Goal: Communication & Community: Answer question/provide support

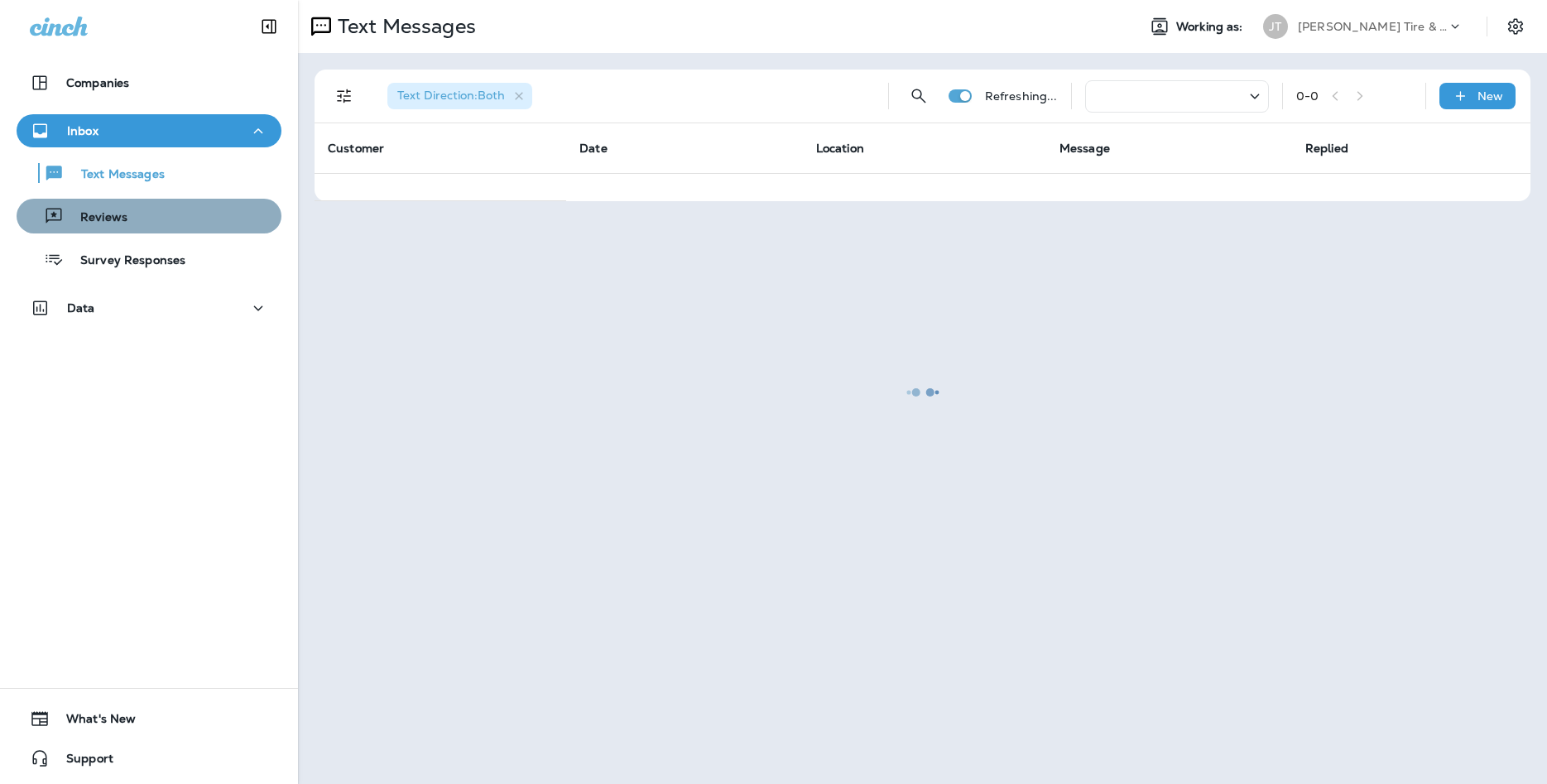
click at [169, 221] on div "Reviews" at bounding box center [150, 215] width 252 height 25
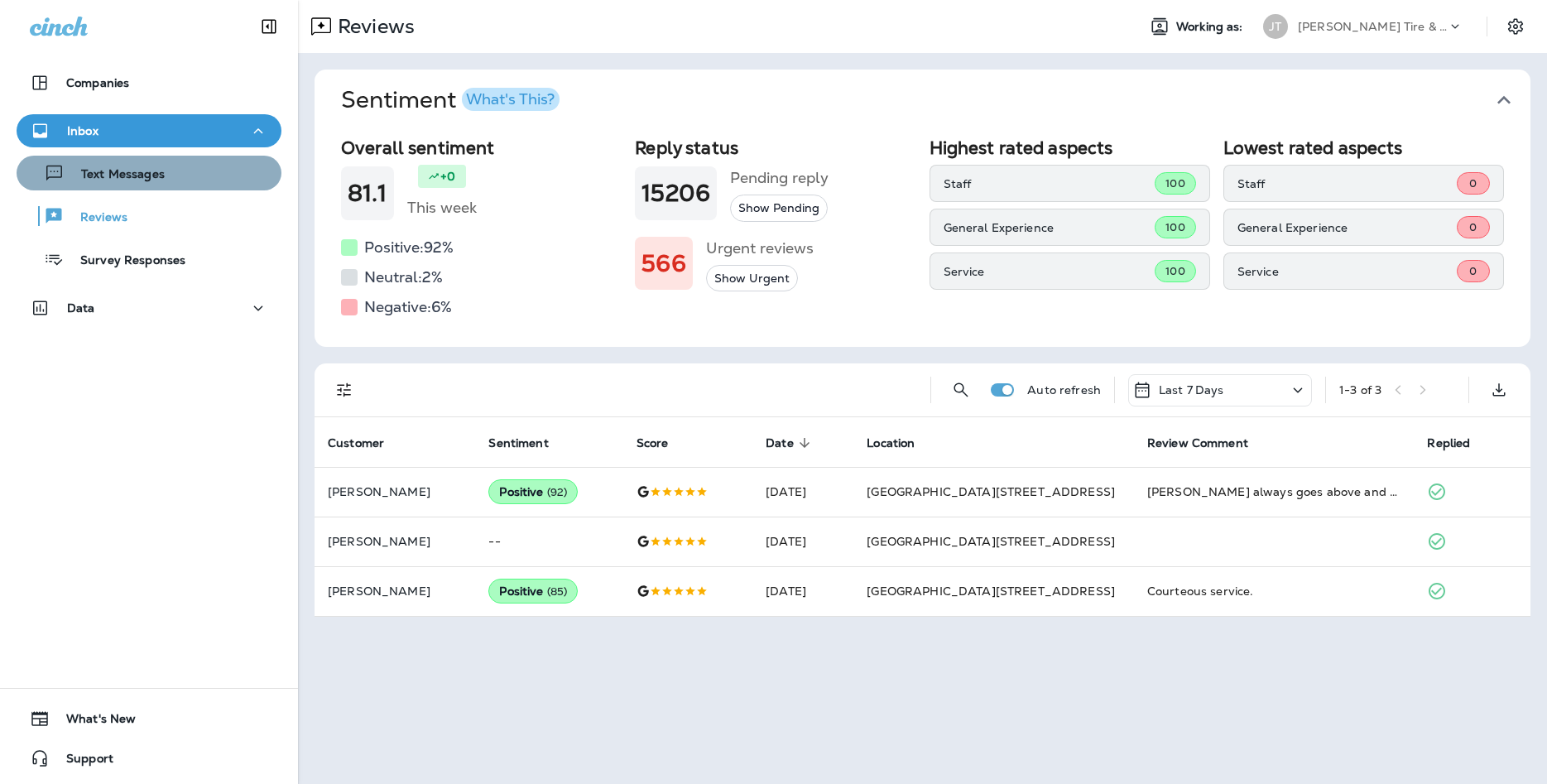
click at [198, 162] on div "Text Messages" at bounding box center [150, 172] width 252 height 25
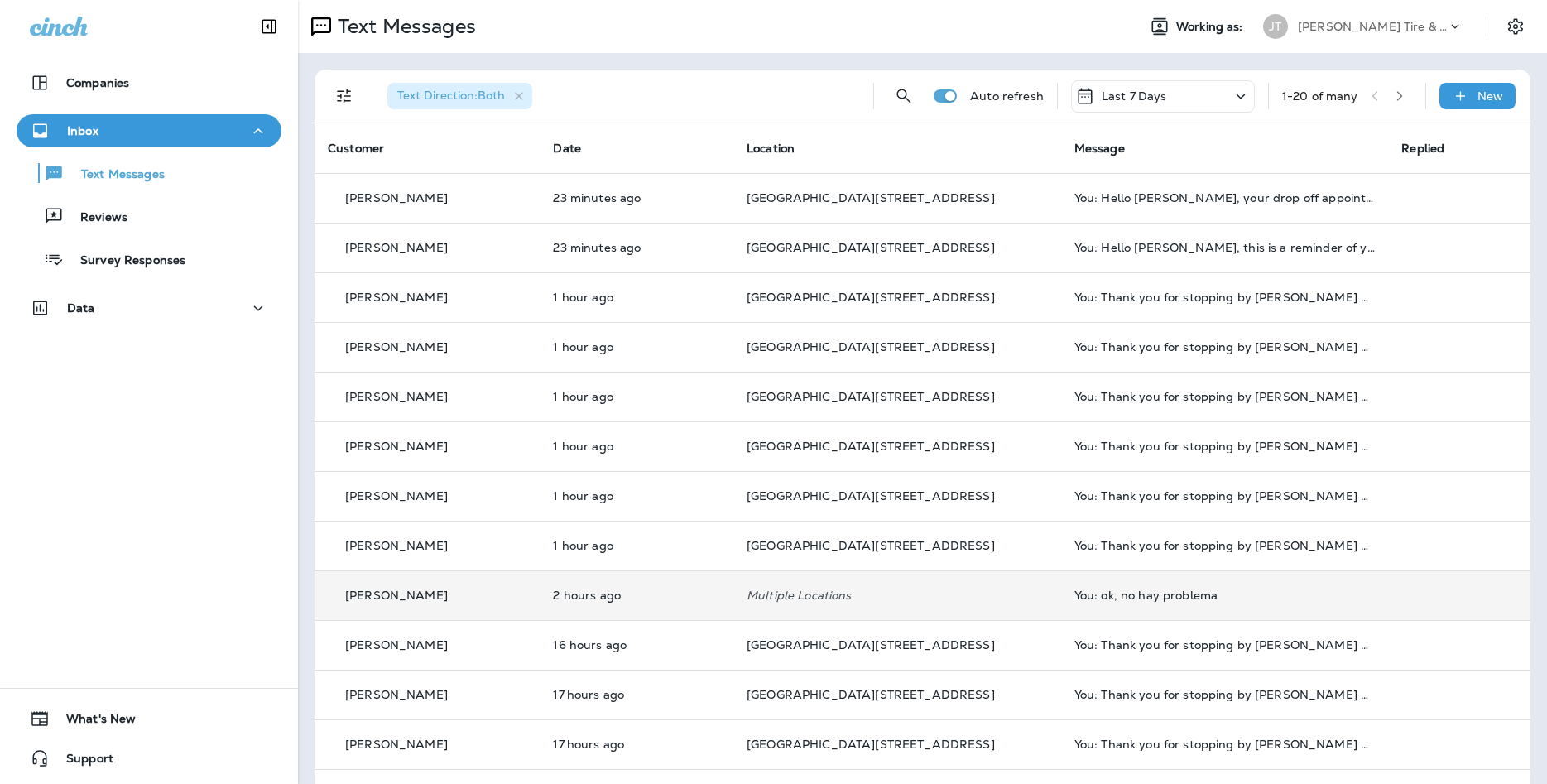
click at [825, 578] on td "Multiple Locations" at bounding box center [897, 595] width 328 height 49
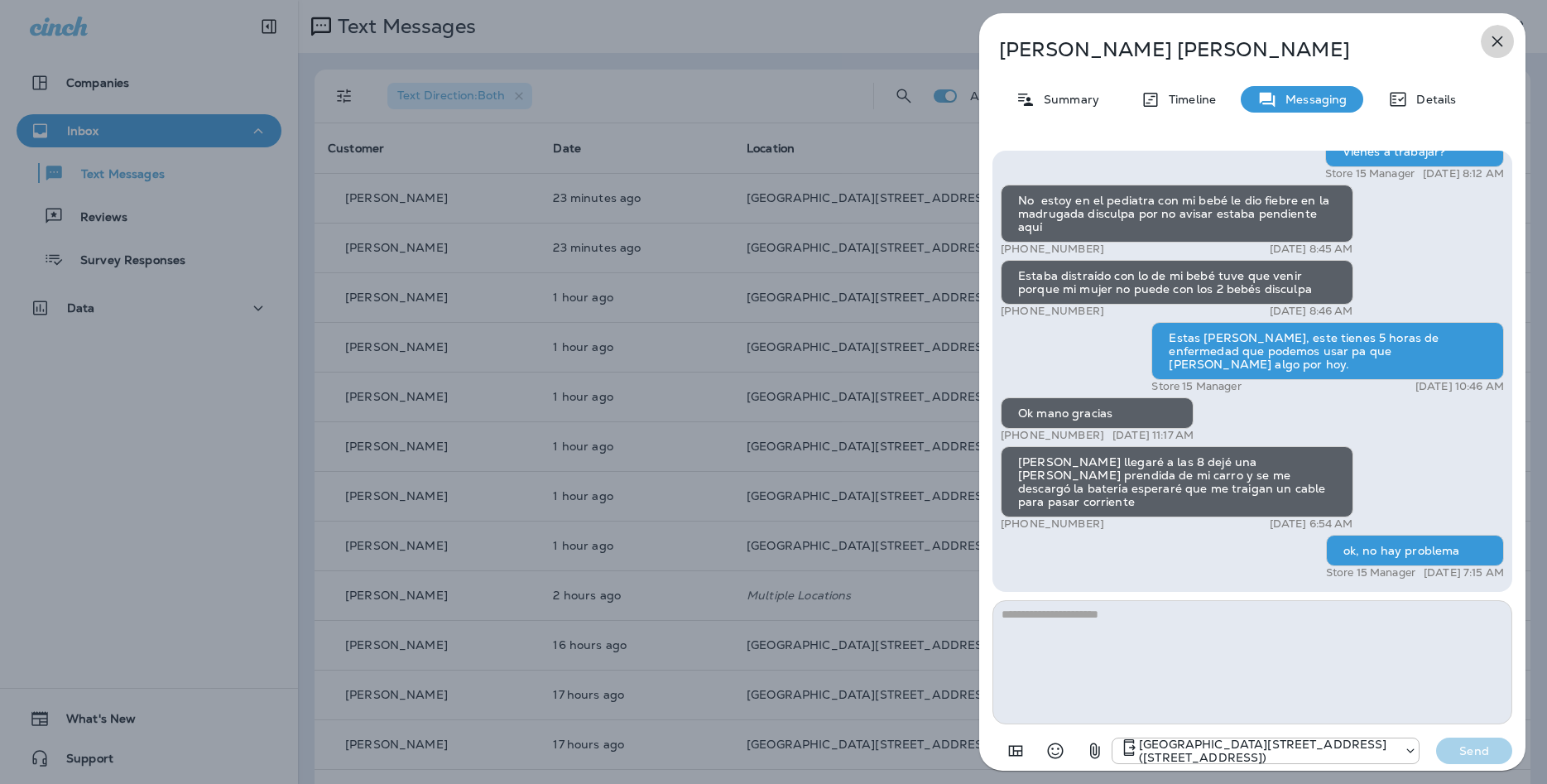
click at [1502, 44] on icon "button" at bounding box center [1498, 41] width 11 height 11
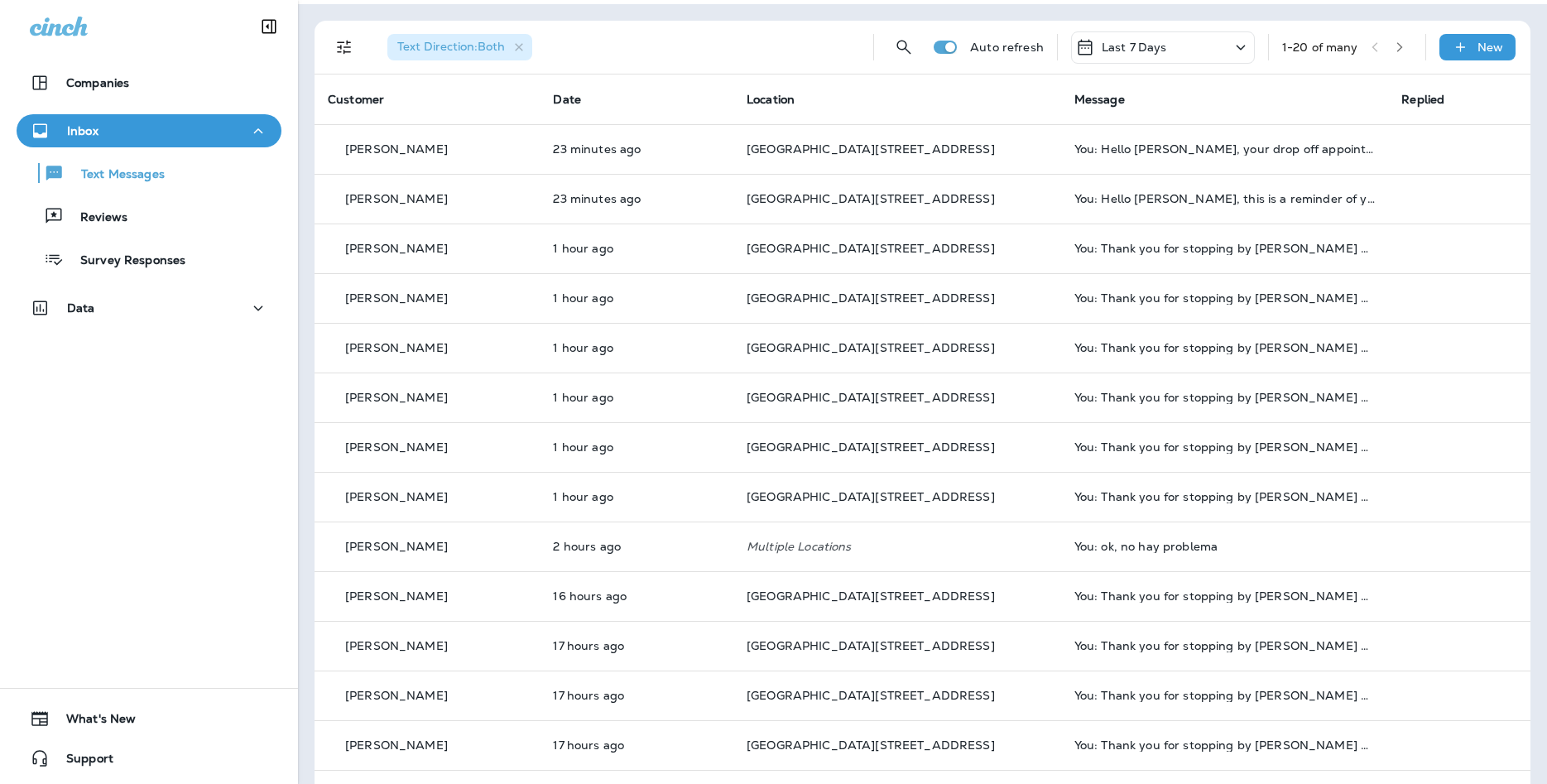
scroll to position [41, 0]
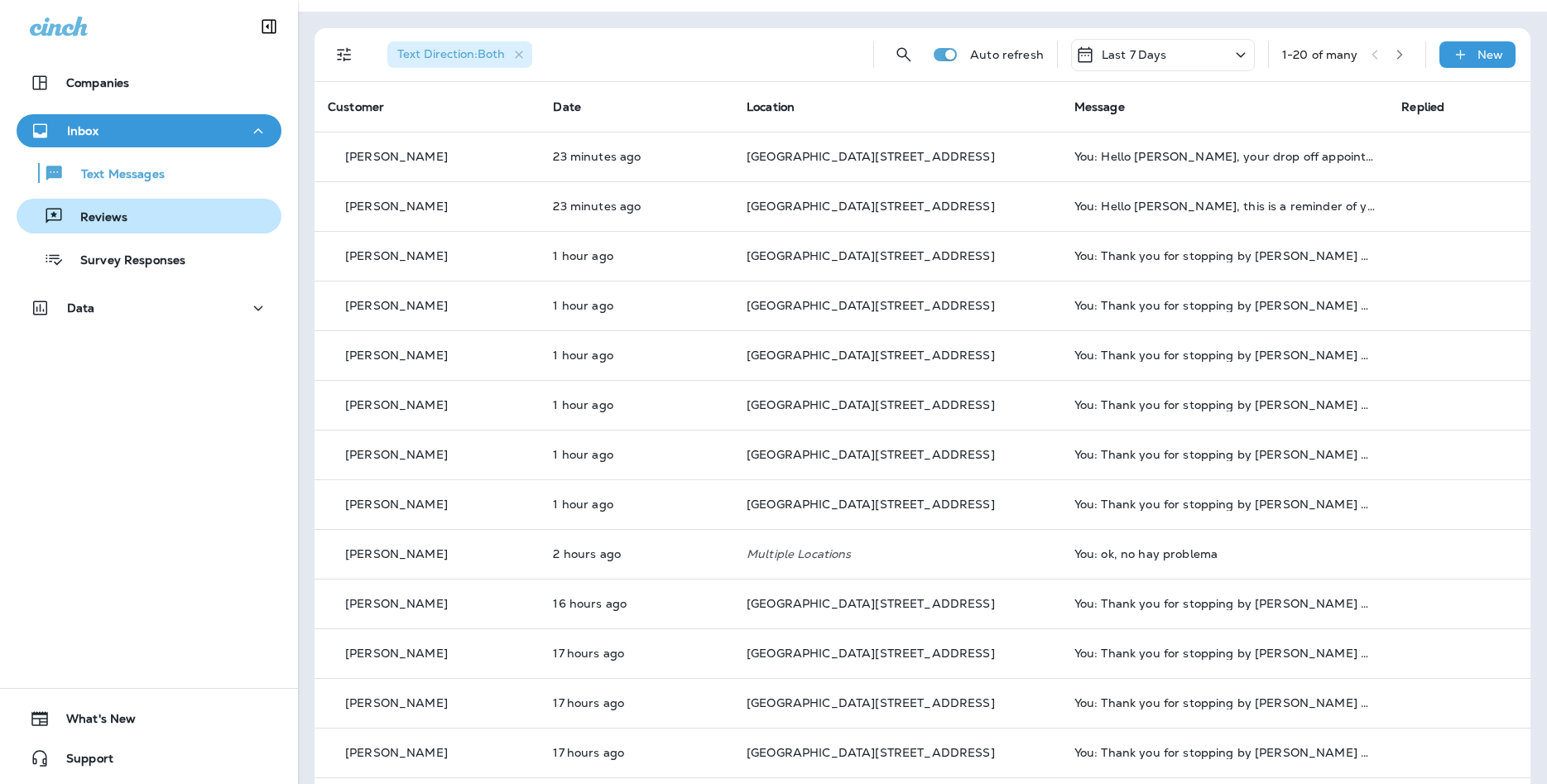
click at [180, 211] on div "Reviews" at bounding box center [150, 215] width 252 height 25
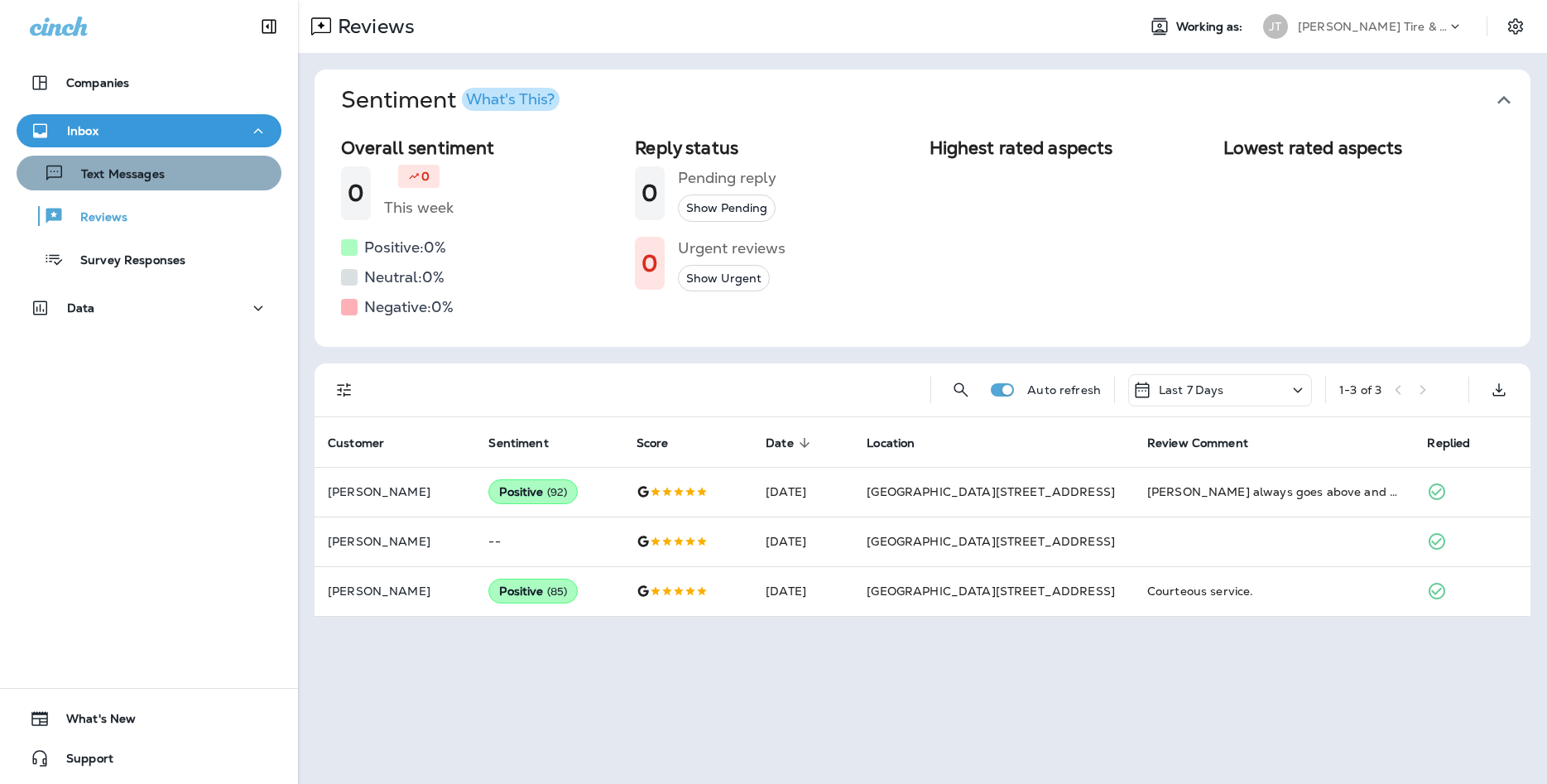
click at [177, 179] on div "Text Messages" at bounding box center [150, 172] width 252 height 25
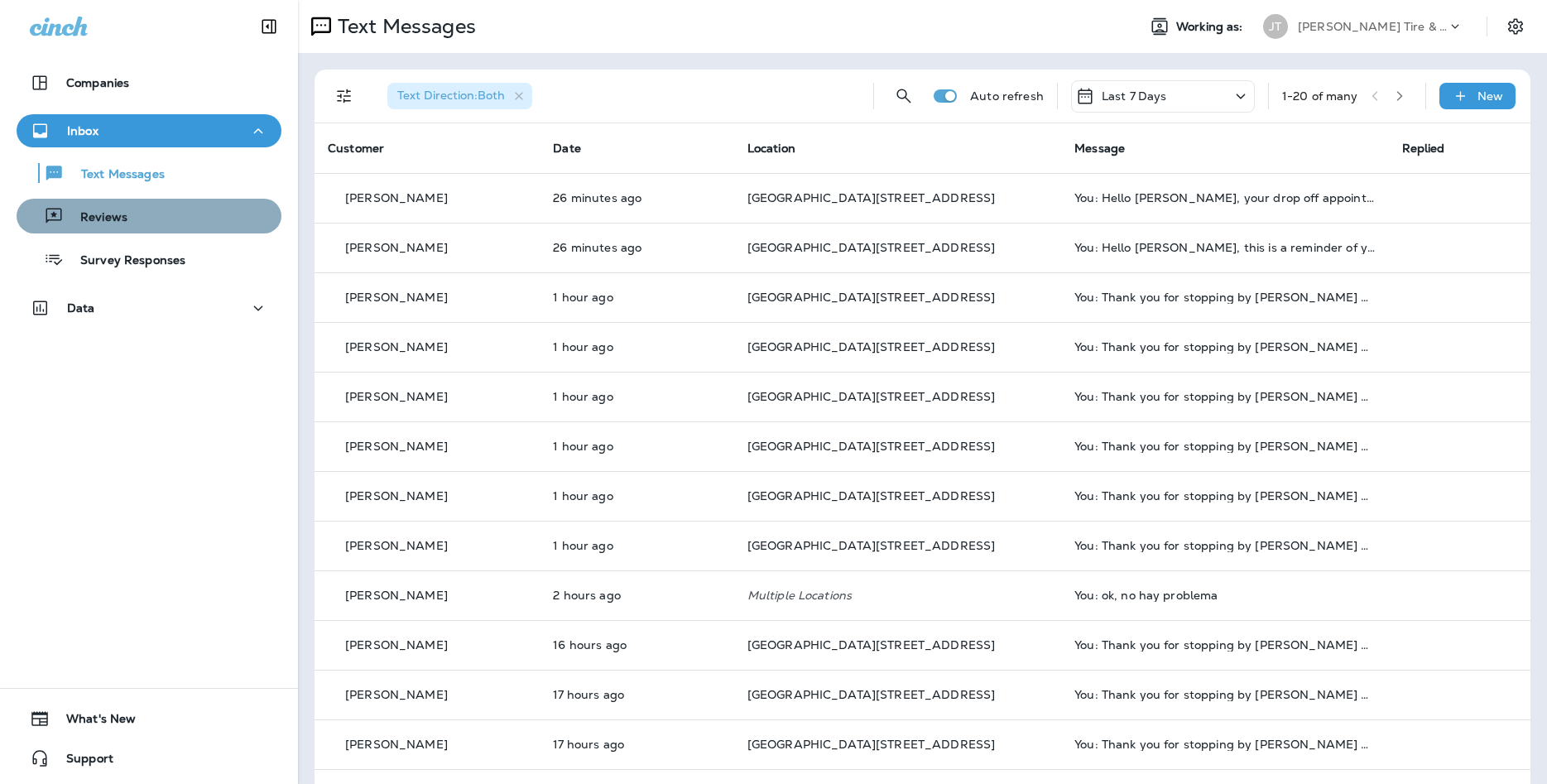
click at [190, 219] on div "Reviews" at bounding box center [150, 215] width 252 height 25
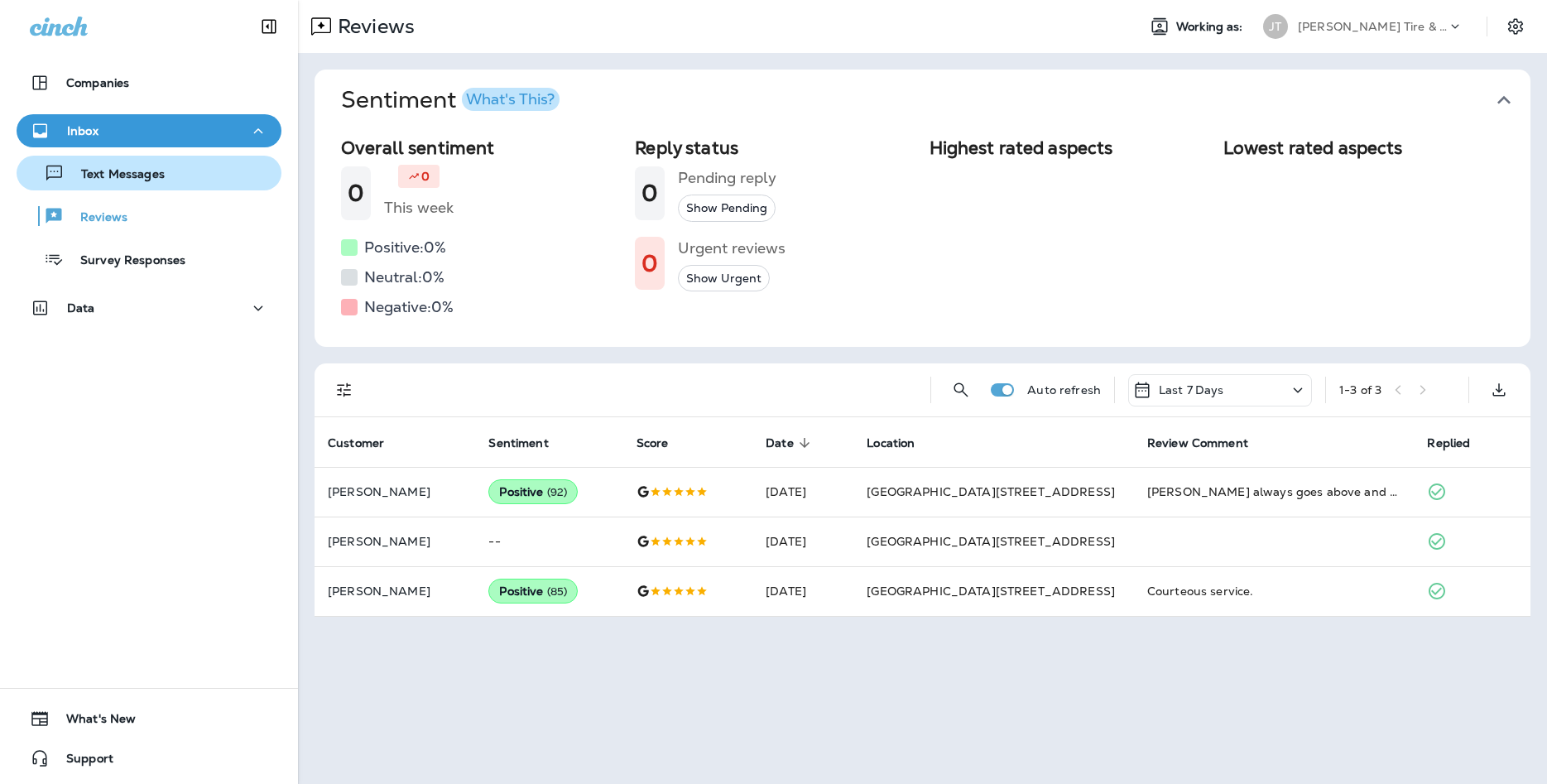
click at [202, 176] on div "Text Messages" at bounding box center [150, 172] width 252 height 25
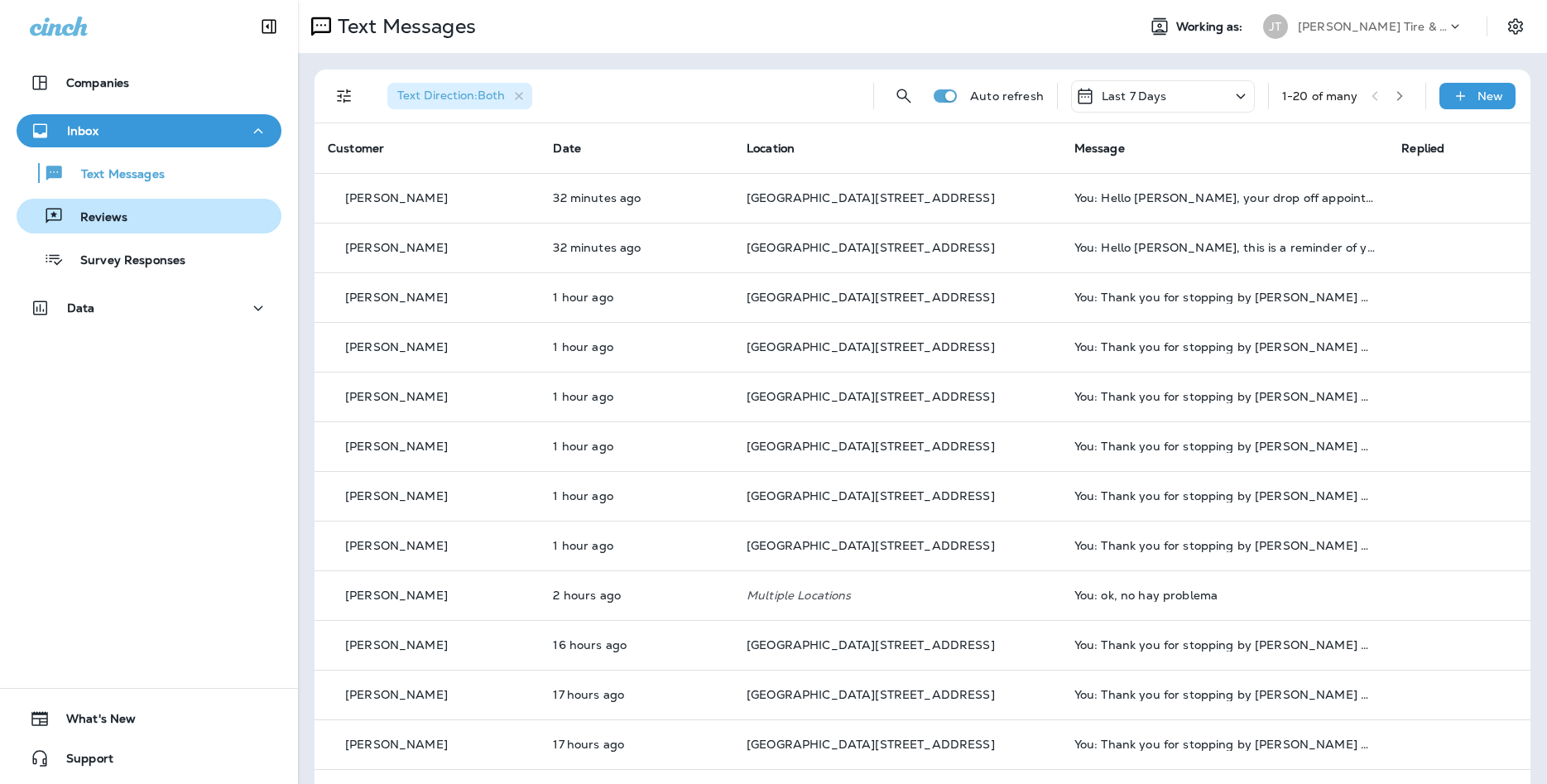
click at [65, 226] on div "Reviews" at bounding box center [76, 215] width 104 height 25
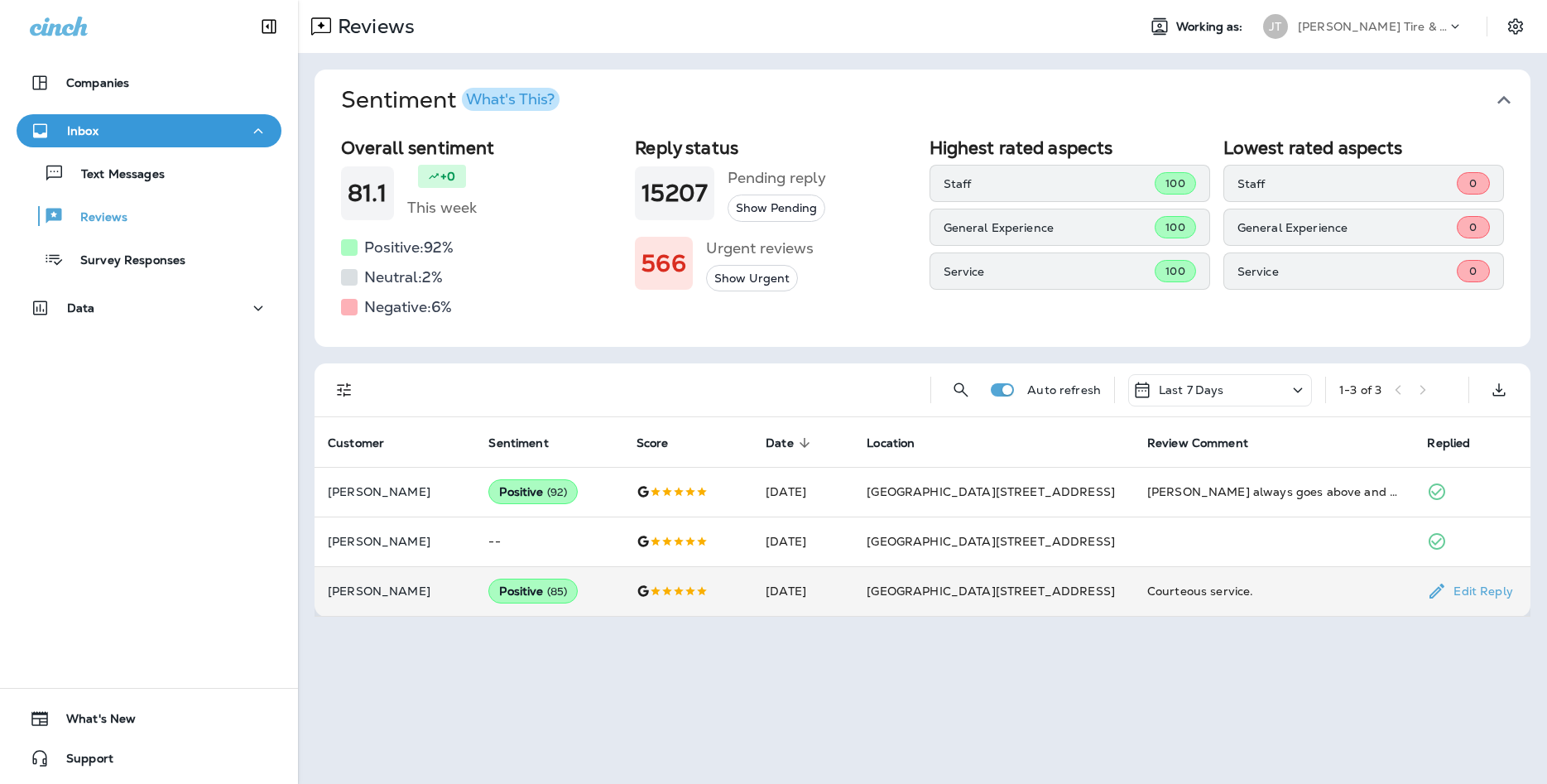
click at [567, 596] on span "( 85 )" at bounding box center [557, 591] width 21 height 14
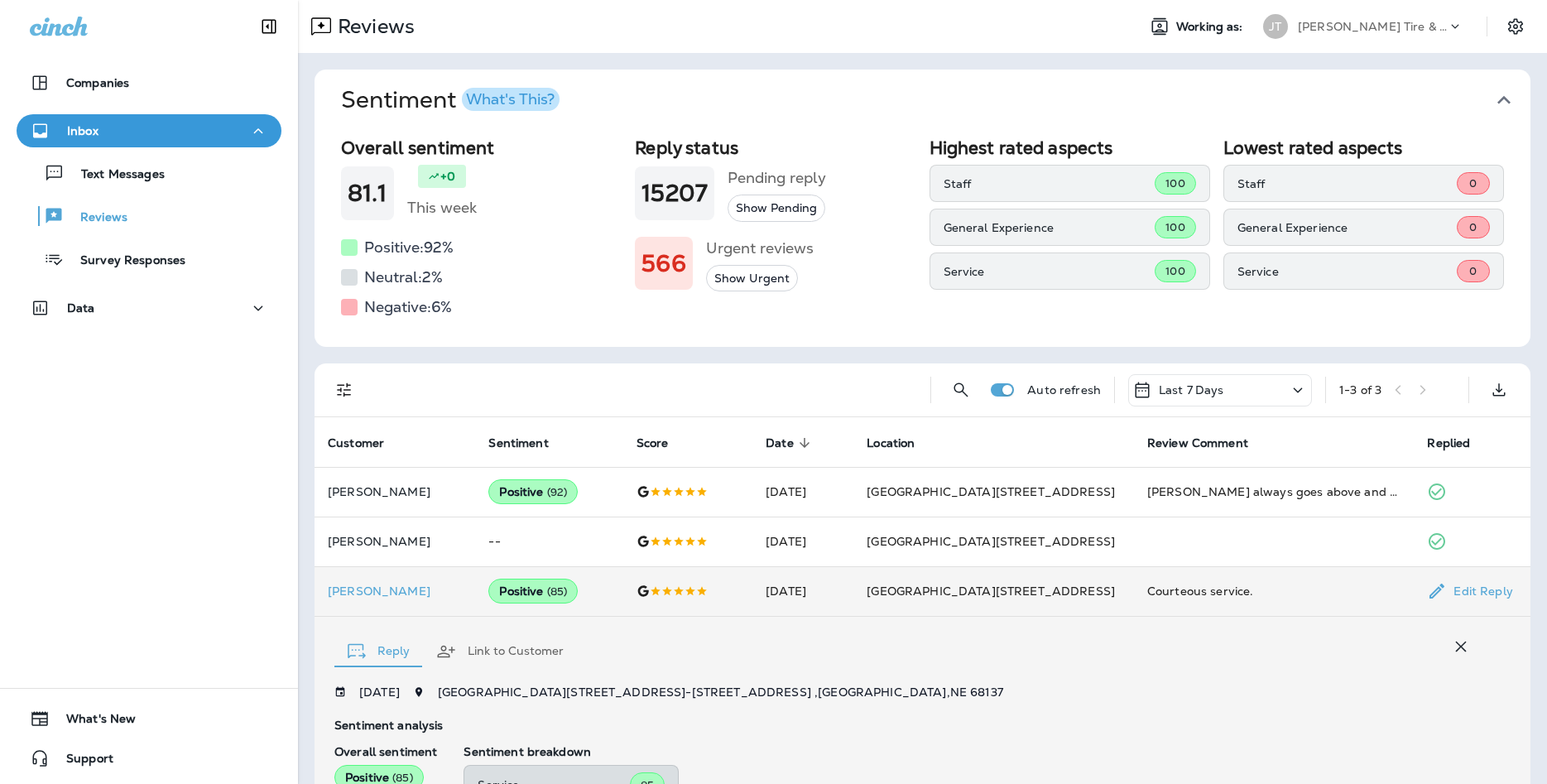
click at [566, 595] on span "( 85 )" at bounding box center [557, 591] width 21 height 14
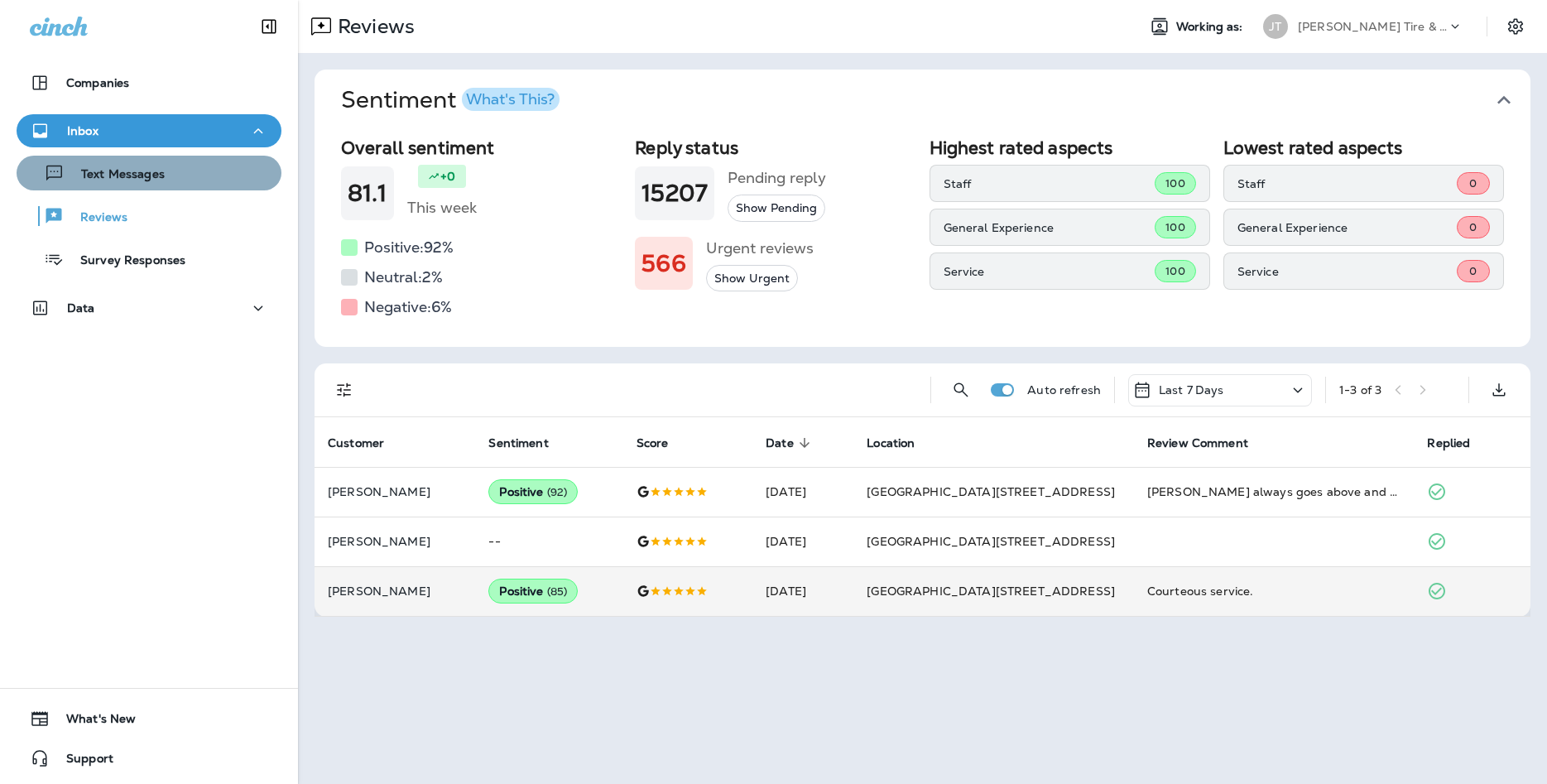
click at [190, 188] on button "Text Messages" at bounding box center [149, 172] width 265 height 34
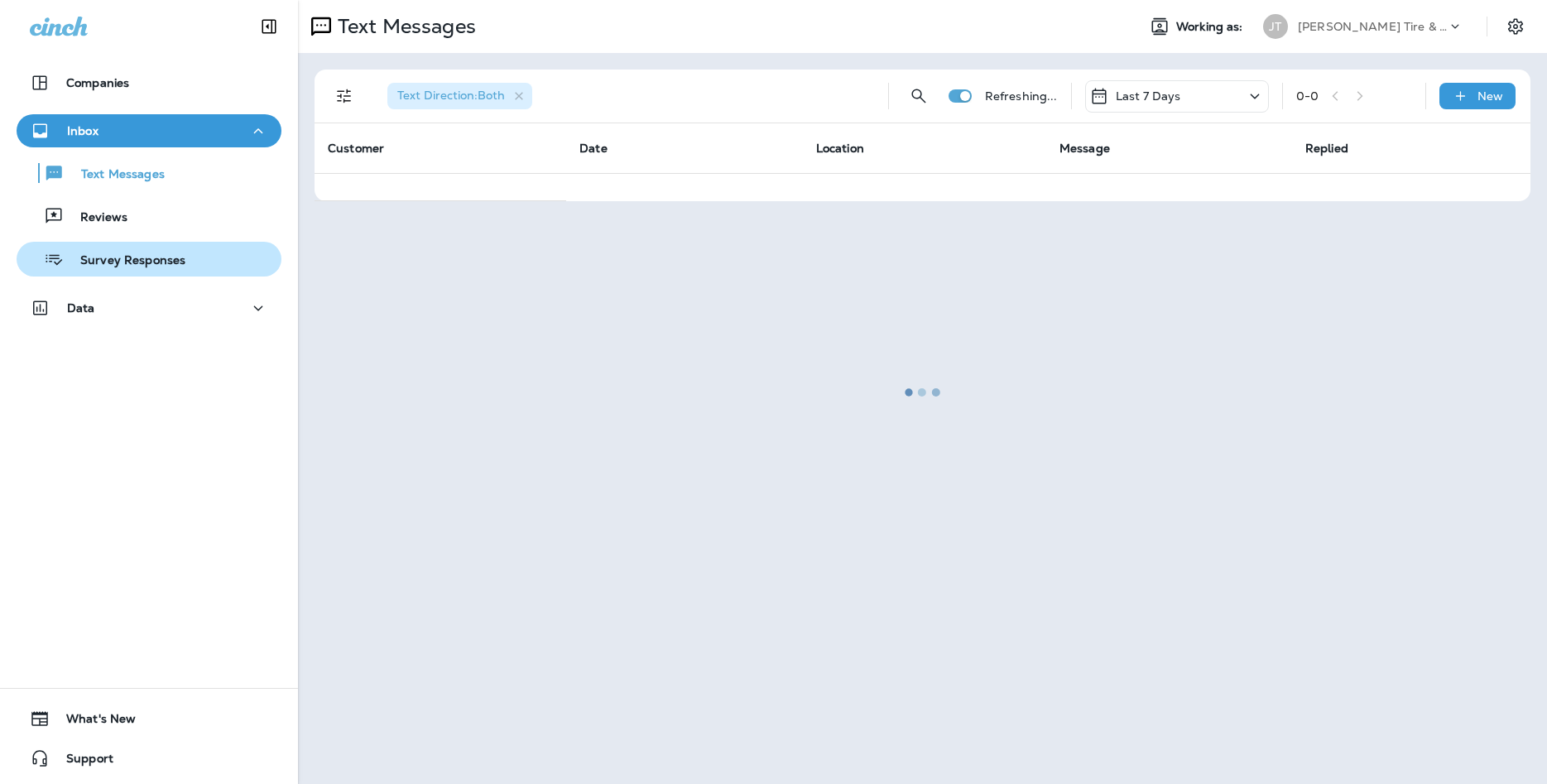
click at [201, 271] on div "Survey Responses" at bounding box center [150, 259] width 252 height 25
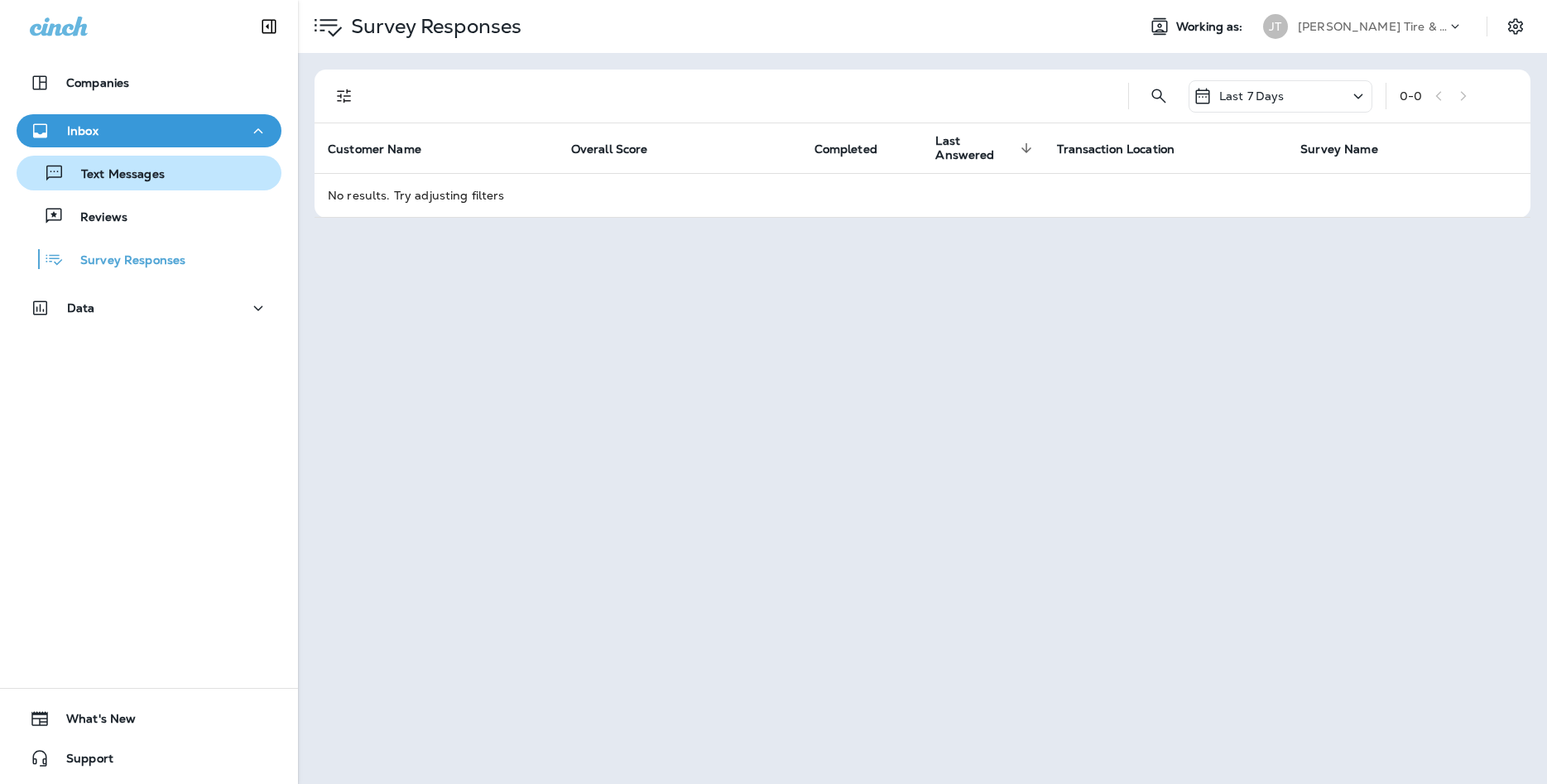
click at [190, 178] on div "Text Messages" at bounding box center [150, 172] width 252 height 25
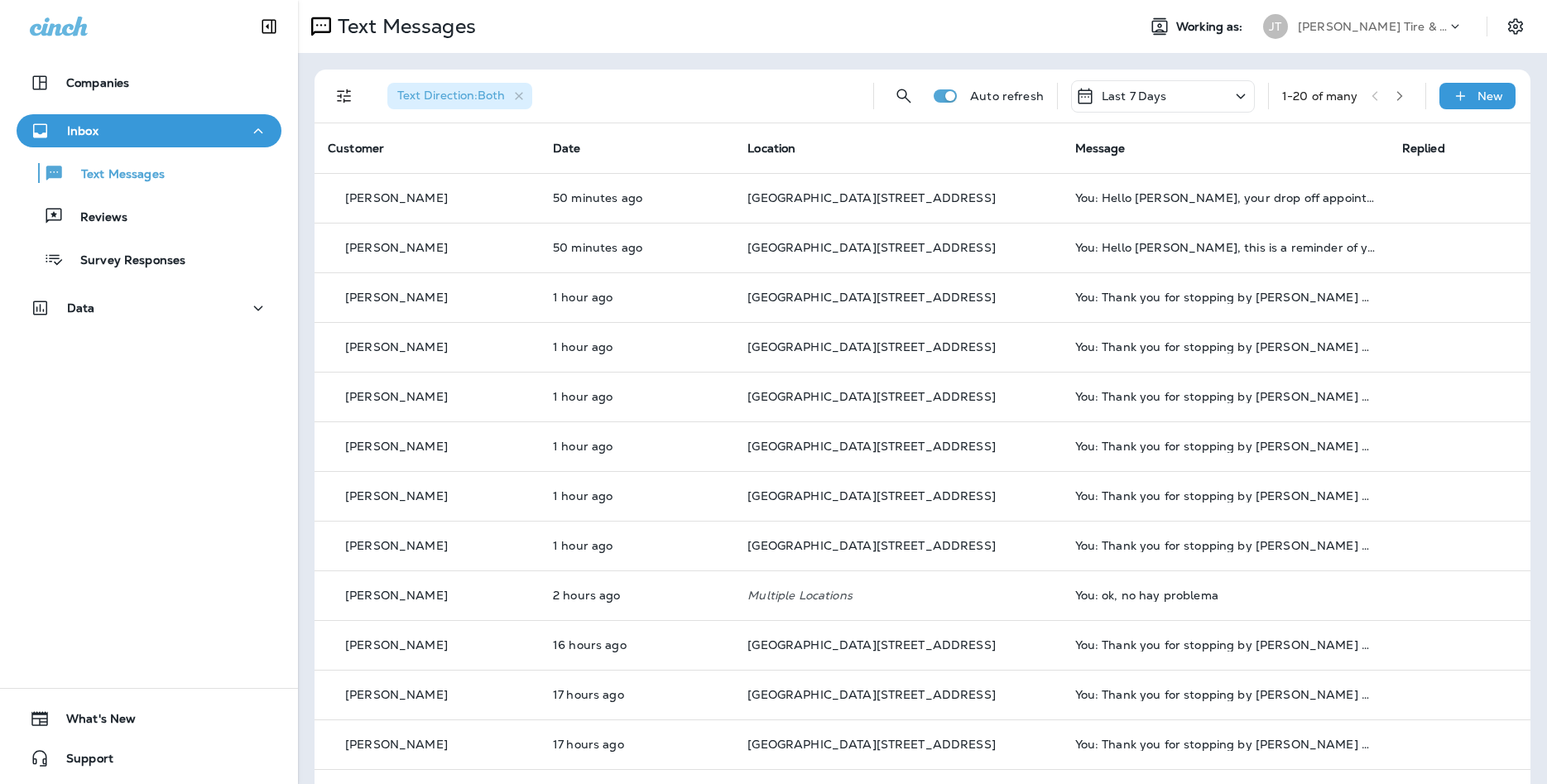
click at [243, 235] on div "Text Messages Reviews Survey Responses" at bounding box center [149, 211] width 265 height 129
click at [226, 226] on div "Reviews" at bounding box center [150, 215] width 252 height 25
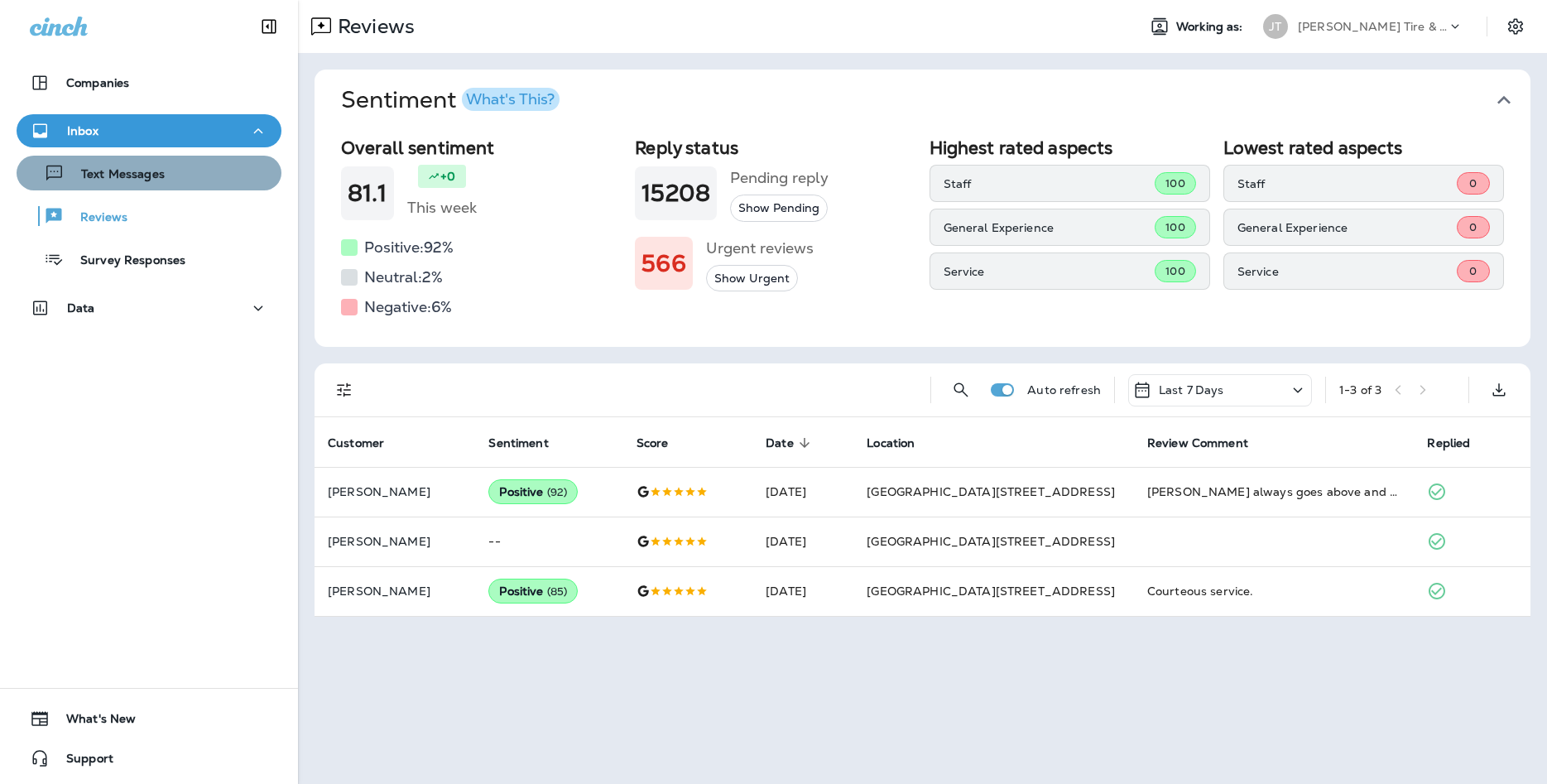
click at [155, 157] on button "Text Messages" at bounding box center [149, 172] width 265 height 34
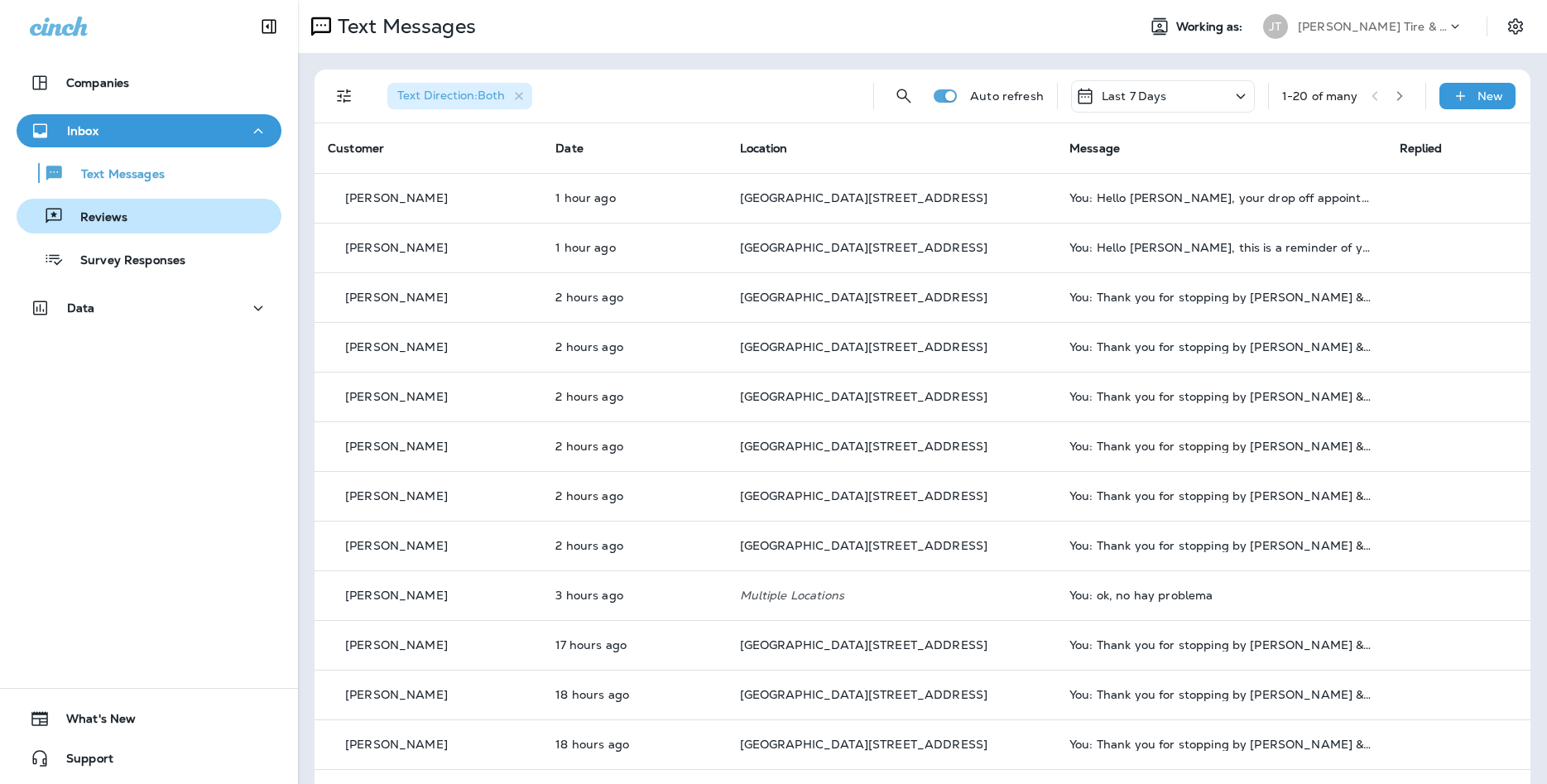
click at [151, 232] on button "Reviews" at bounding box center [149, 215] width 265 height 34
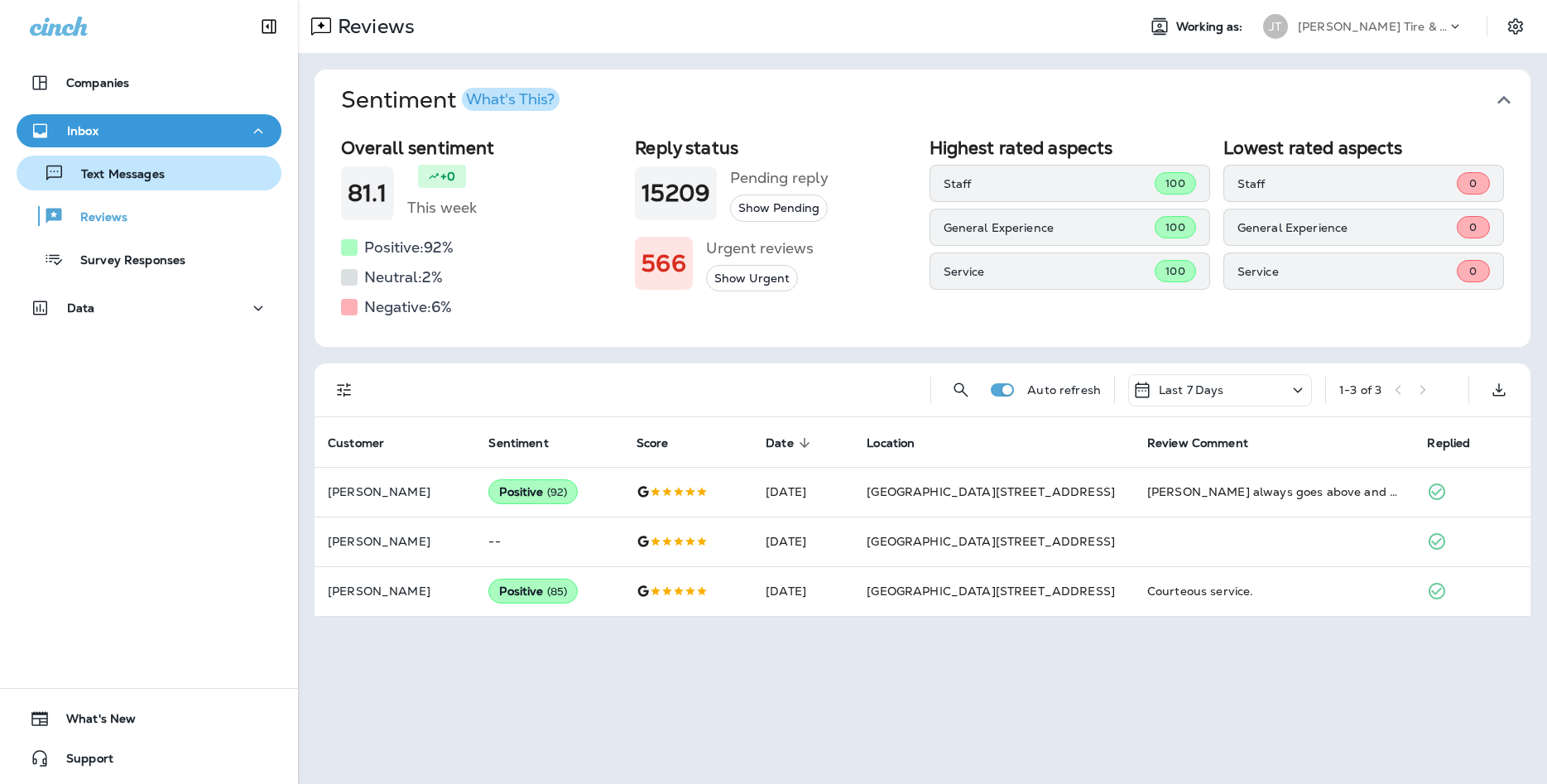
click at [174, 188] on button "Text Messages" at bounding box center [149, 172] width 265 height 34
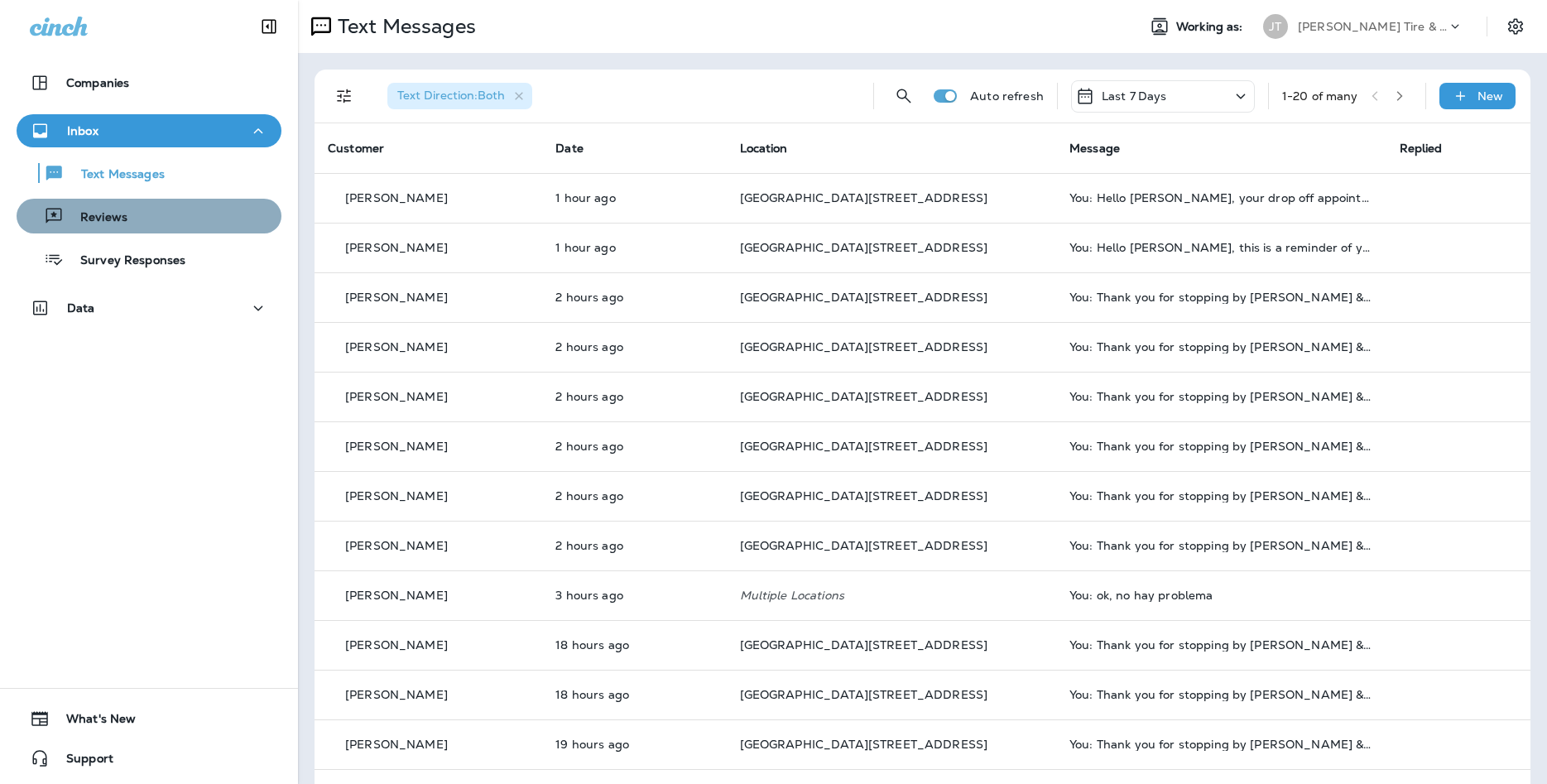
click at [178, 218] on div "Reviews" at bounding box center [150, 215] width 252 height 25
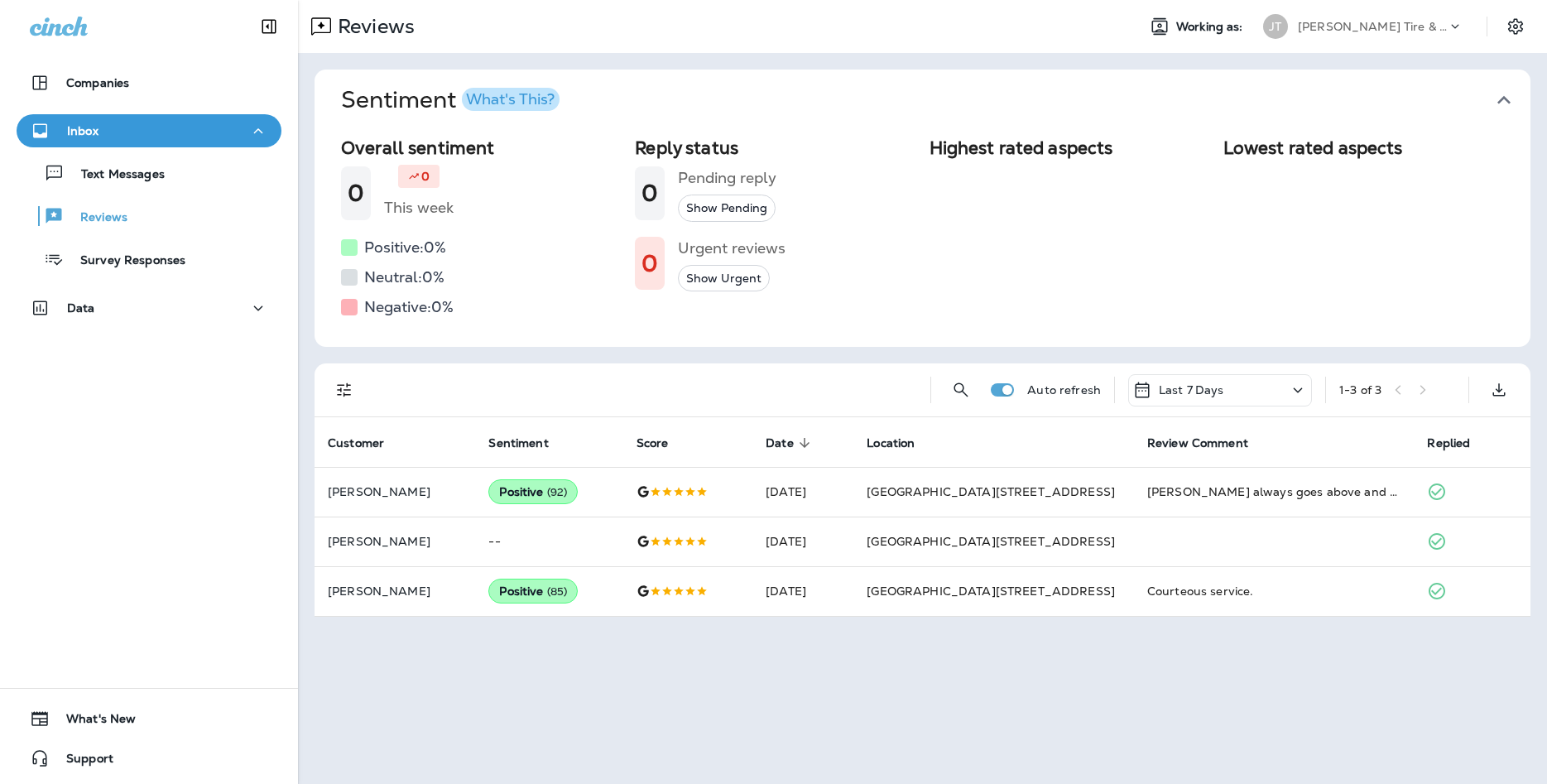
click at [225, 153] on div "Text Messages Reviews Survey Responses" at bounding box center [149, 211] width 265 height 129
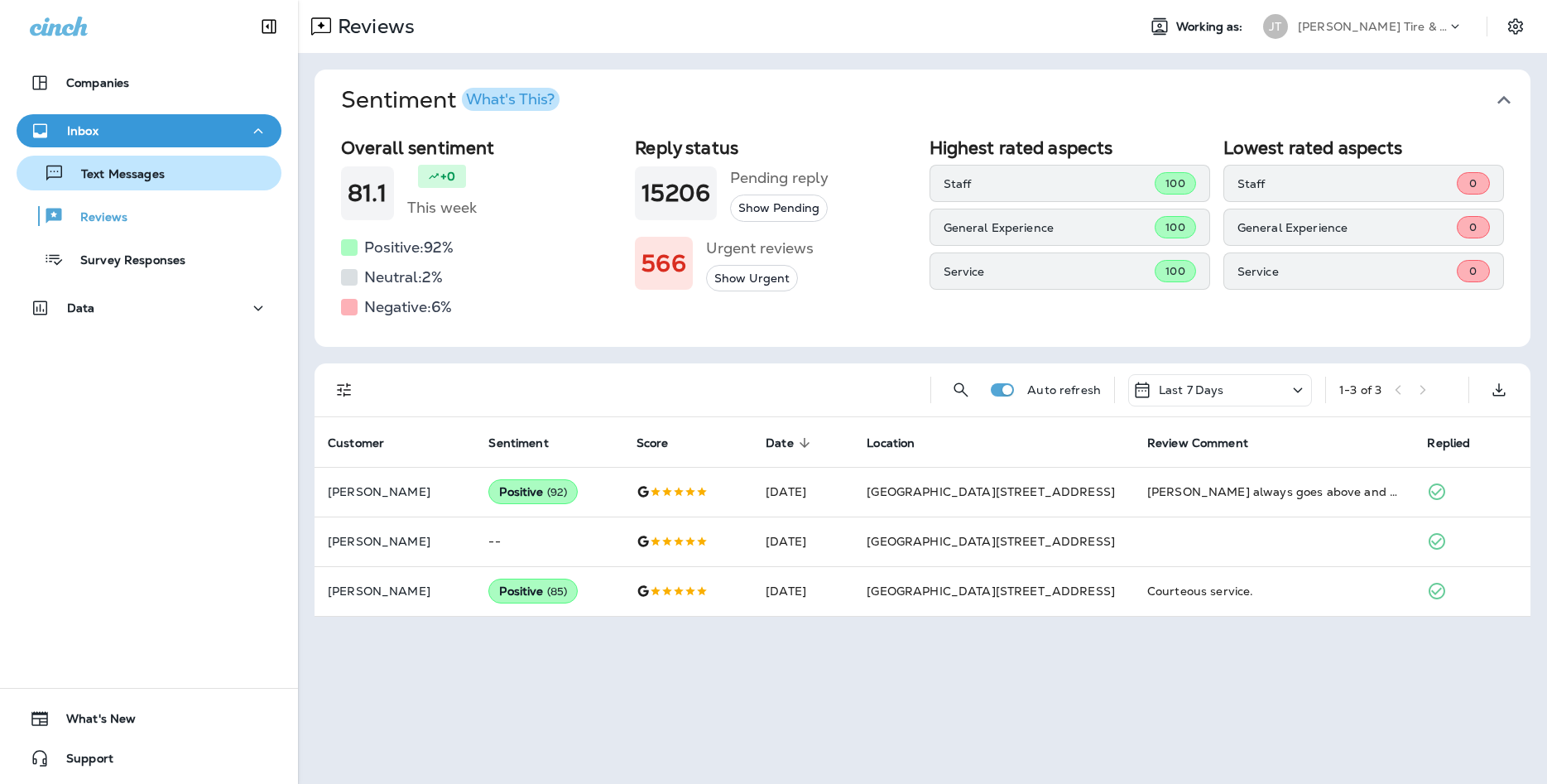
click at [233, 164] on div "Text Messages" at bounding box center [150, 172] width 252 height 25
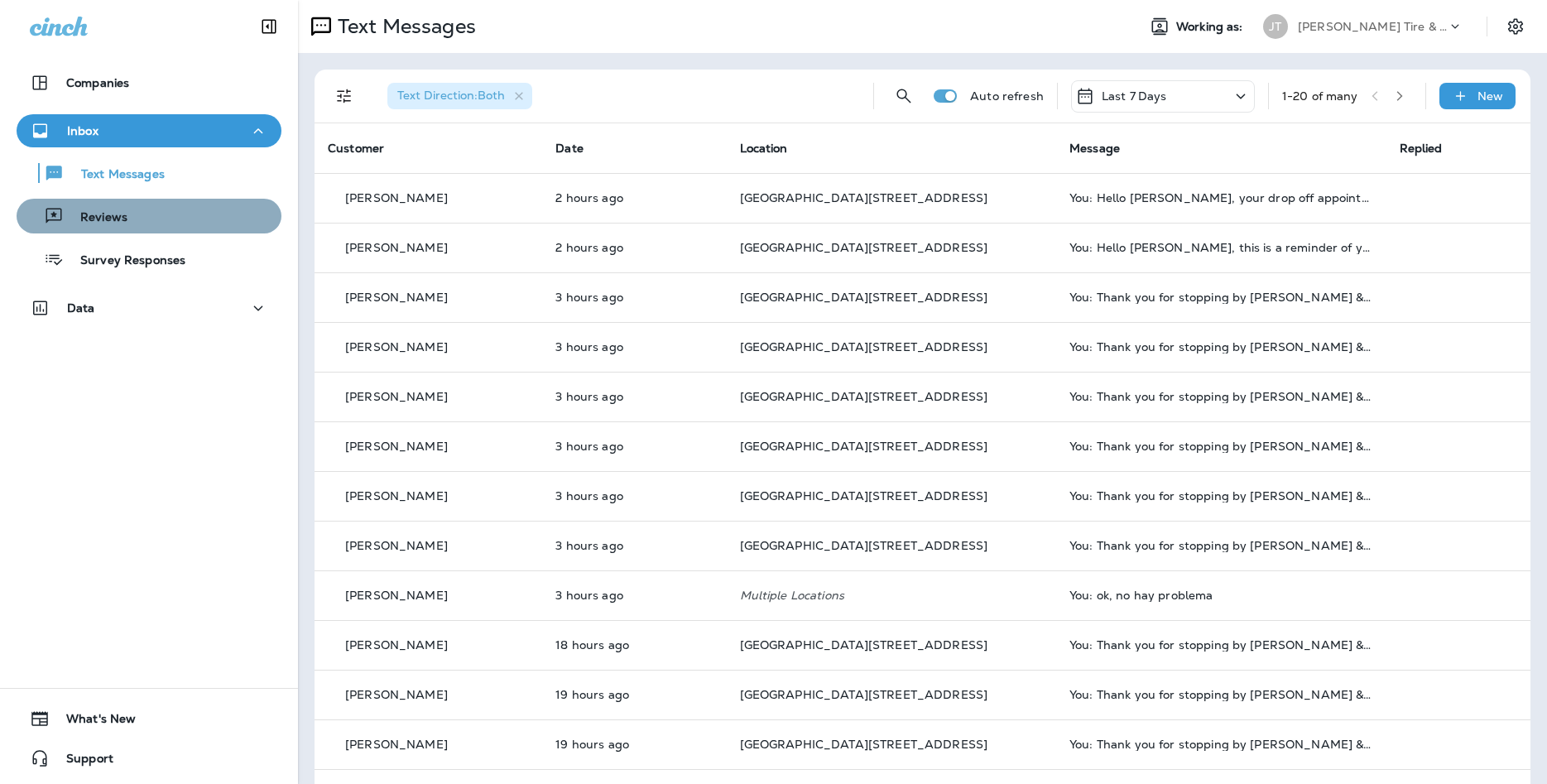
click at [211, 205] on div "Reviews" at bounding box center [150, 215] width 252 height 25
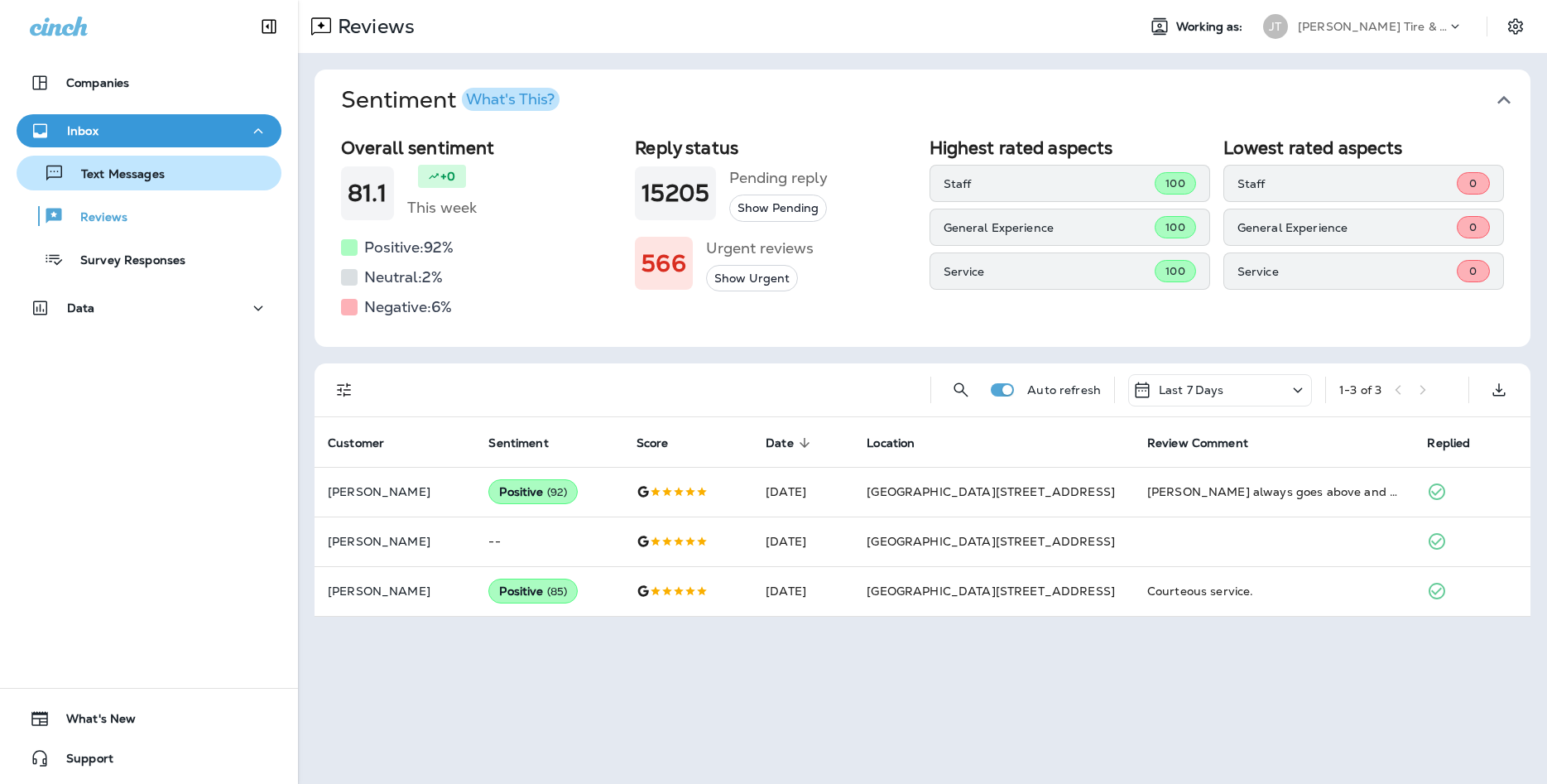
click at [226, 186] on button "Text Messages" at bounding box center [149, 172] width 265 height 34
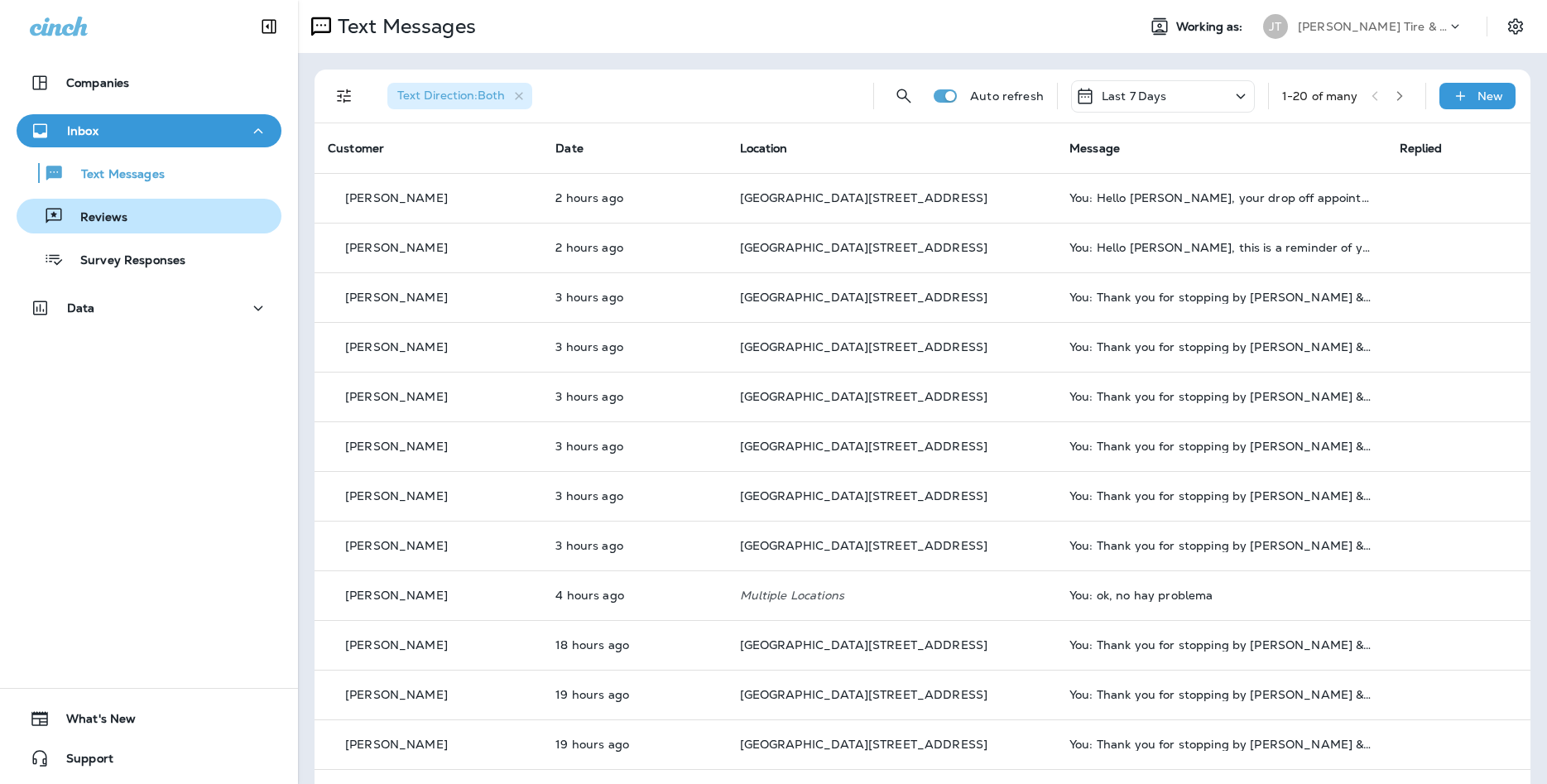
click at [143, 218] on div "Reviews" at bounding box center [150, 215] width 252 height 25
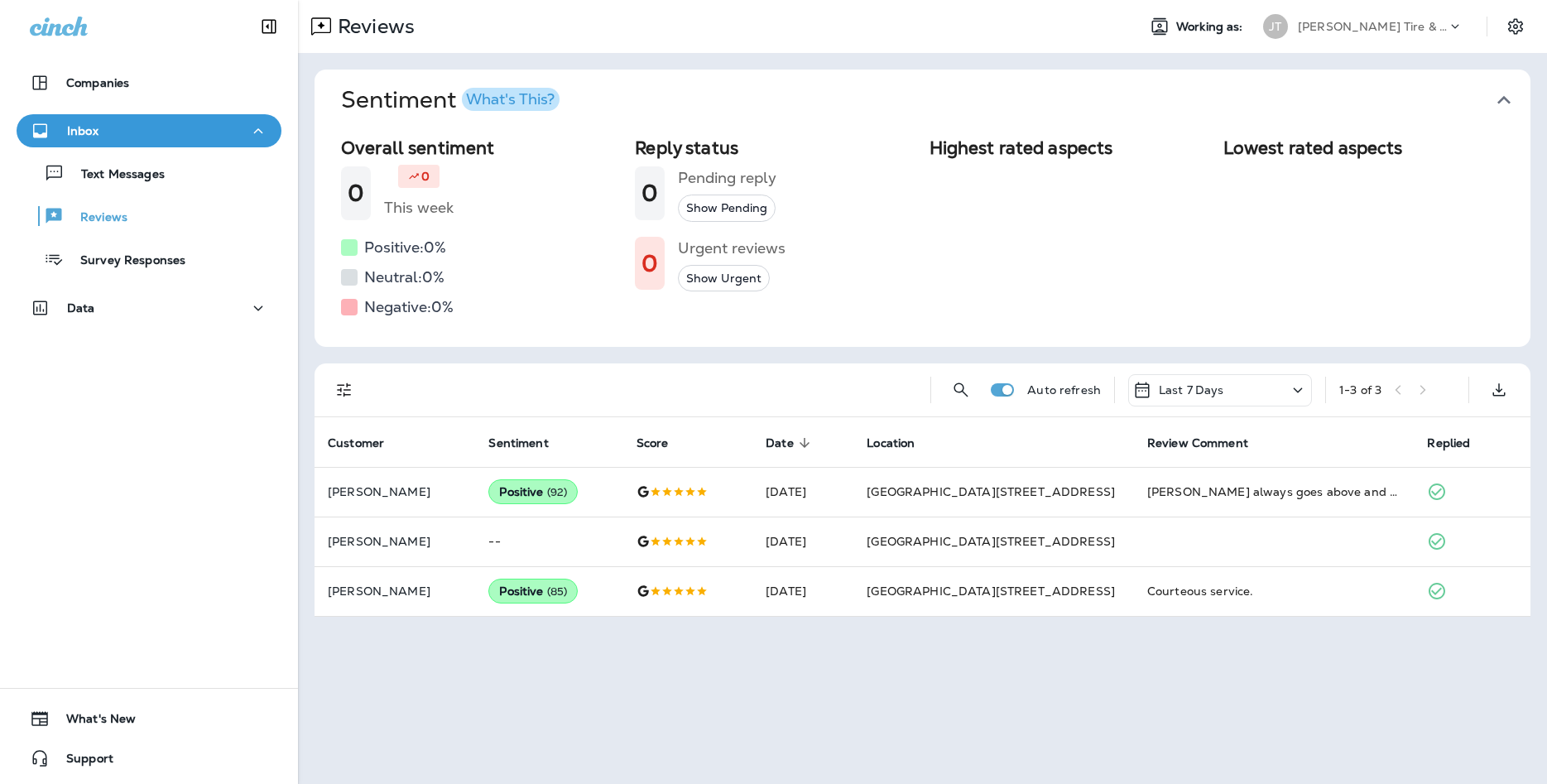
click at [183, 190] on div "Text Messages Reviews Survey Responses" at bounding box center [149, 211] width 265 height 129
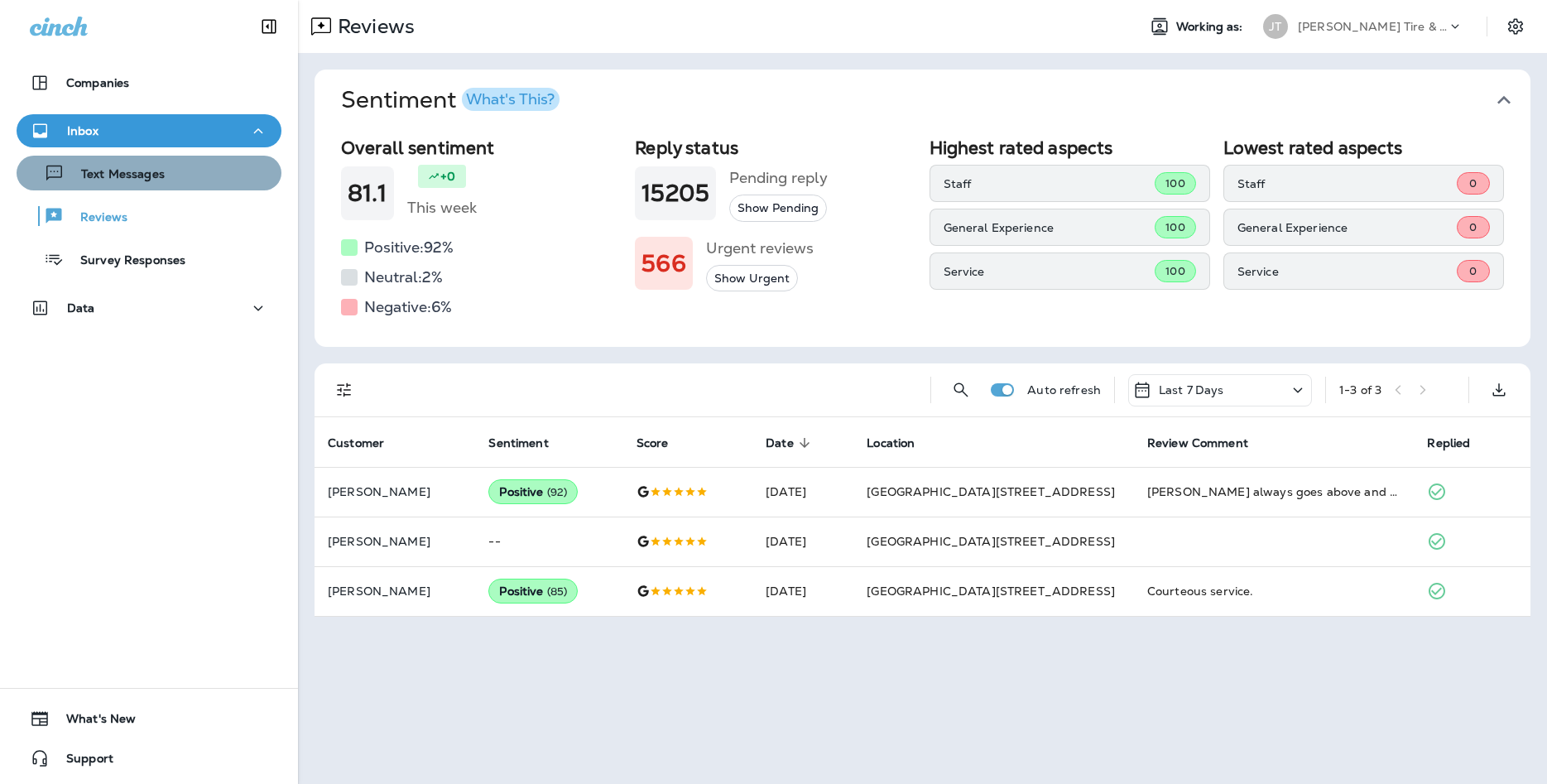
click at [180, 164] on div "Text Messages" at bounding box center [150, 172] width 252 height 25
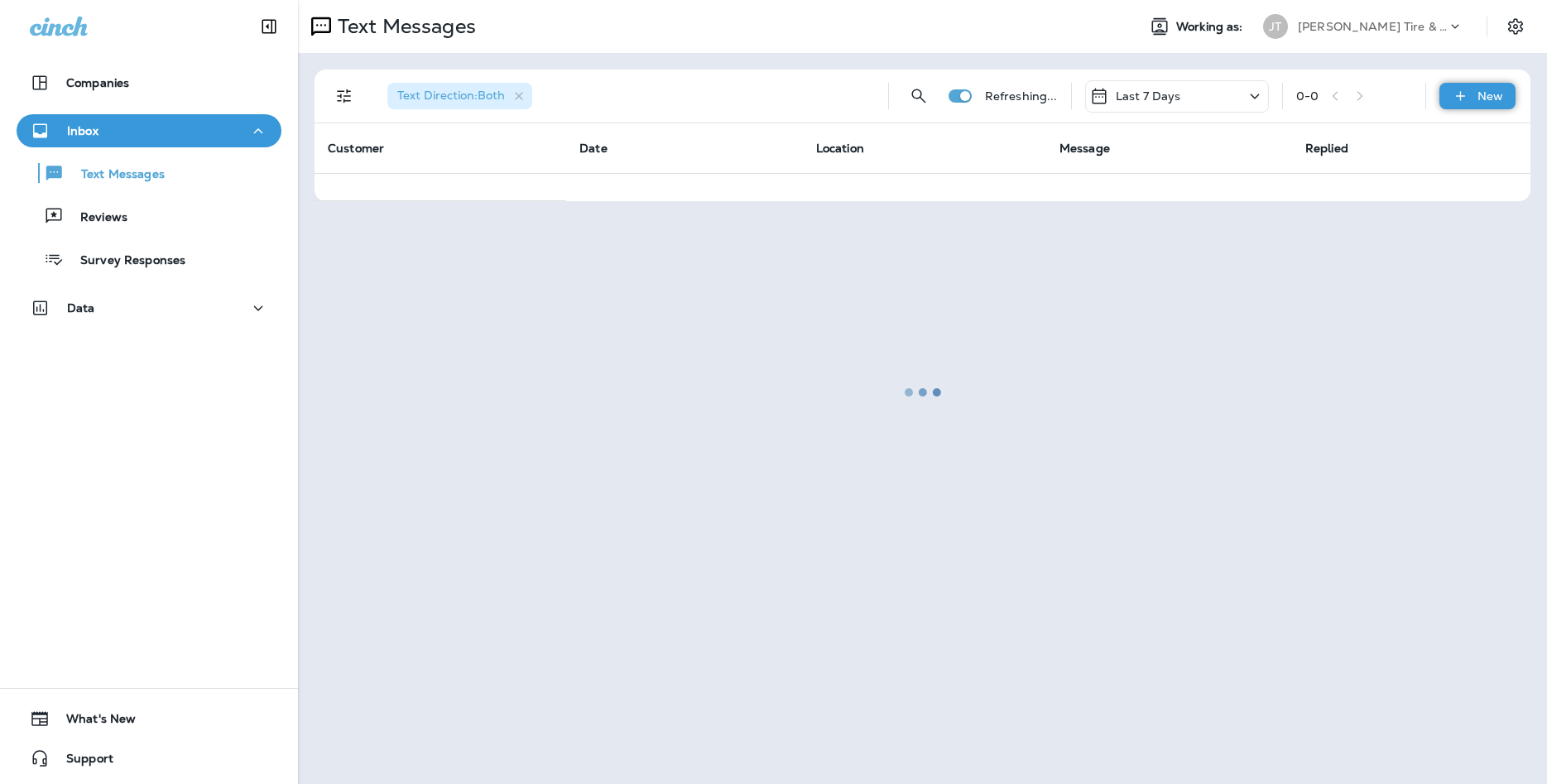
click at [1467, 105] on div "New" at bounding box center [1477, 95] width 76 height 27
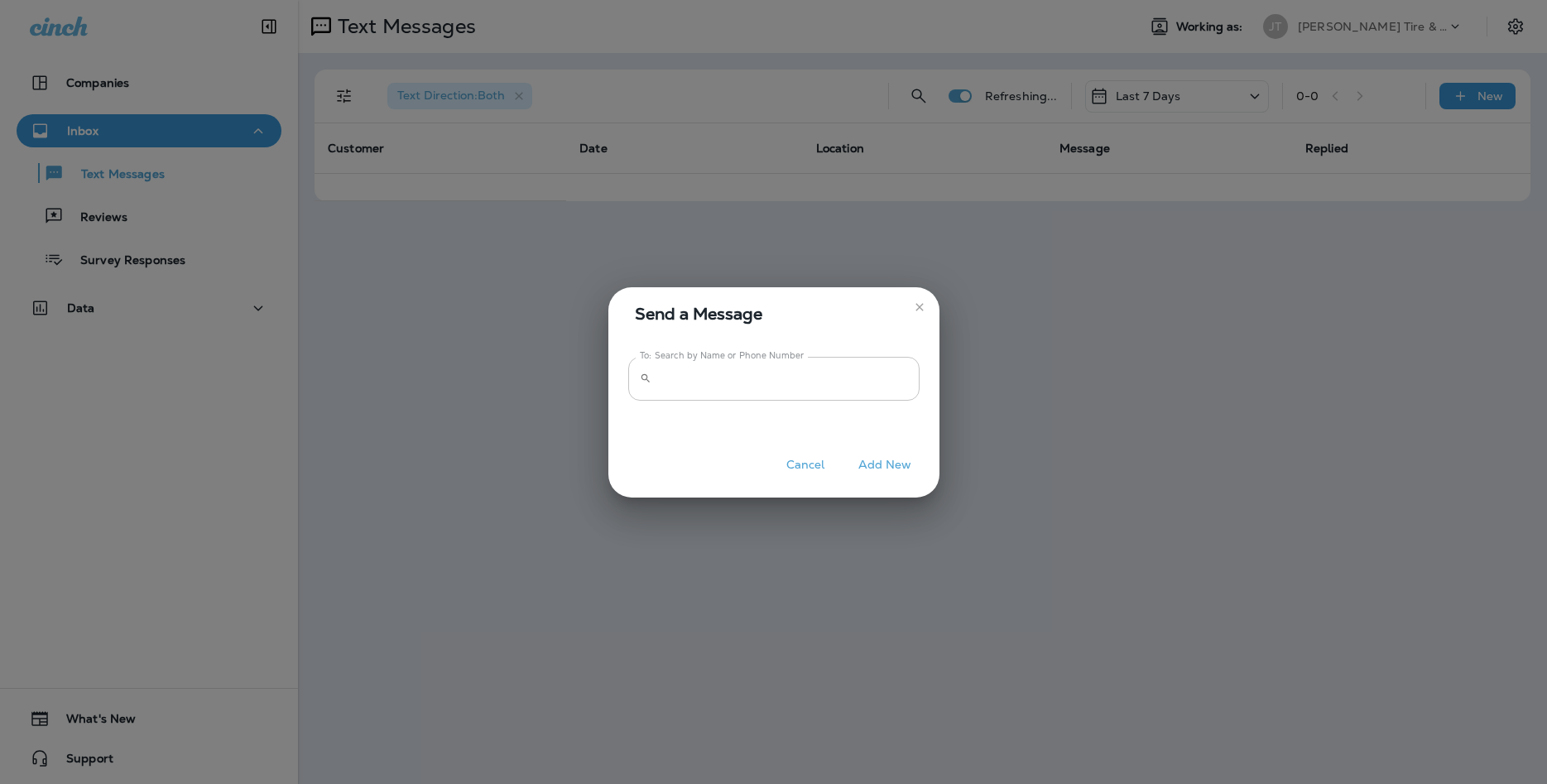
click at [888, 393] on input "To: Search by Name or Phone Number" at bounding box center [789, 379] width 262 height 44
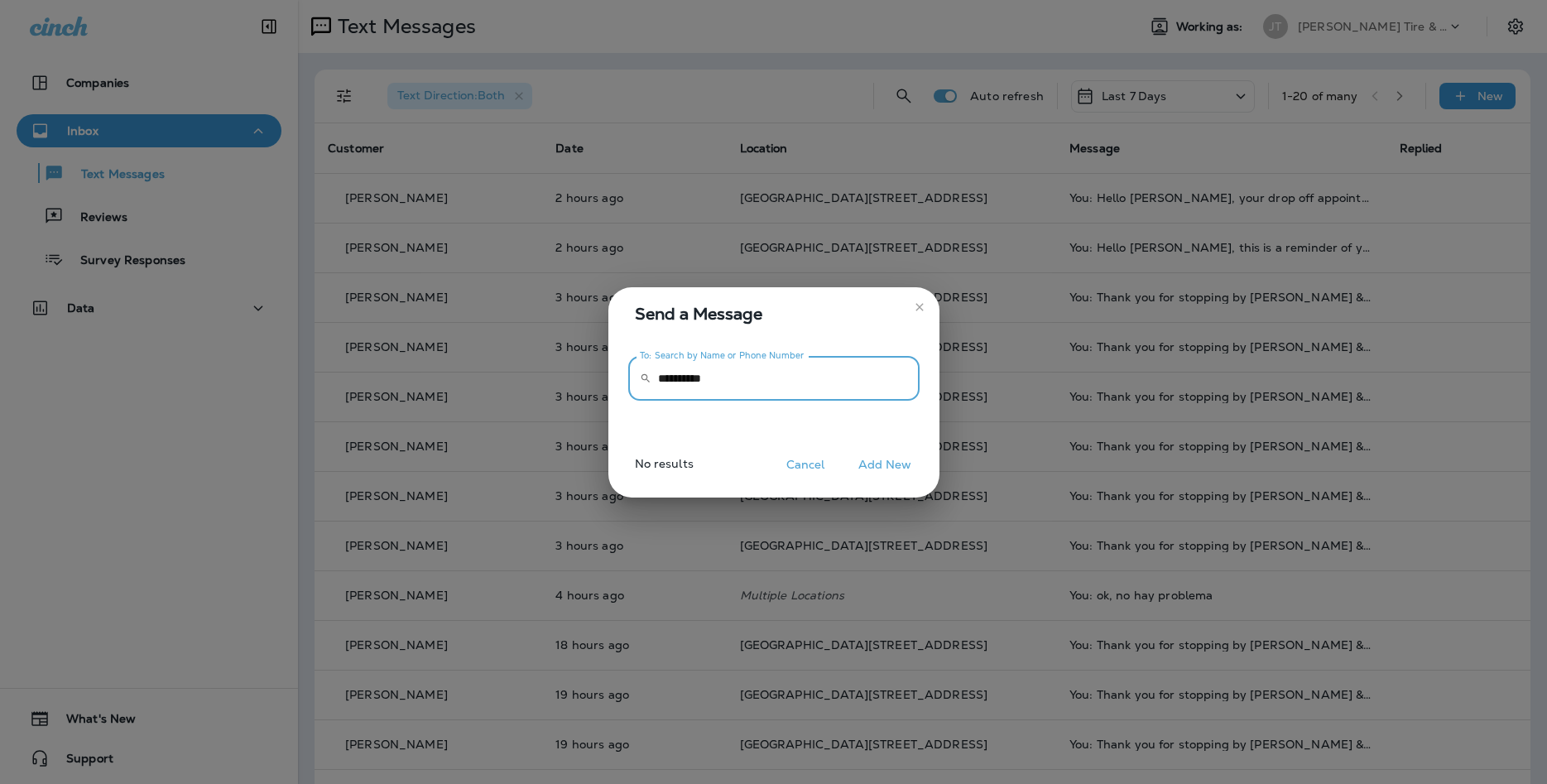
type input "**********"
click at [868, 456] on button "Add New" at bounding box center [886, 464] width 71 height 26
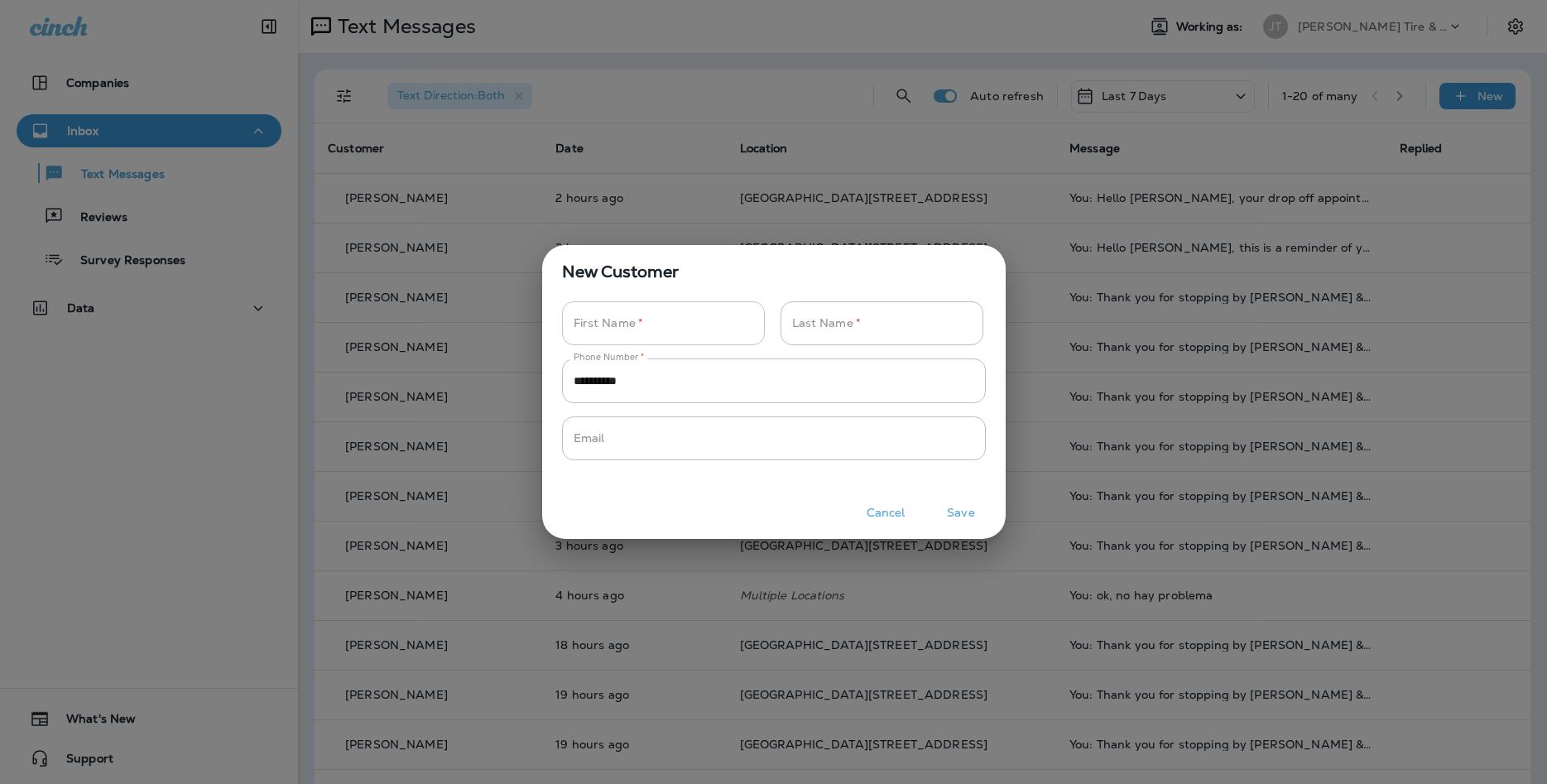
click at [715, 329] on input "Phone Number   *" at bounding box center [654, 323] width 185 height 44
type input "*"
type input "******"
type input "*********"
click at [968, 527] on div "Cancel Save" at bounding box center [774, 515] width 464 height 45
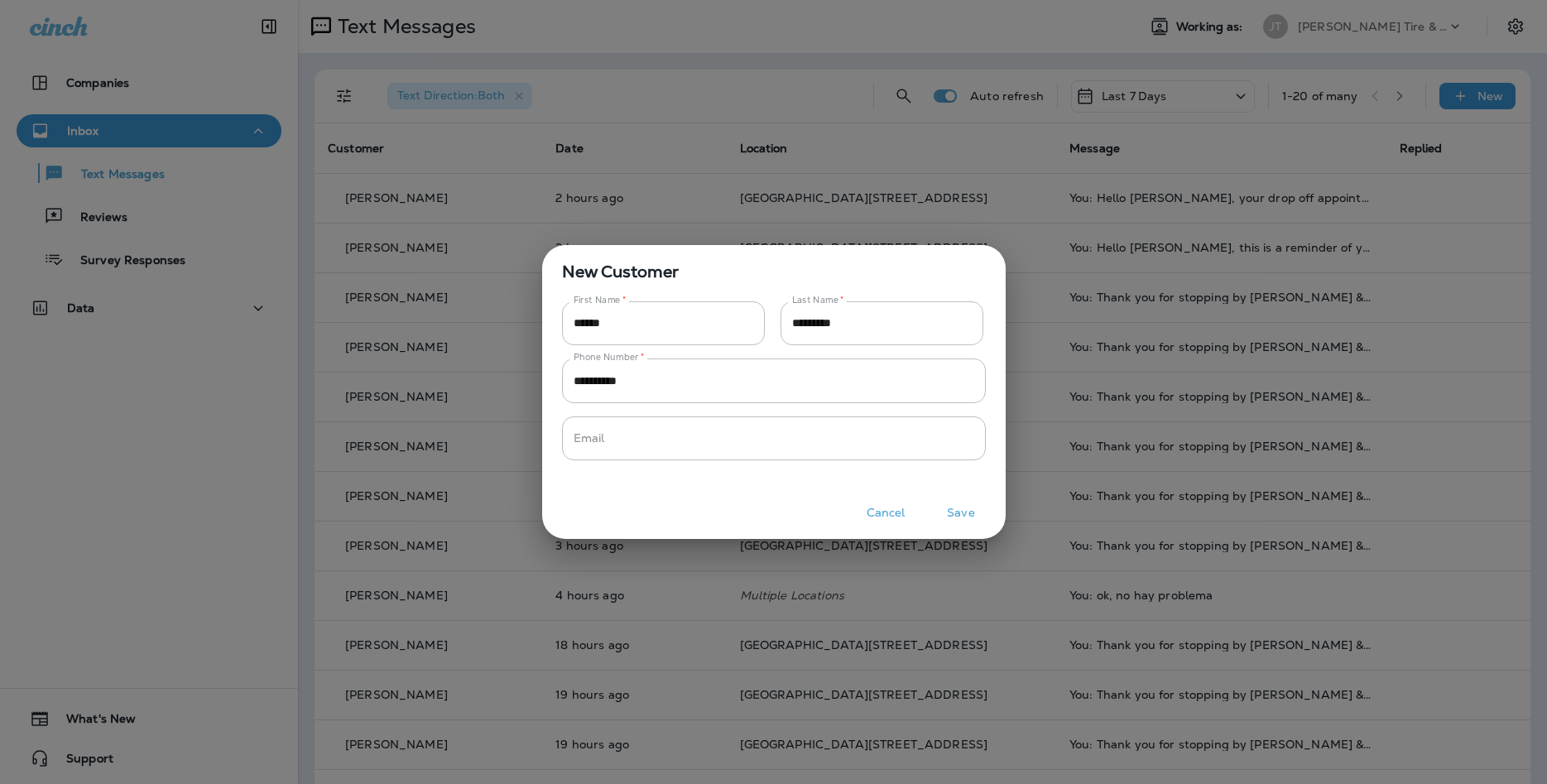
click at [966, 512] on button "Save" at bounding box center [960, 513] width 62 height 26
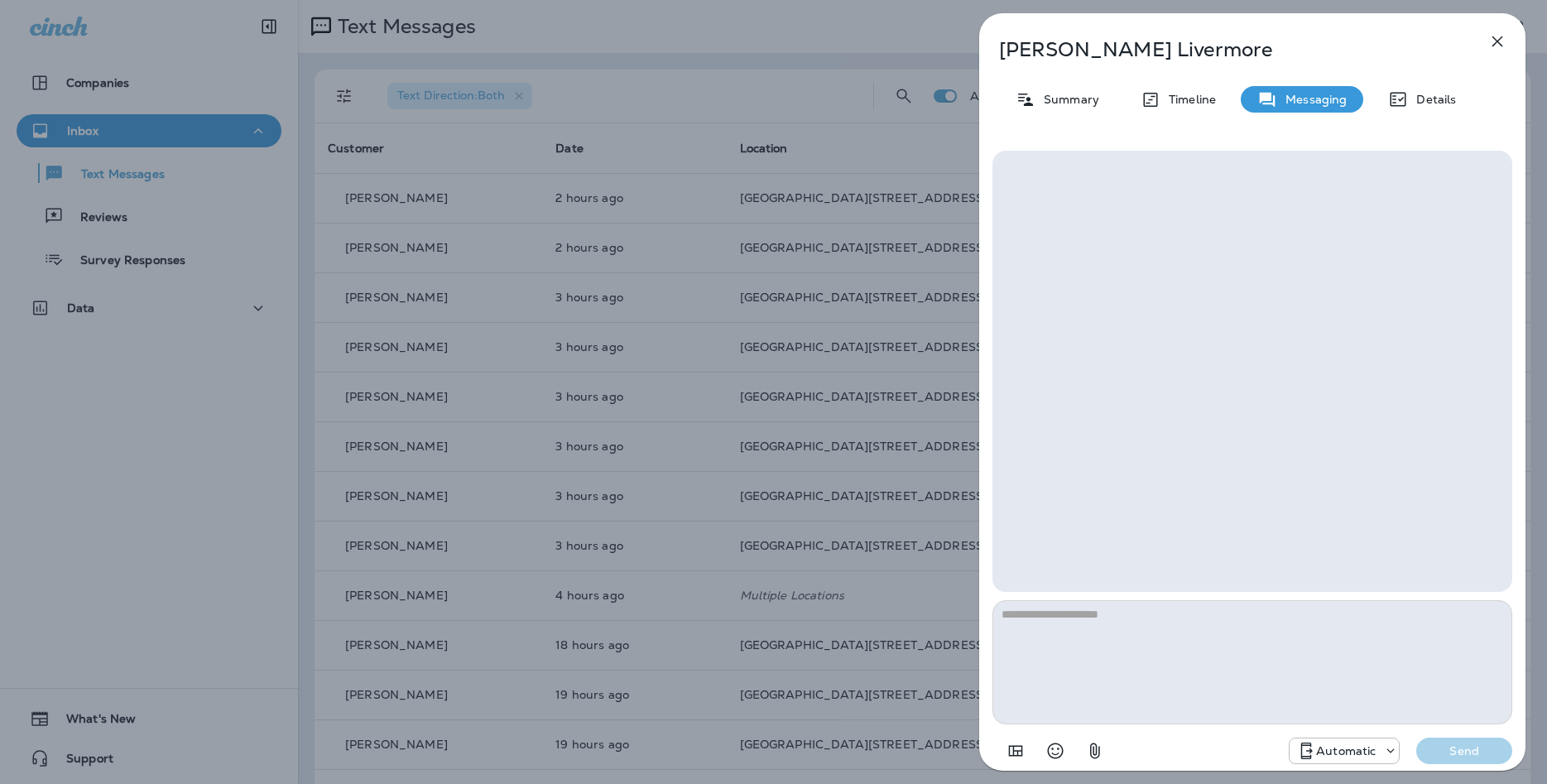
click at [1336, 744] on p "Automatic" at bounding box center [1345, 750] width 60 height 13
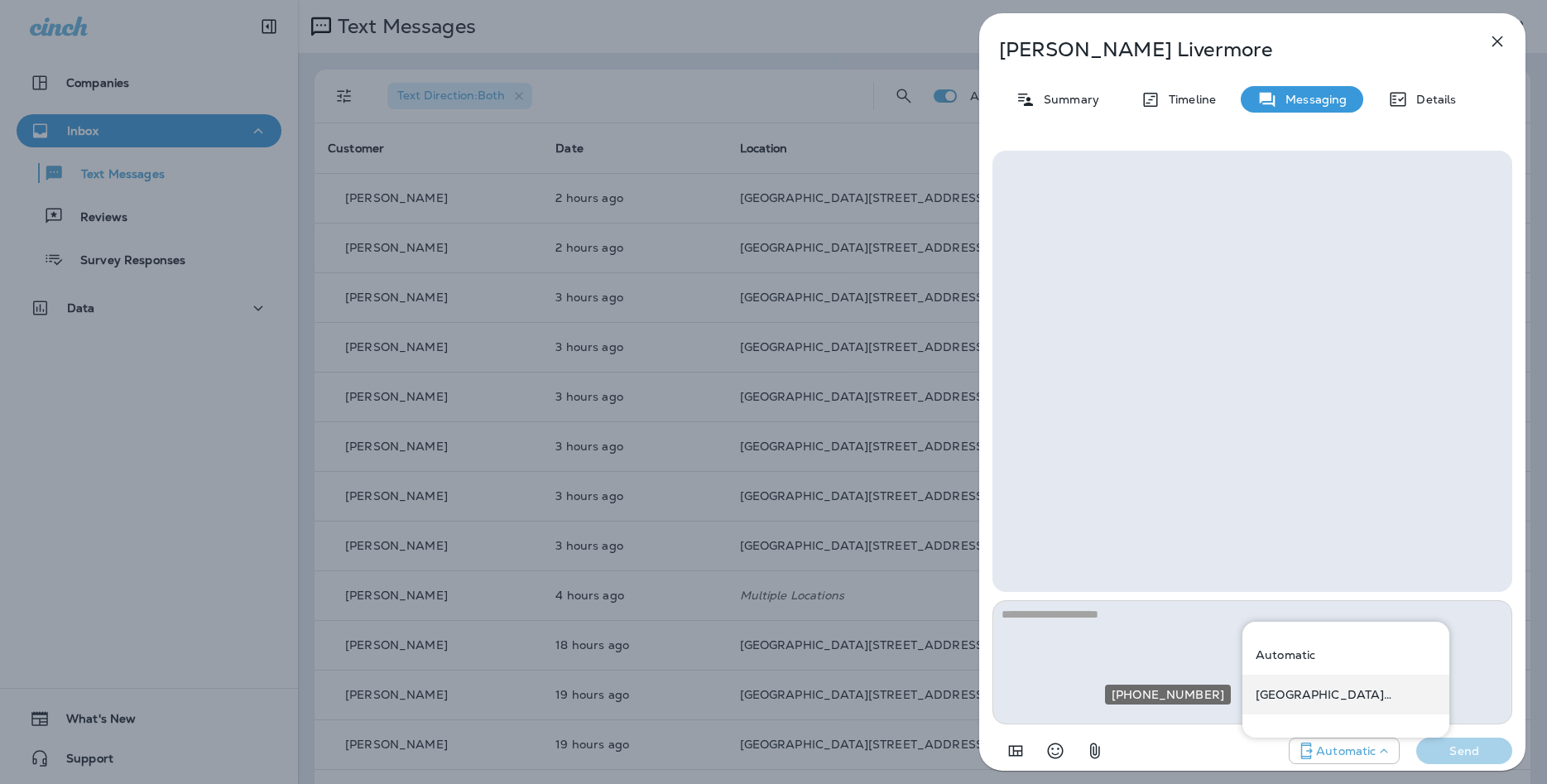
click at [1272, 701] on div "[GEOGRAPHIC_DATA][STREET_ADDRESS] ([STREET_ADDRESS])" at bounding box center [1346, 694] width 207 height 39
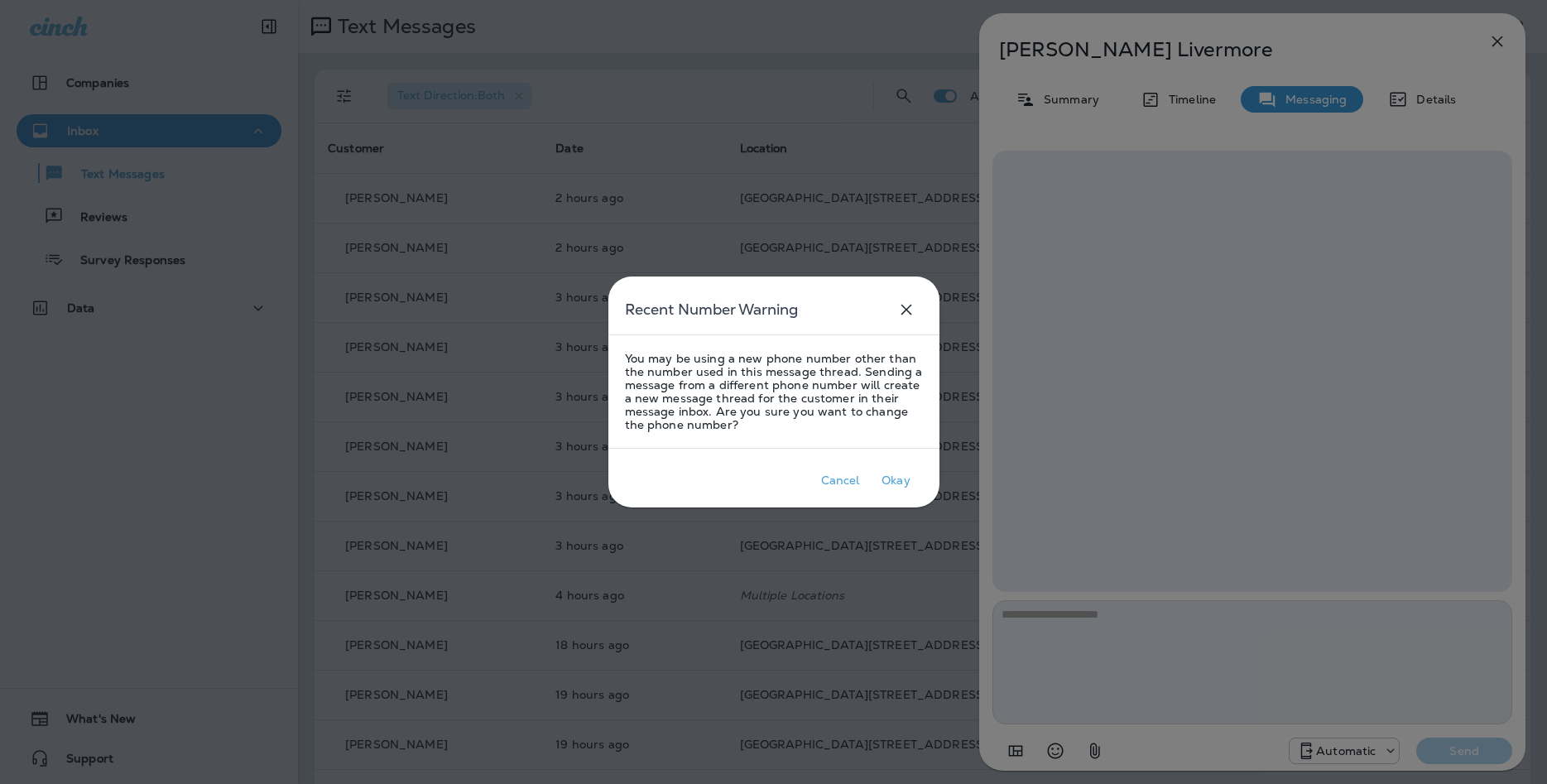
click at [1178, 661] on div at bounding box center [774, 392] width 1547 height 784
click at [885, 477] on div "Okay" at bounding box center [896, 479] width 29 height 13
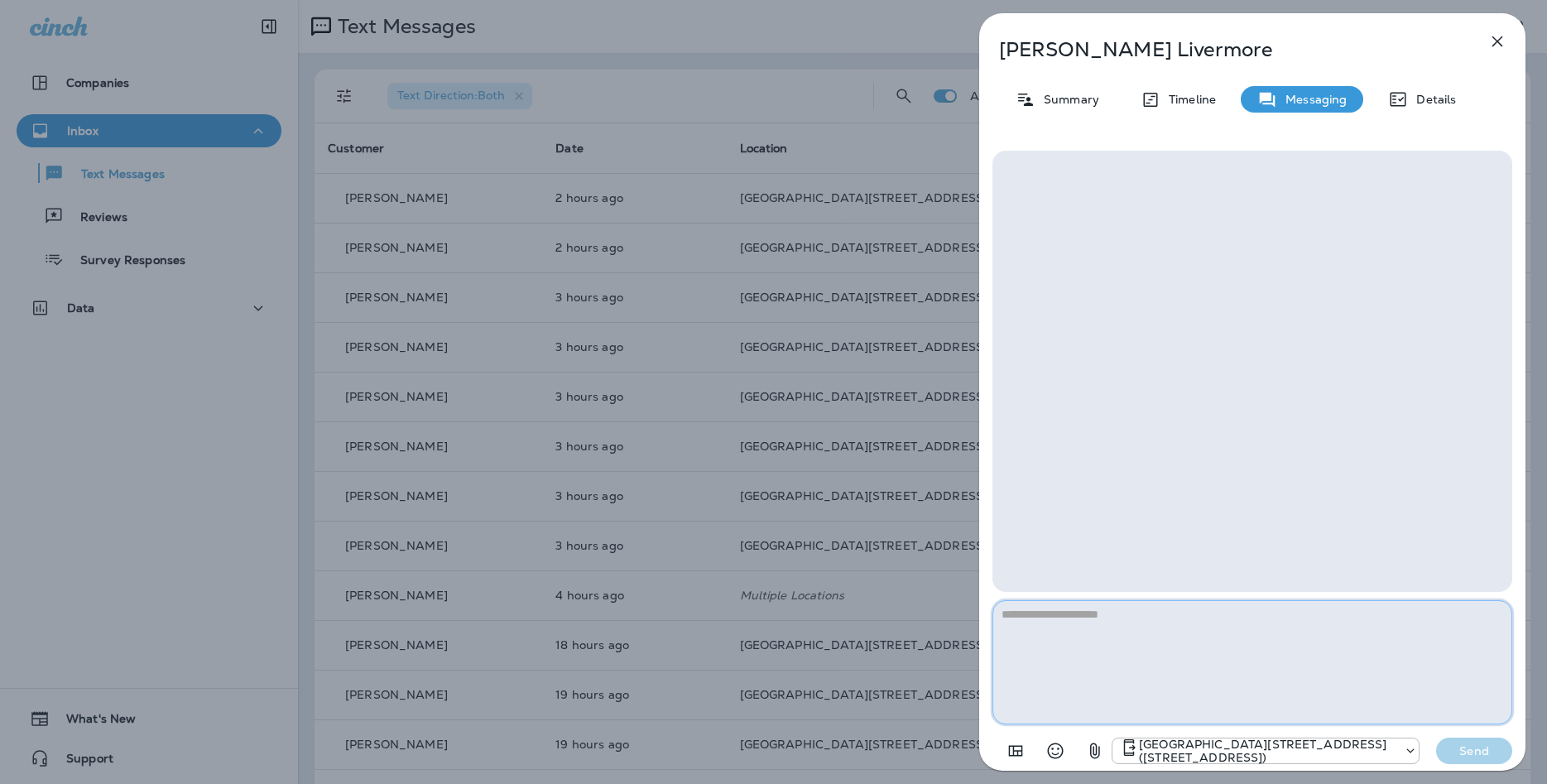
click at [1167, 661] on textarea at bounding box center [1253, 662] width 520 height 124
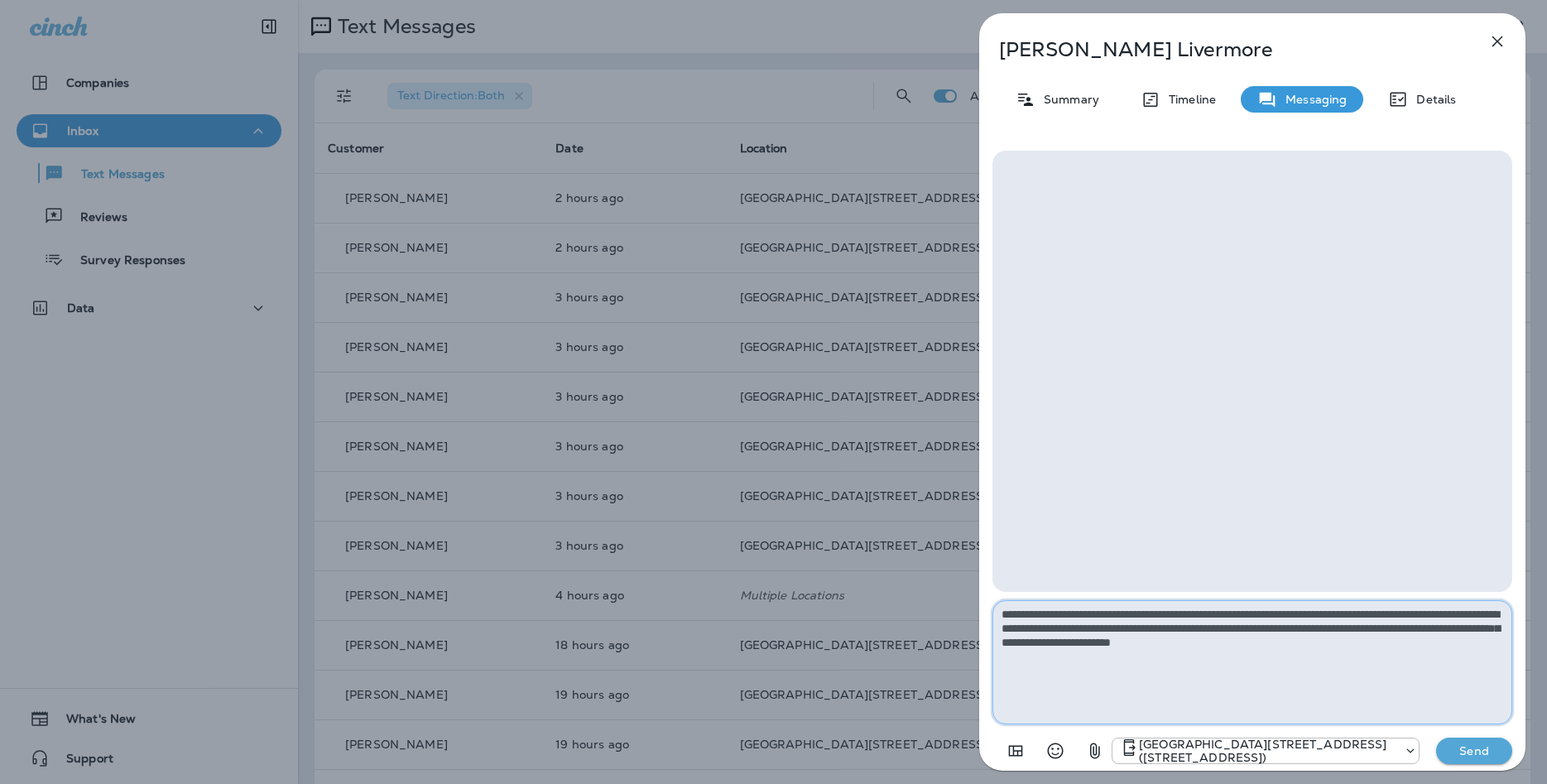
type textarea "**********"
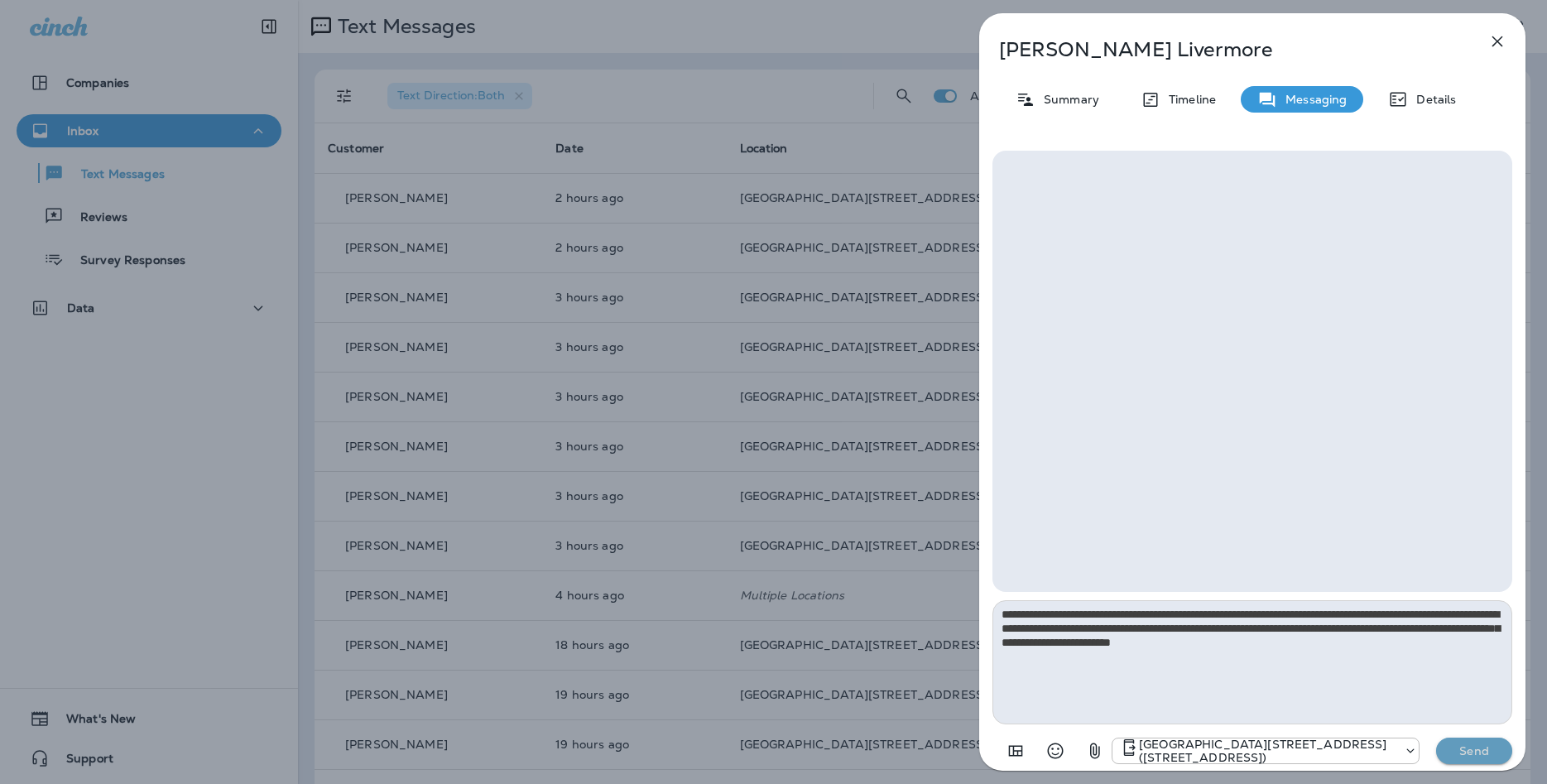
click at [1460, 758] on button "Send" at bounding box center [1473, 750] width 76 height 27
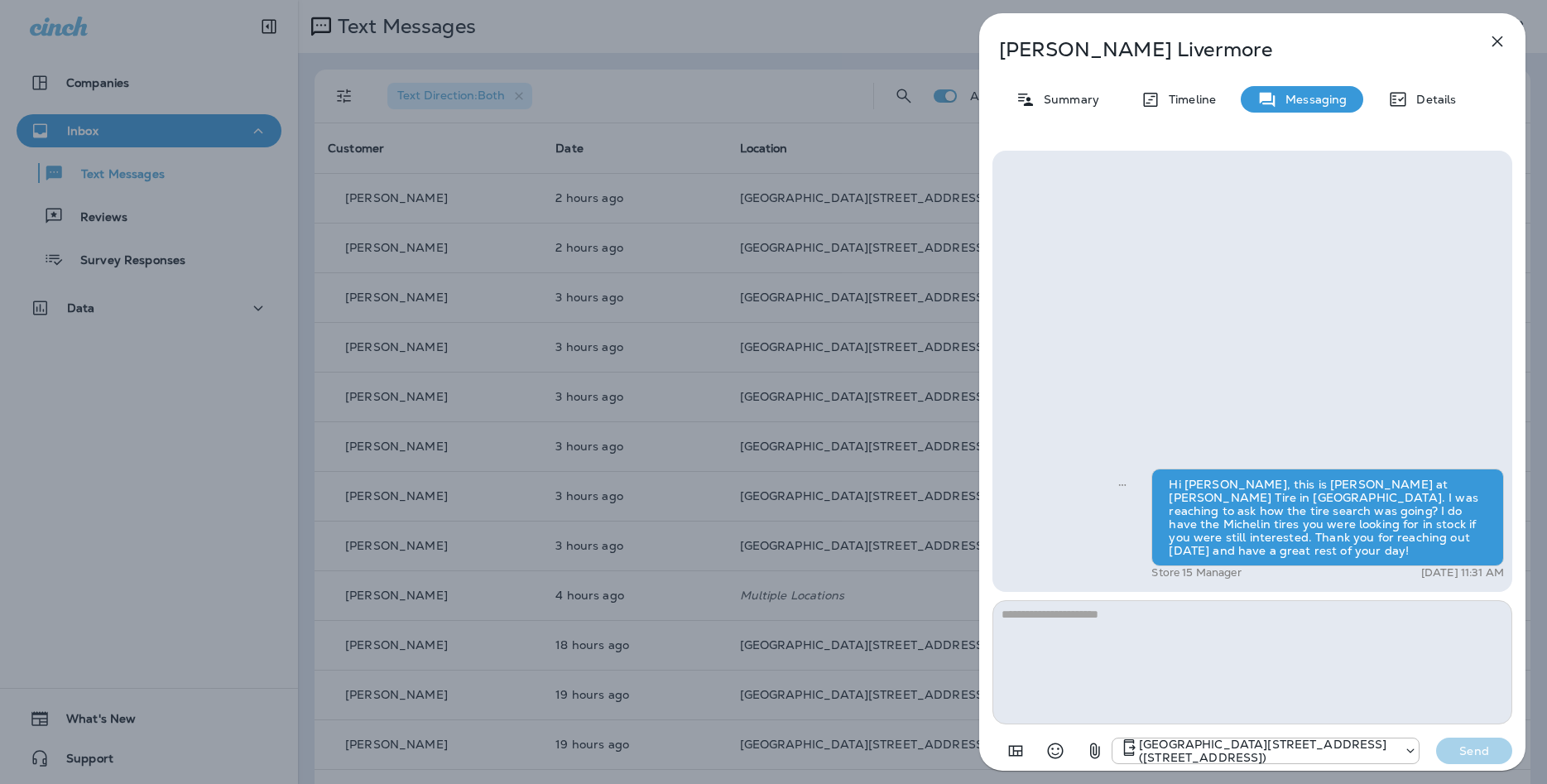
click at [1509, 37] on button "button" at bounding box center [1498, 41] width 33 height 33
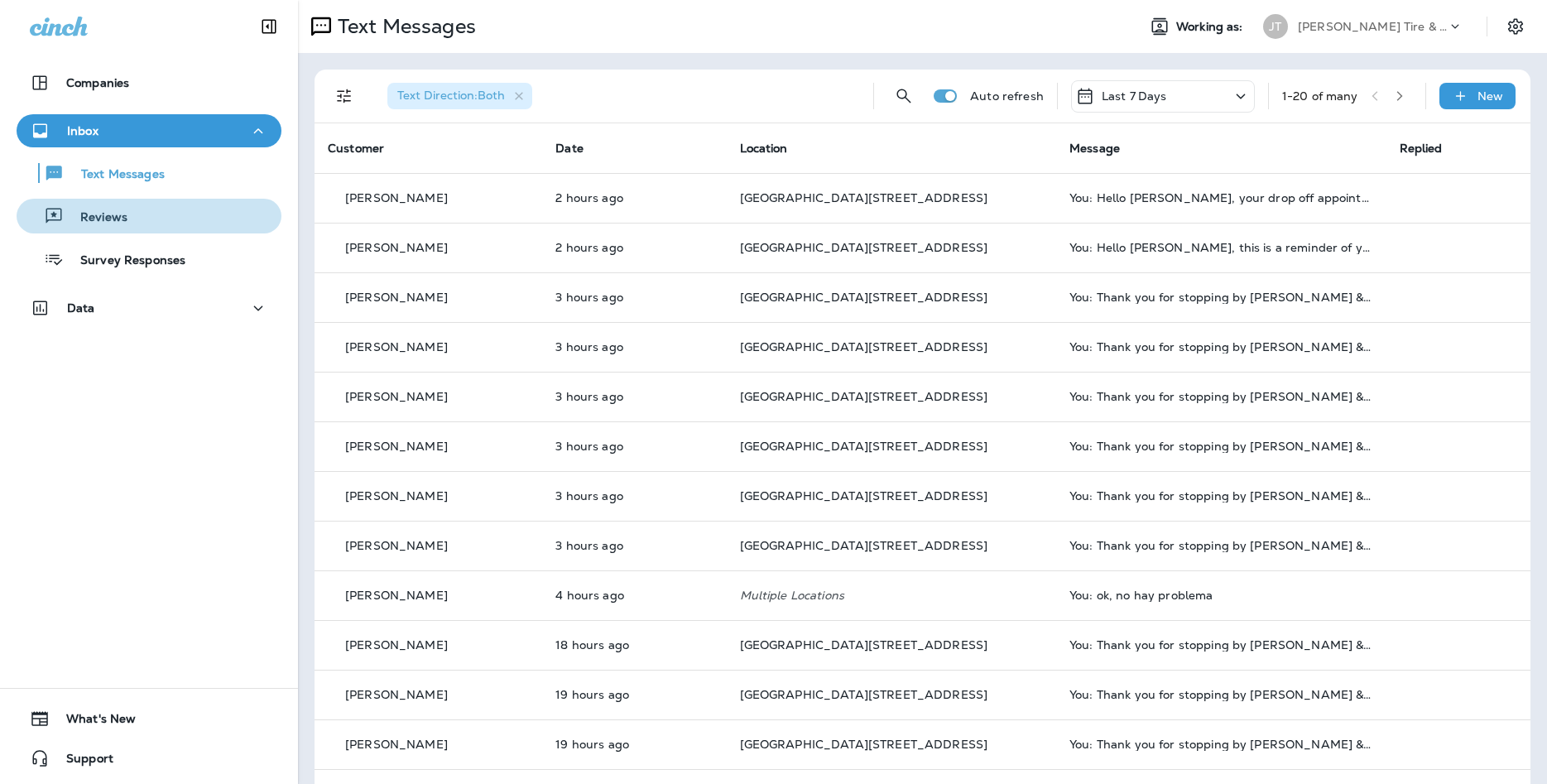
click at [221, 212] on div "Reviews" at bounding box center [150, 215] width 252 height 25
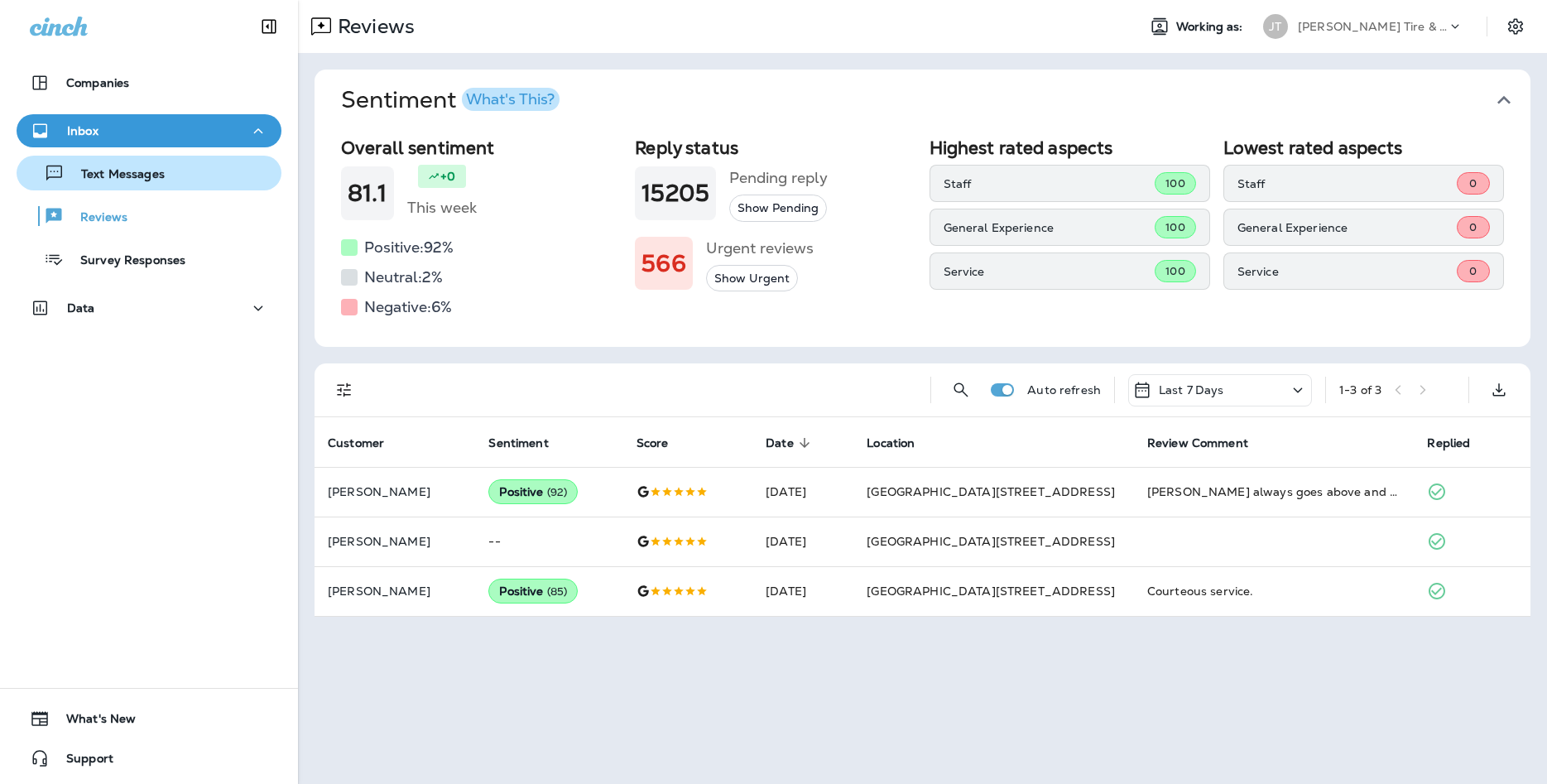
click at [170, 185] on div "Text Messages" at bounding box center [150, 172] width 252 height 25
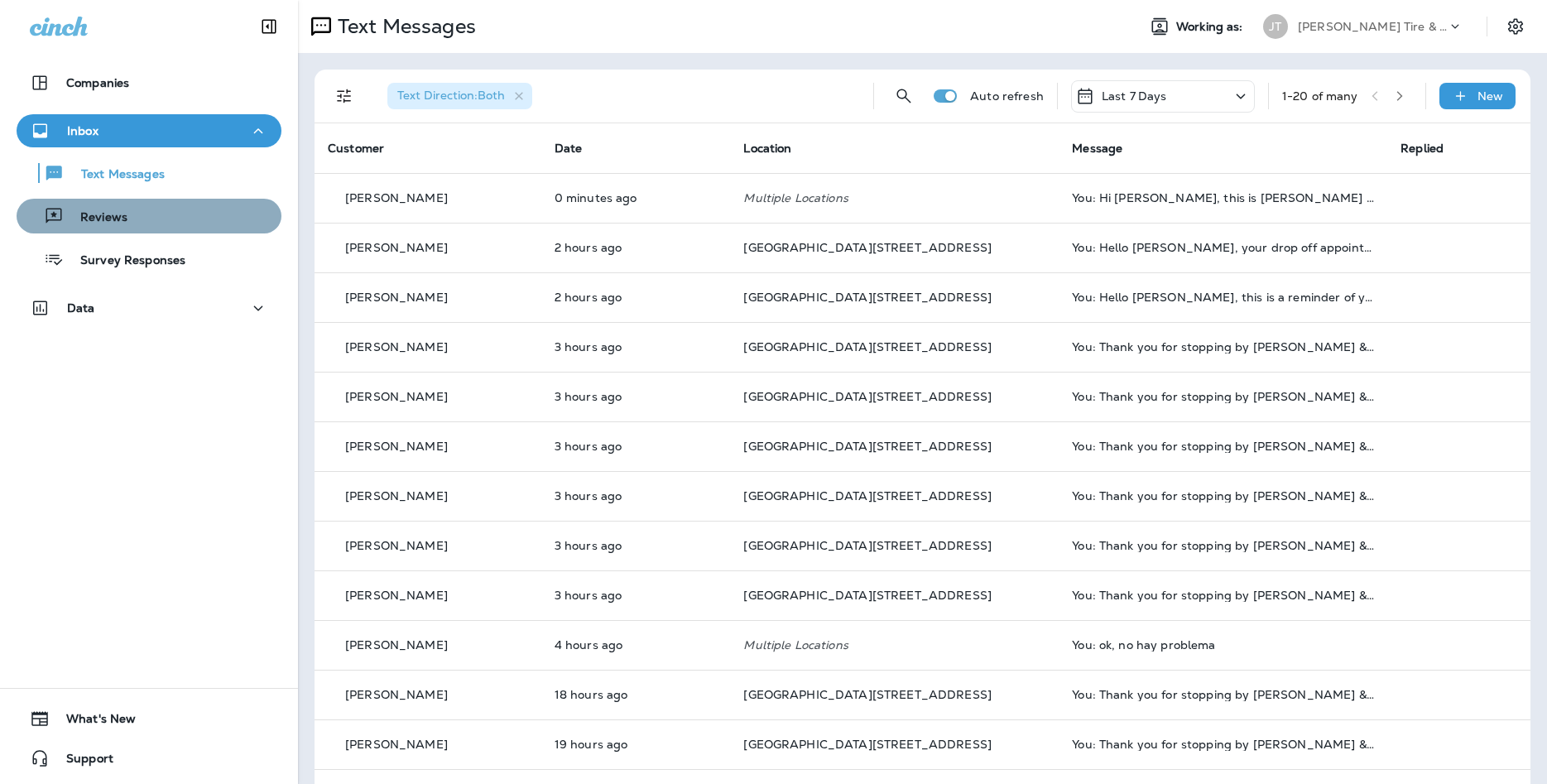
click at [91, 225] on p "Reviews" at bounding box center [95, 218] width 64 height 16
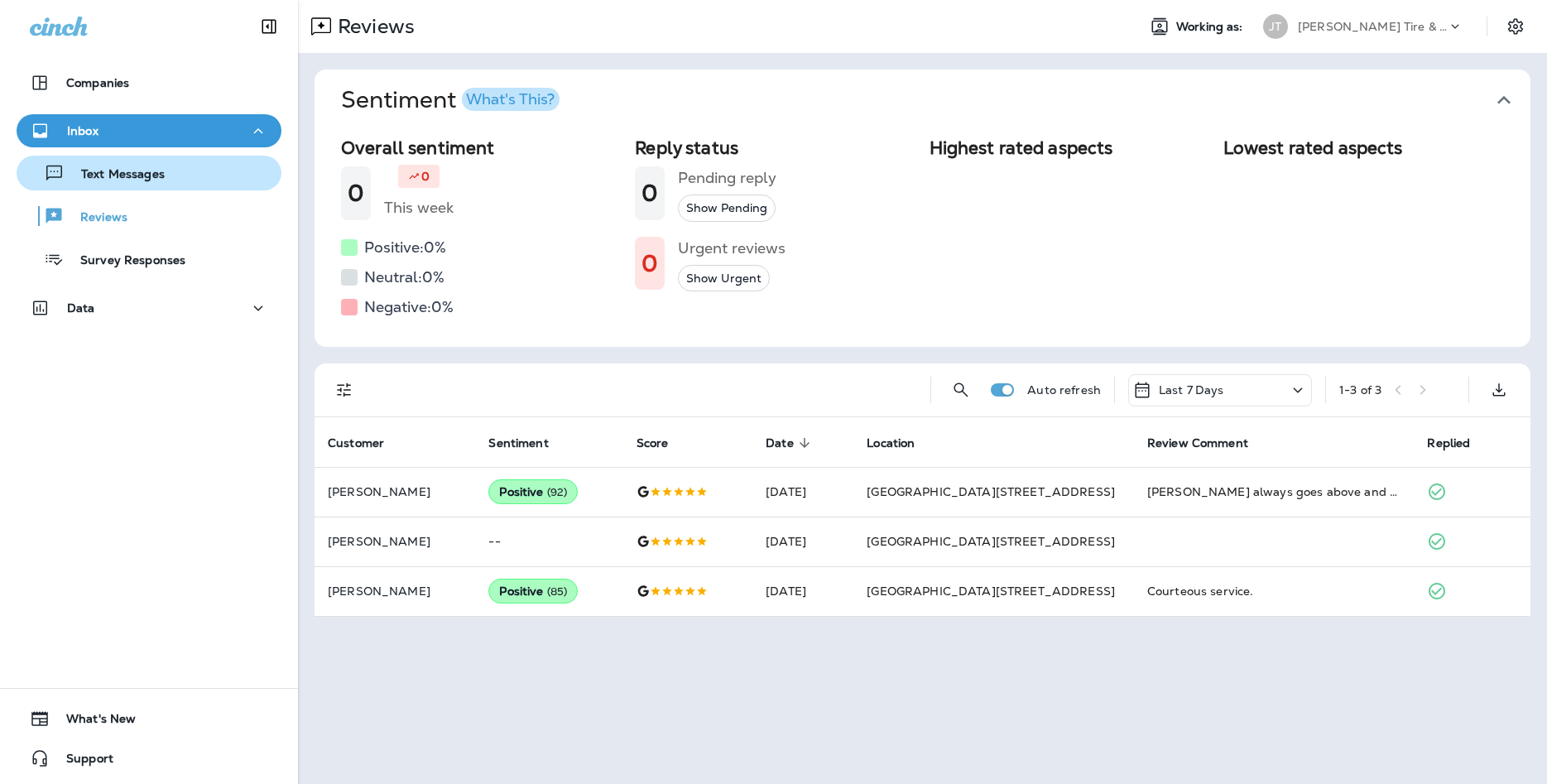
click at [168, 180] on div "Text Messages" at bounding box center [150, 172] width 252 height 25
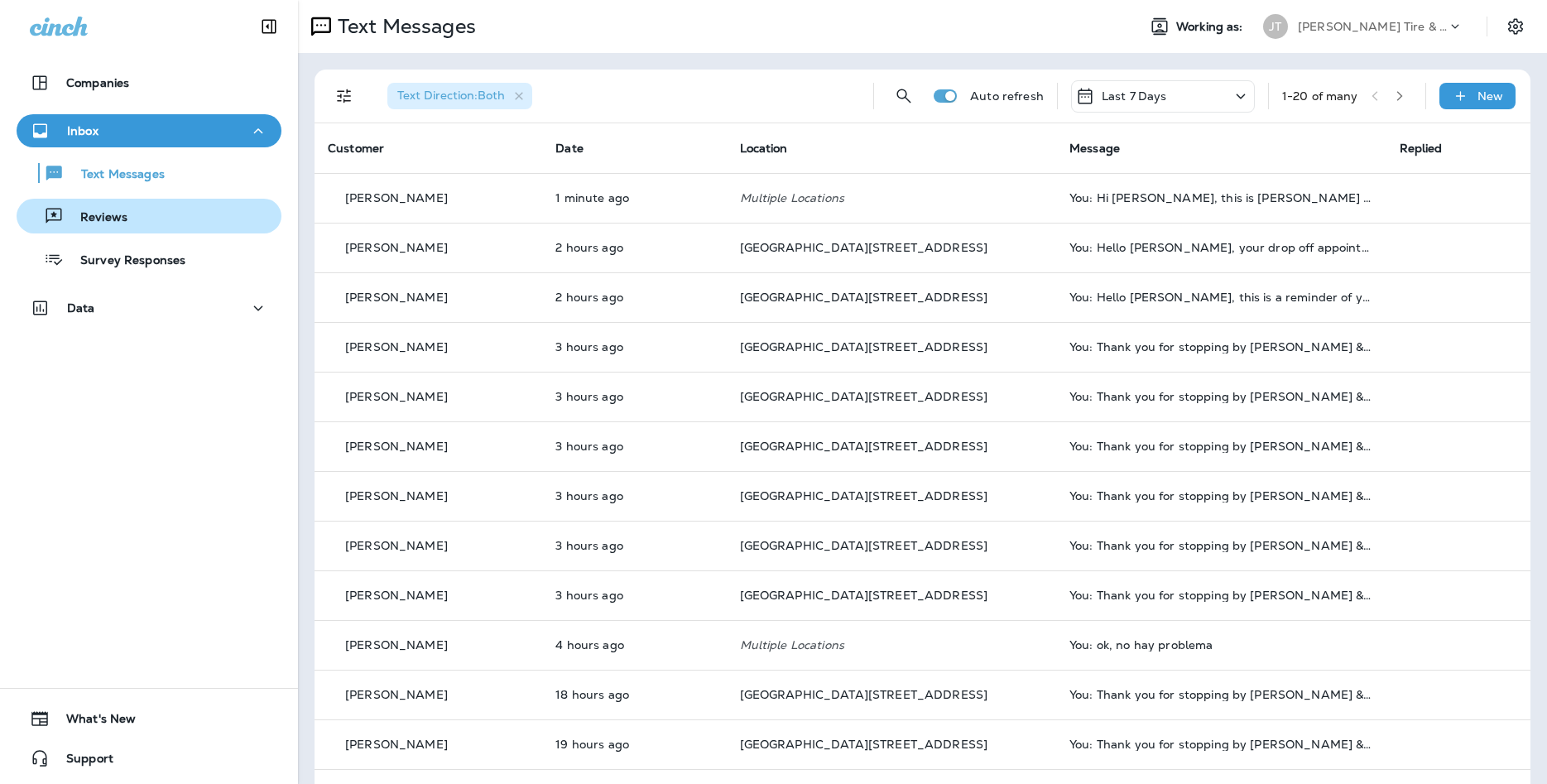
click at [159, 221] on div "Reviews" at bounding box center [150, 215] width 252 height 25
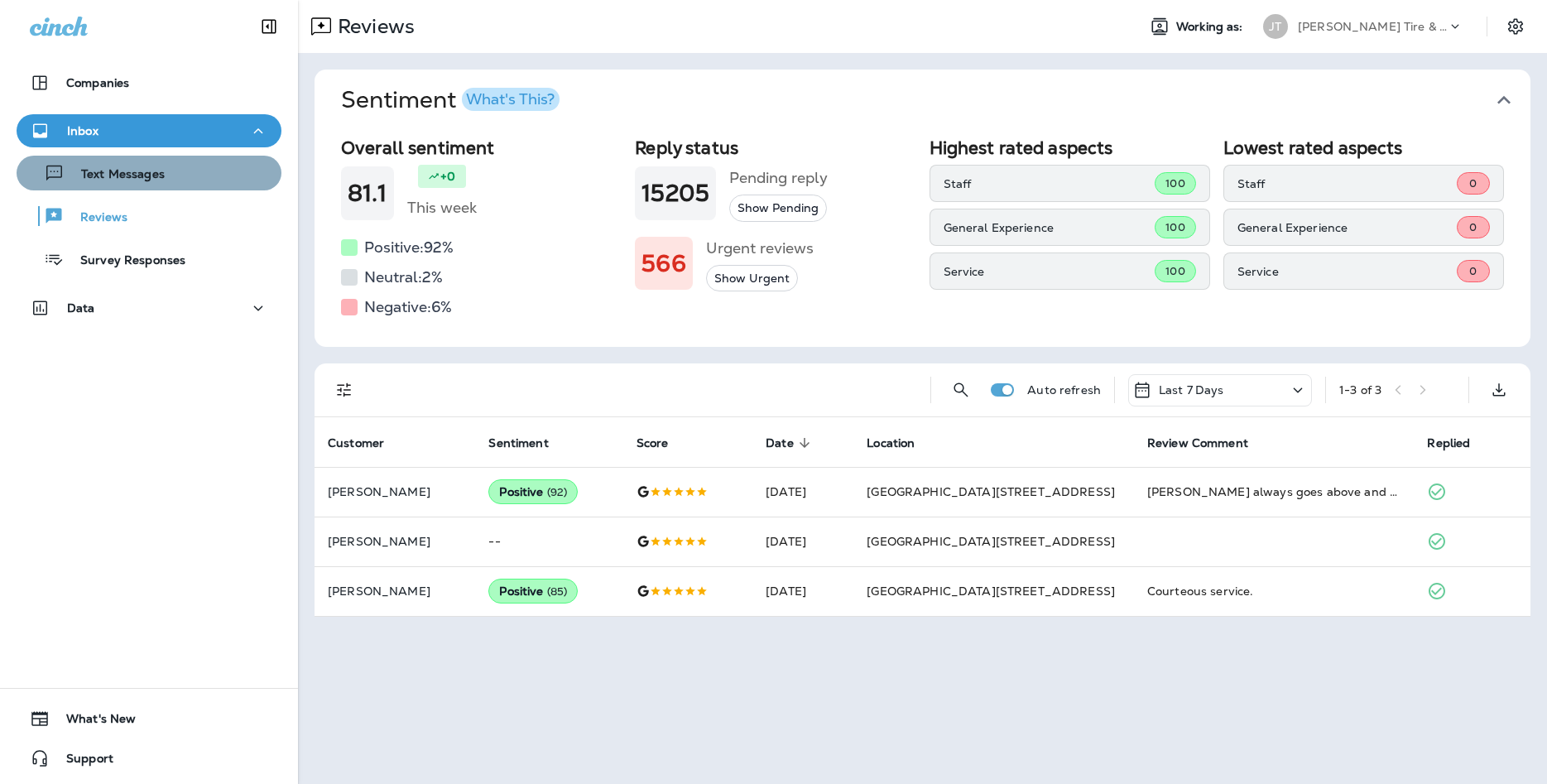
click at [200, 175] on div "Text Messages" at bounding box center [150, 172] width 252 height 25
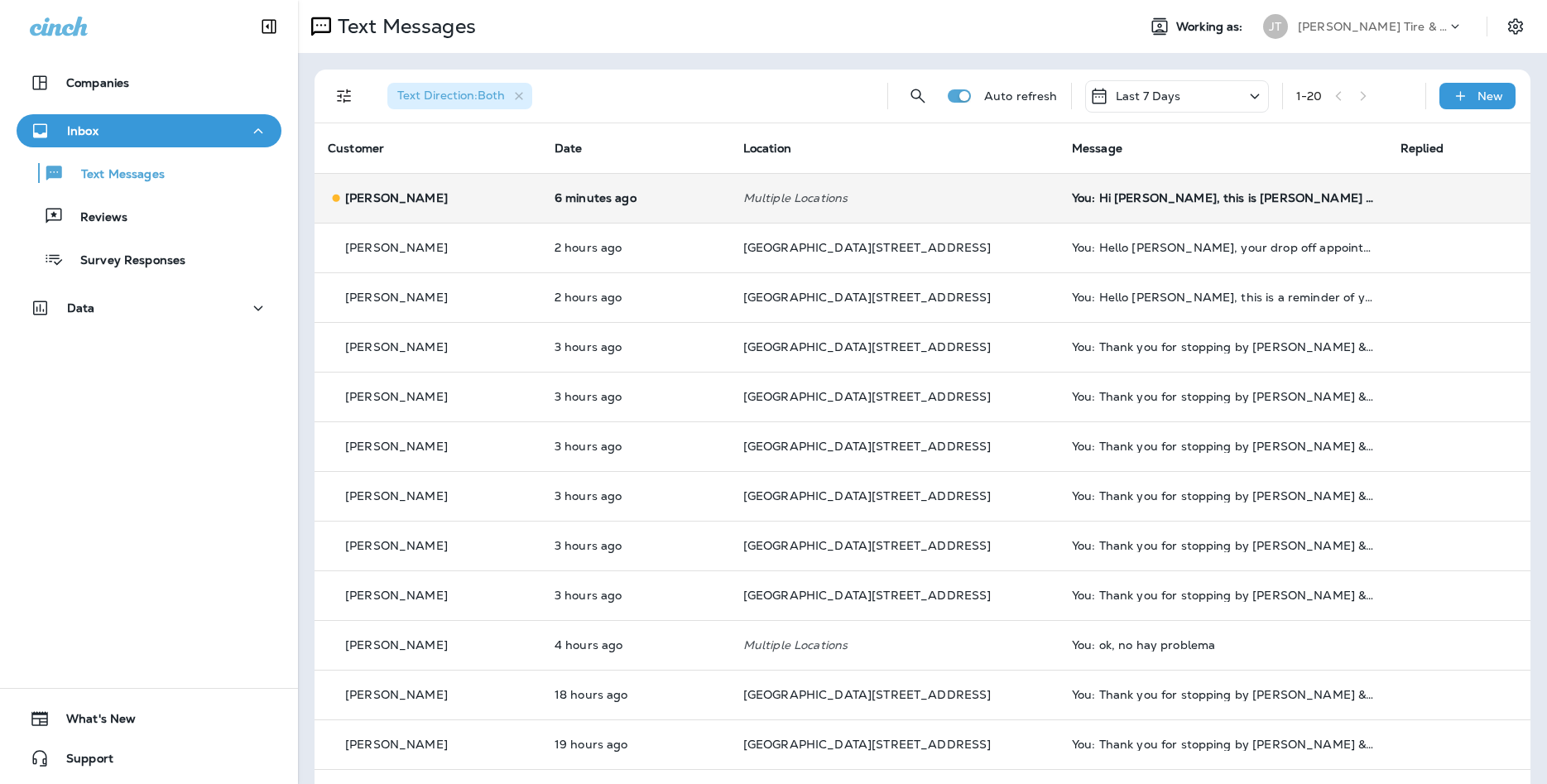
click at [1110, 207] on td "You: Hi [PERSON_NAME], this is [PERSON_NAME] at [PERSON_NAME] Tire in [PERSON_N…" at bounding box center [1223, 198] width 329 height 49
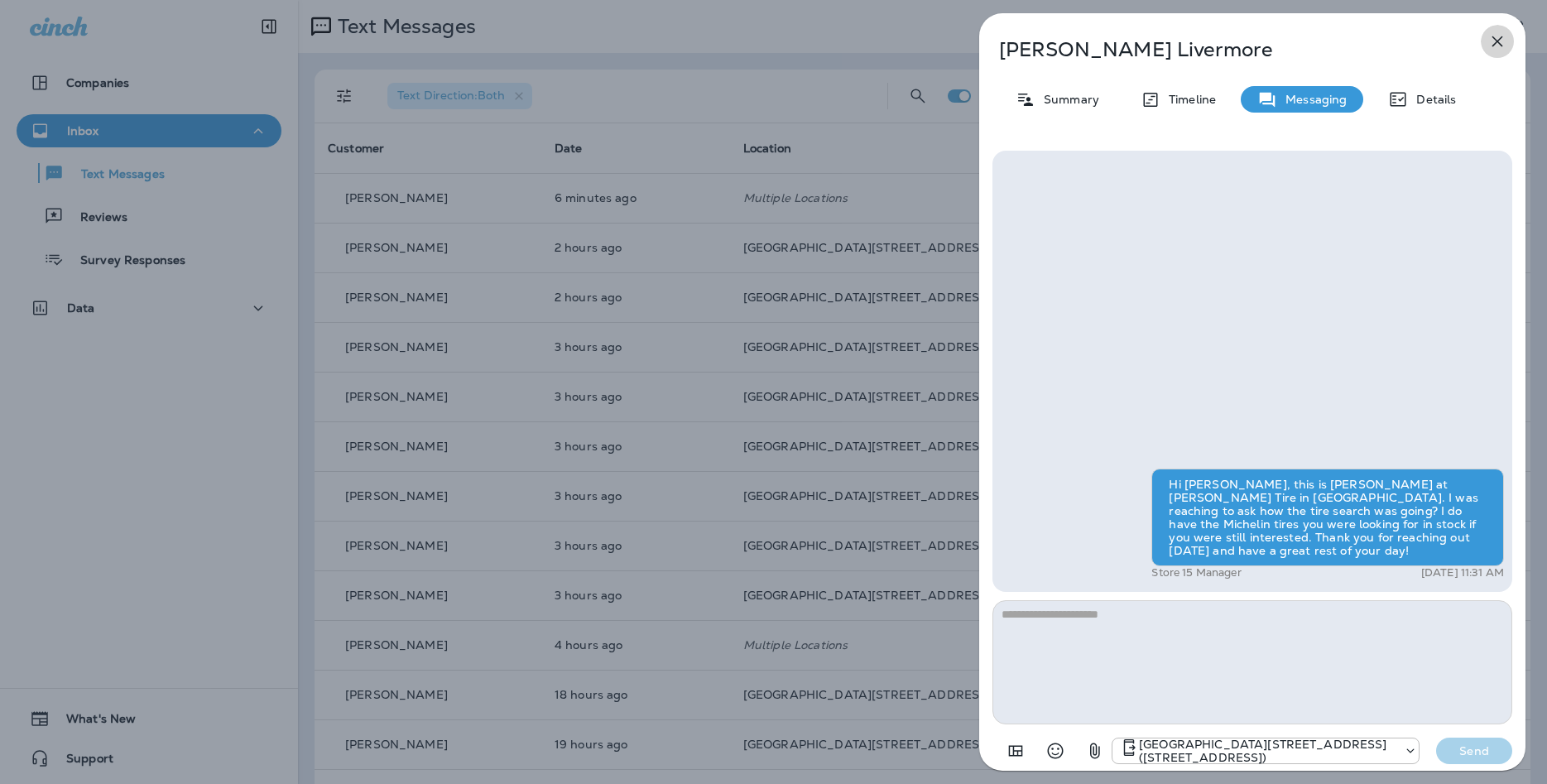
click at [1496, 45] on icon "button" at bounding box center [1498, 41] width 20 height 20
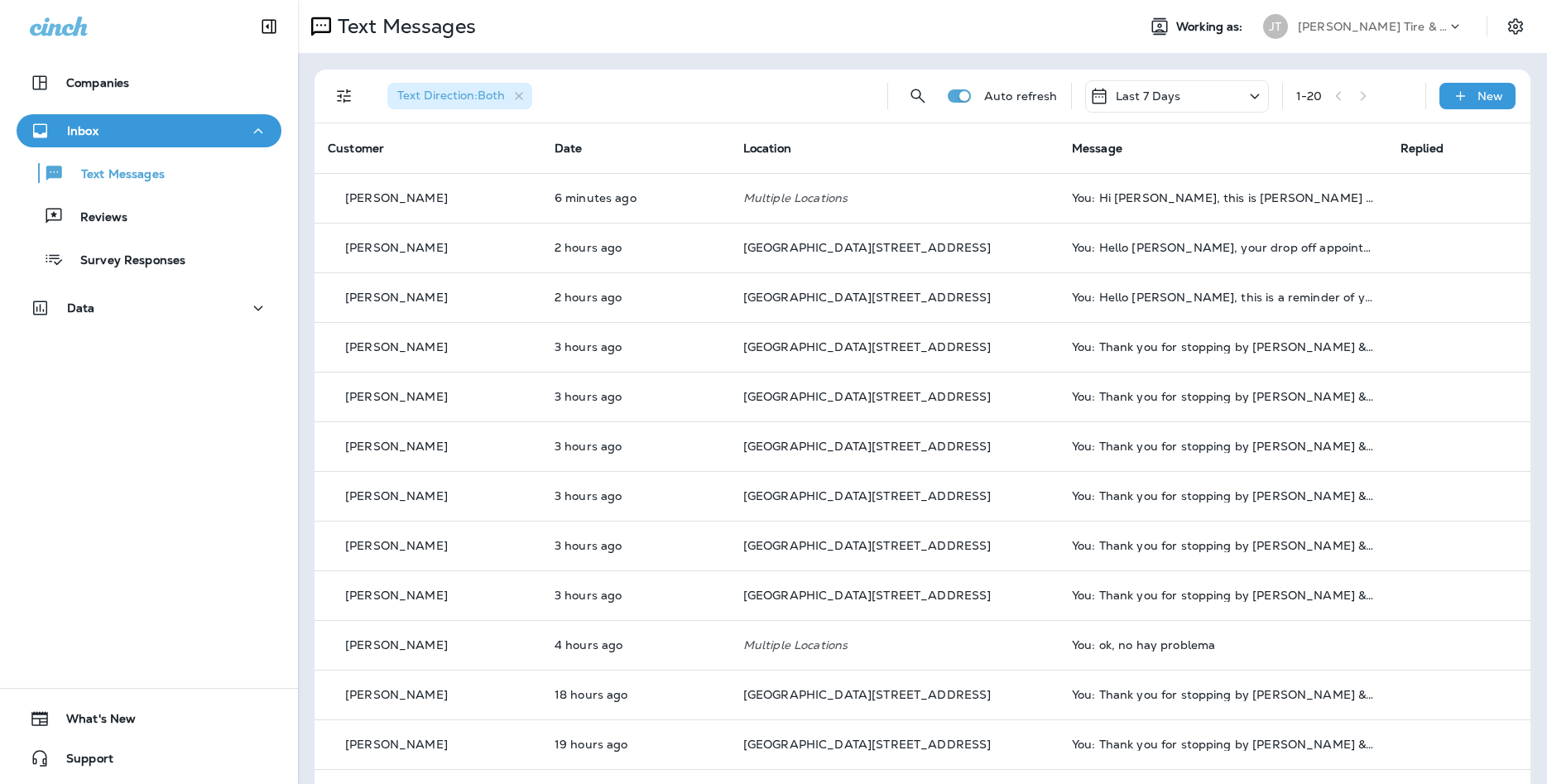
click at [92, 229] on button "Reviews" at bounding box center [149, 215] width 265 height 34
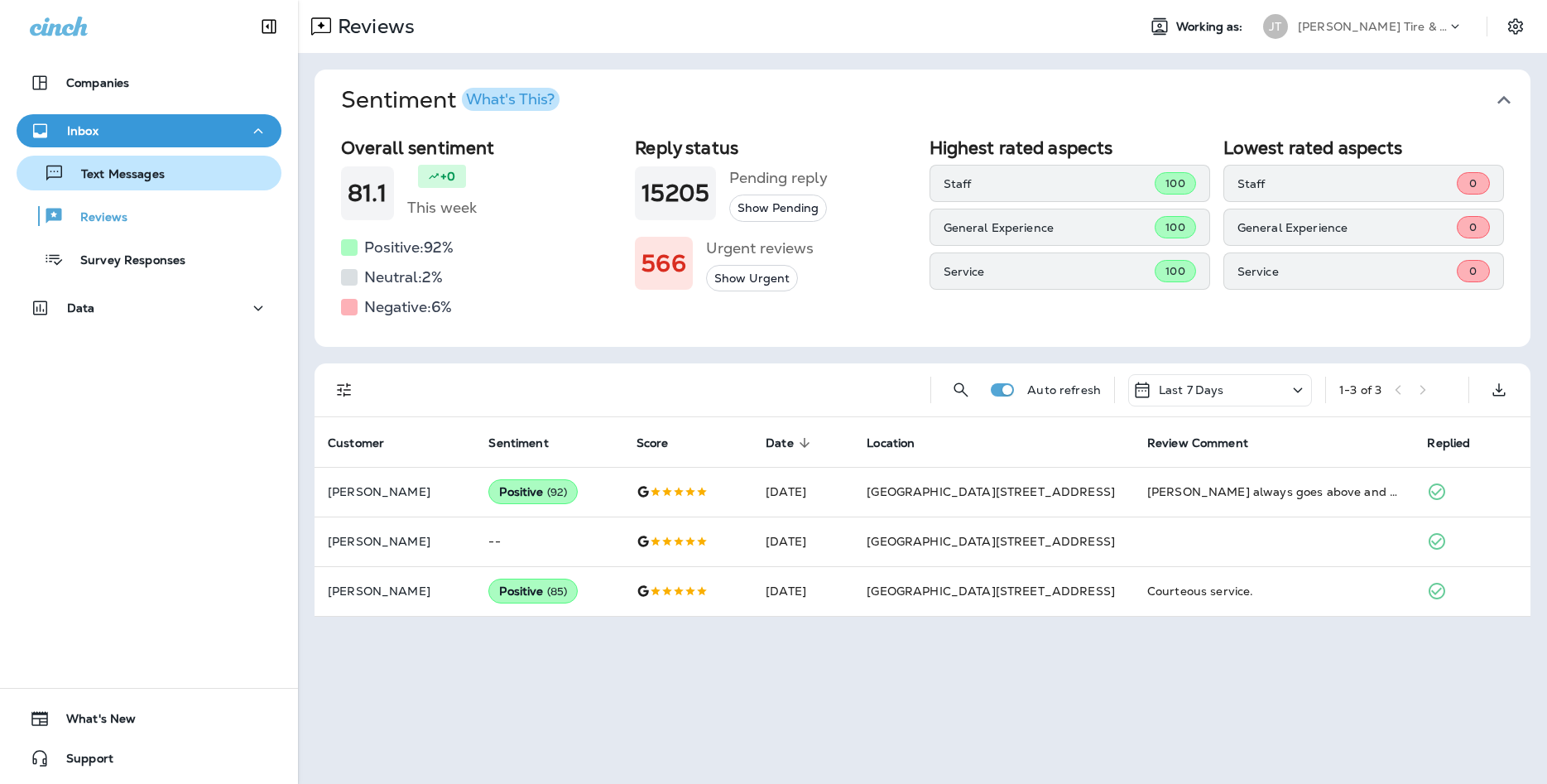
click at [174, 187] on button "Text Messages" at bounding box center [149, 172] width 265 height 34
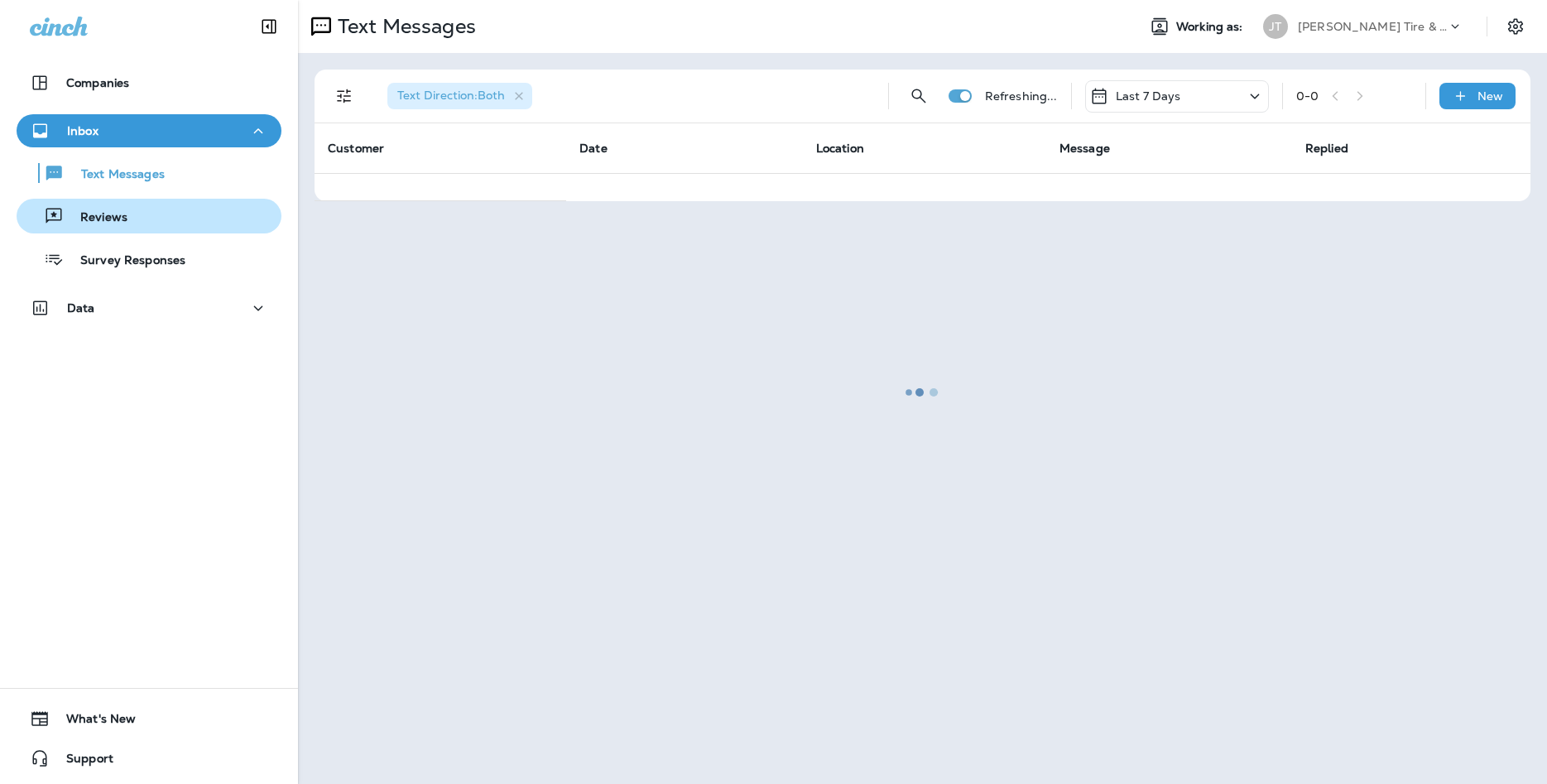
click at [174, 216] on div "Reviews" at bounding box center [150, 215] width 252 height 25
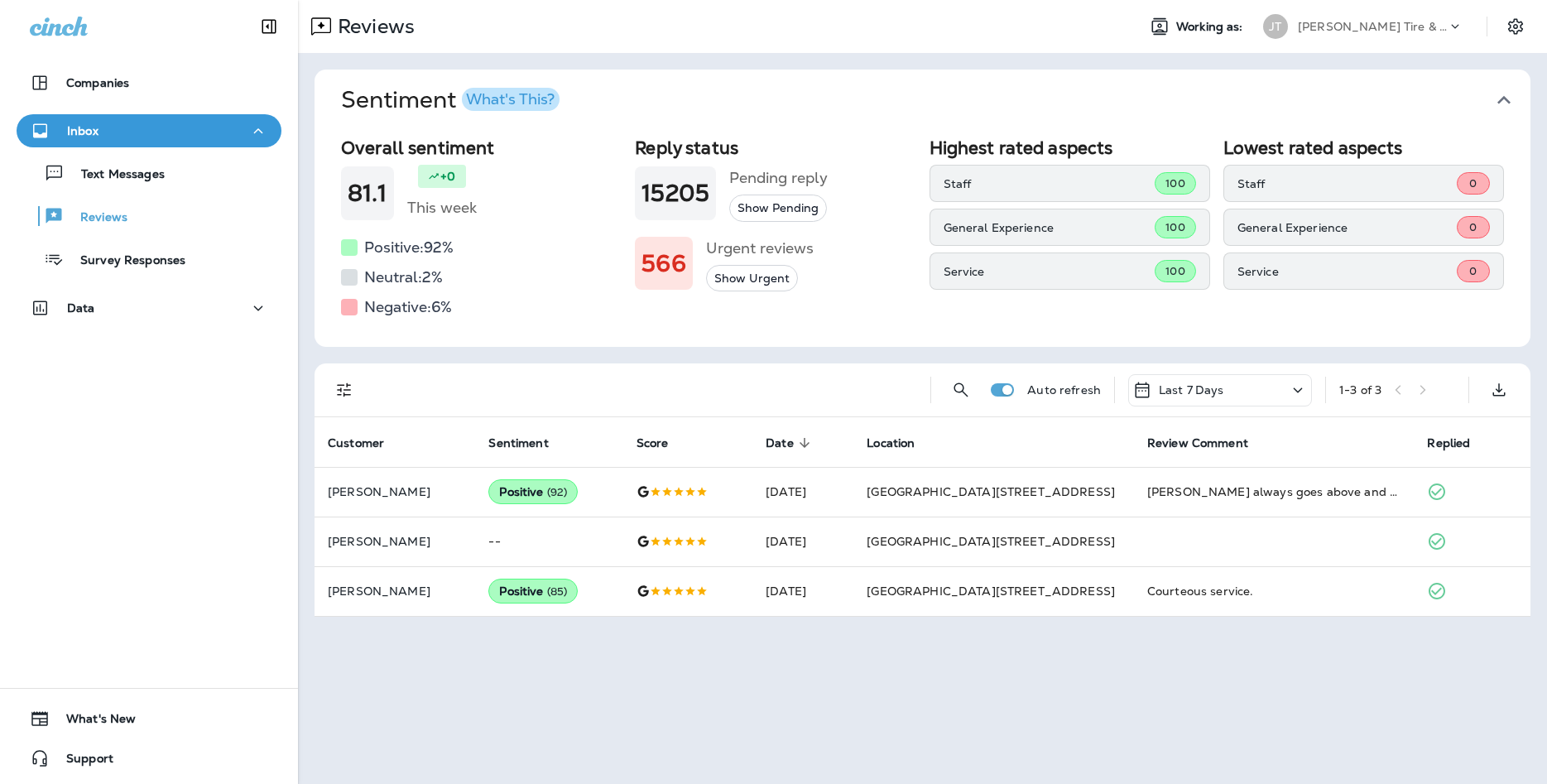
click at [158, 151] on div "Text Messages Reviews Survey Responses" at bounding box center [149, 211] width 265 height 129
click at [160, 169] on p "Text Messages" at bounding box center [115, 175] width 100 height 16
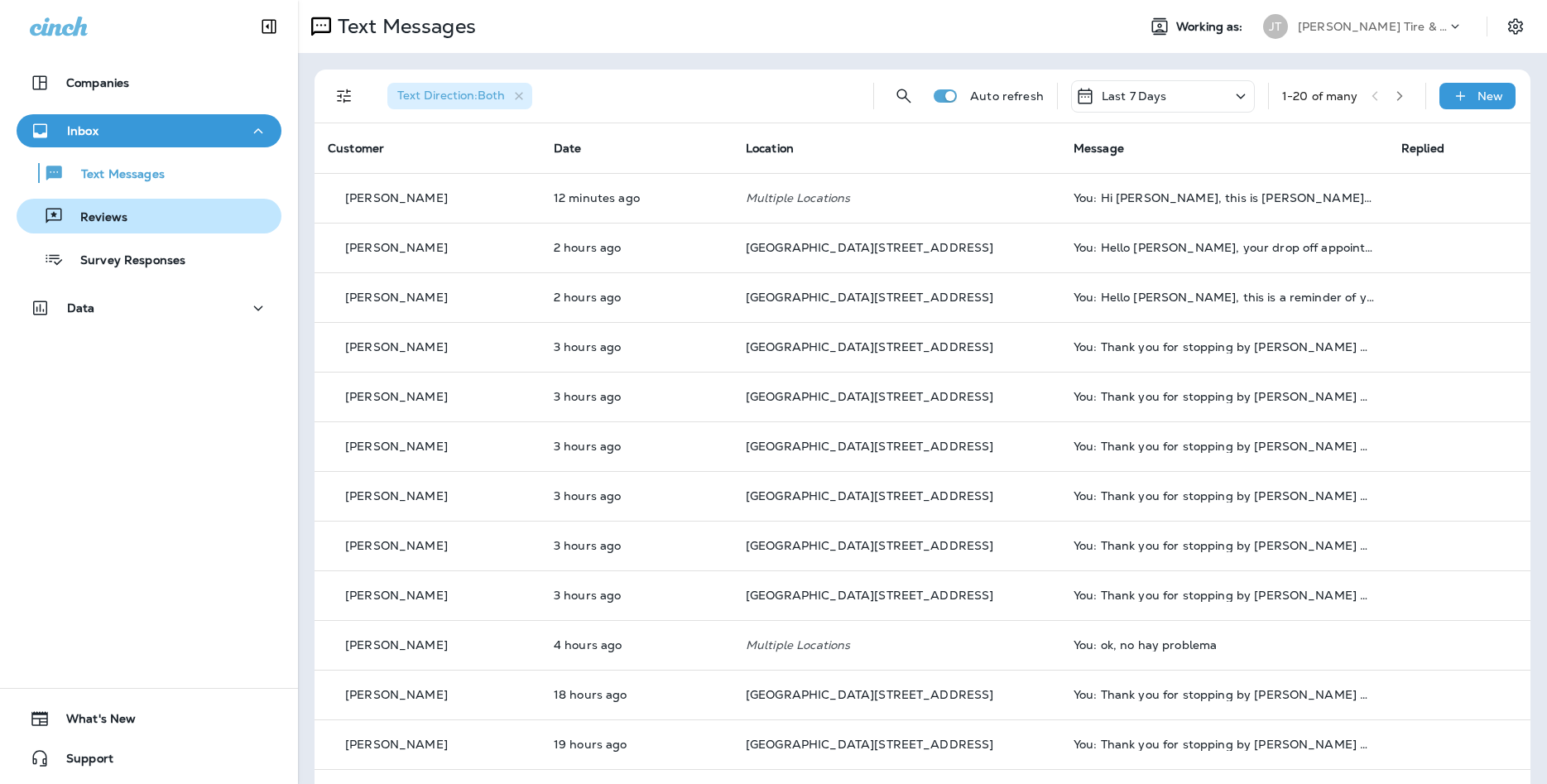
click at [149, 228] on button "Reviews" at bounding box center [149, 215] width 265 height 34
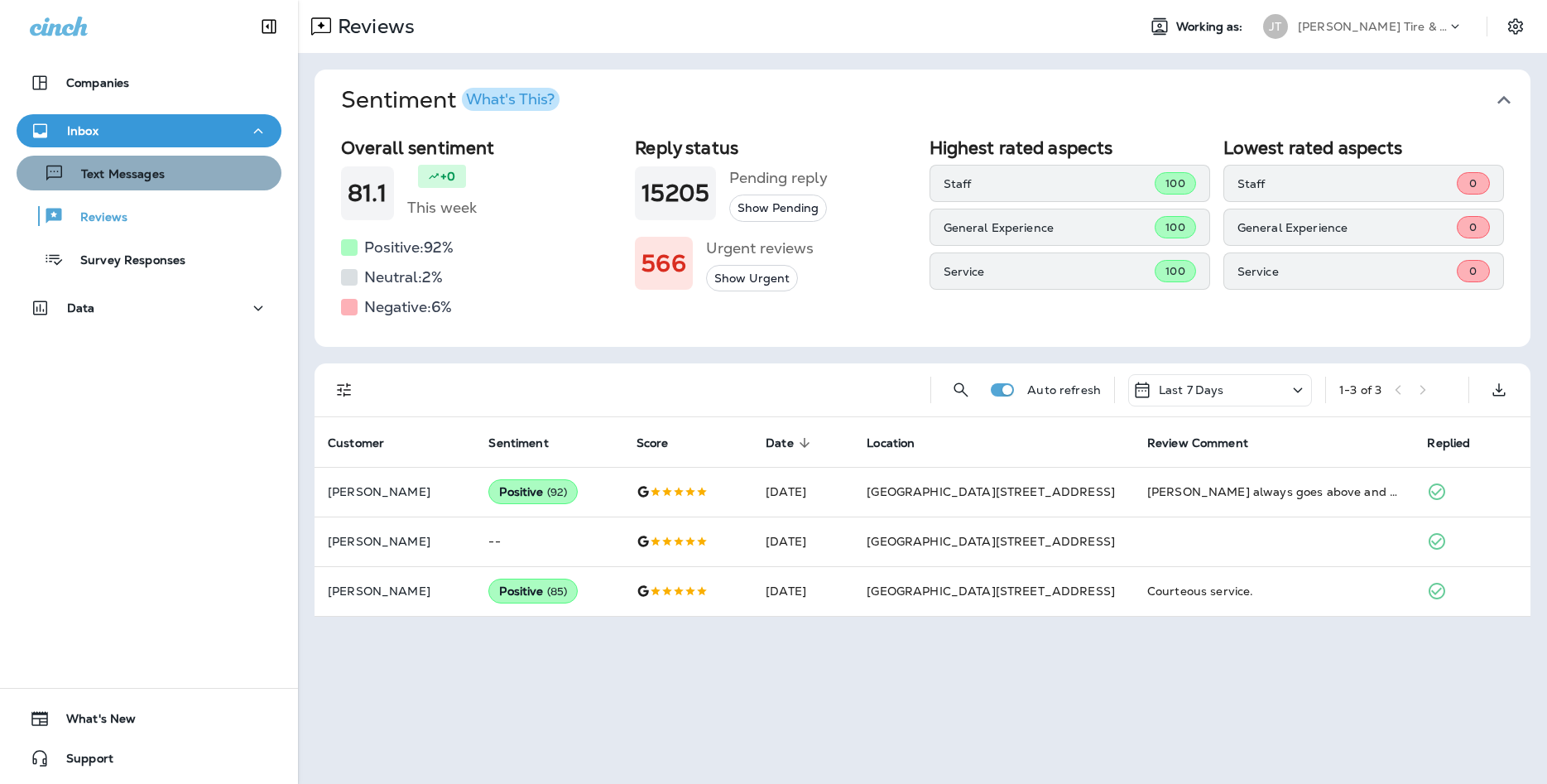
click at [193, 190] on button "Text Messages" at bounding box center [149, 172] width 265 height 34
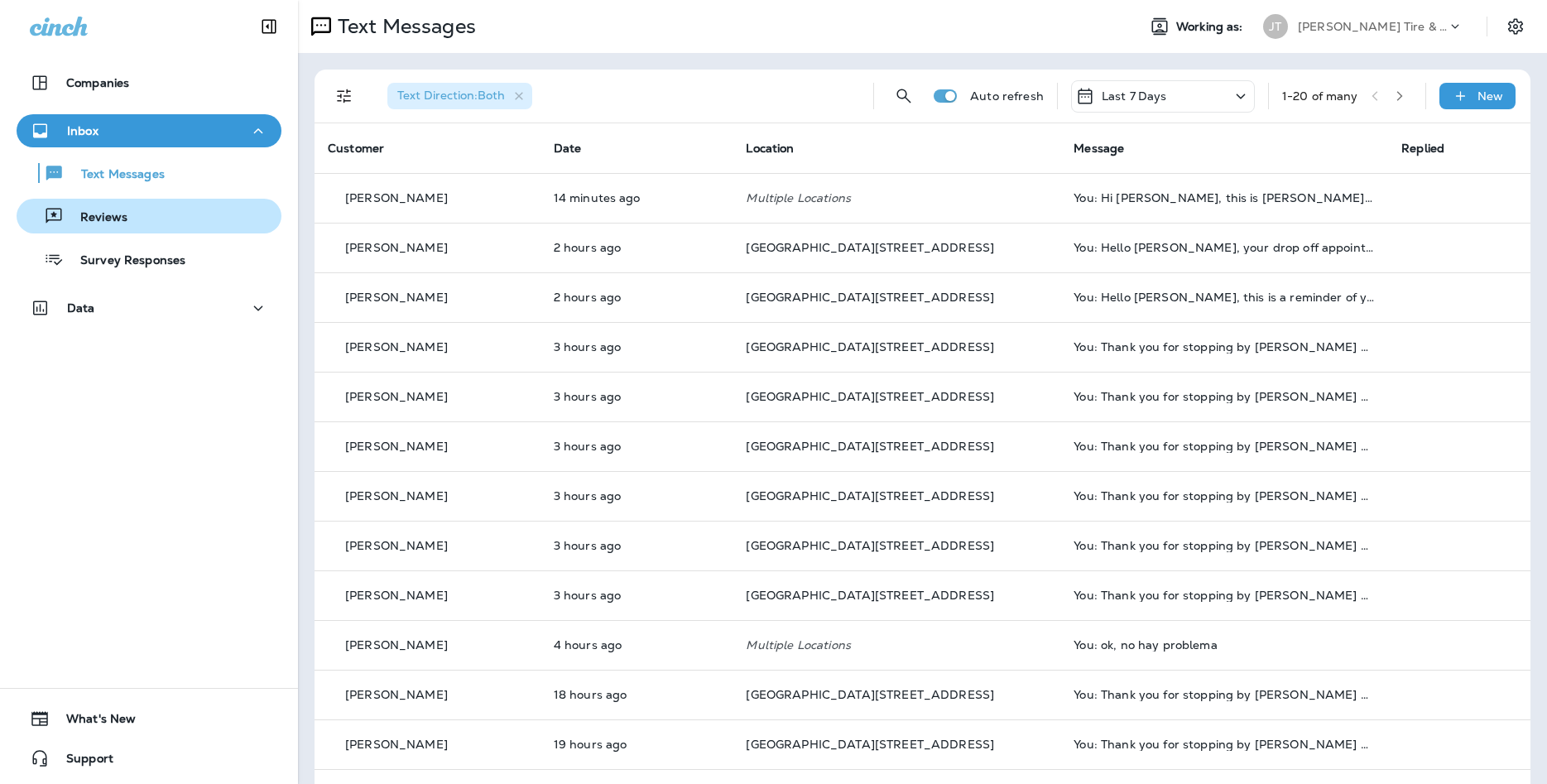
click at [166, 231] on button "Reviews" at bounding box center [149, 215] width 265 height 34
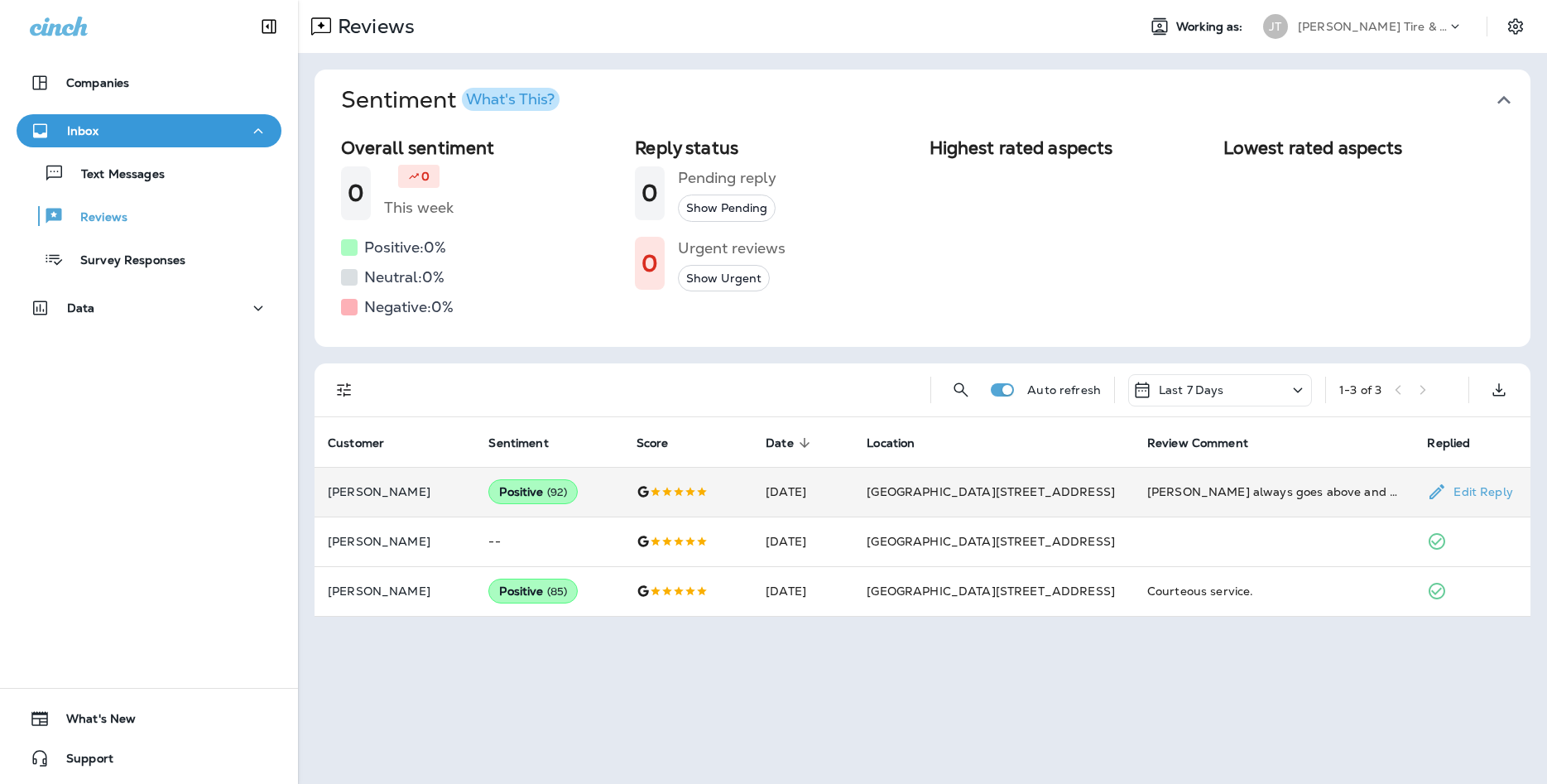
click at [566, 488] on span "( 92 )" at bounding box center [557, 492] width 21 height 14
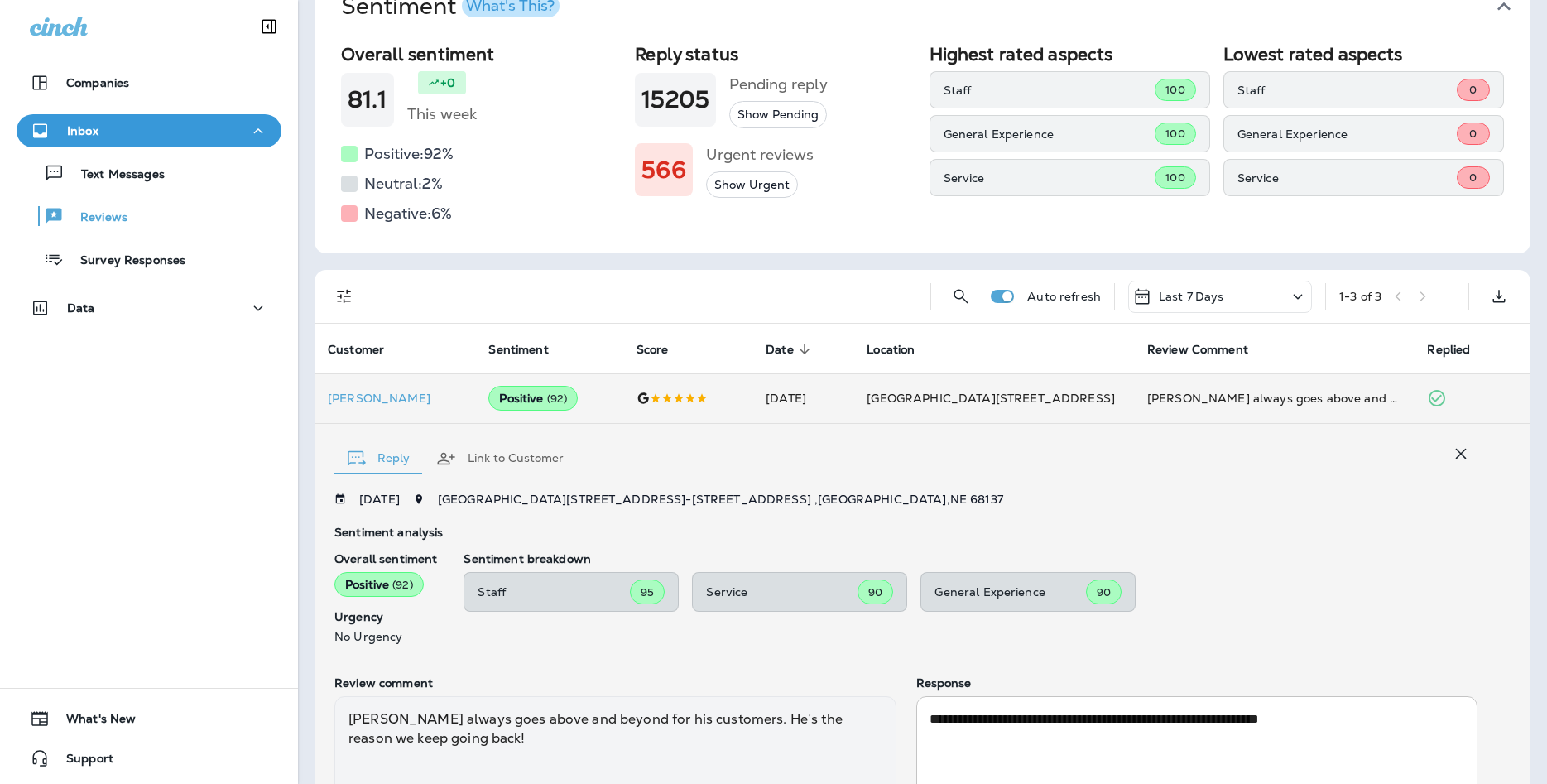
scroll to position [179, 0]
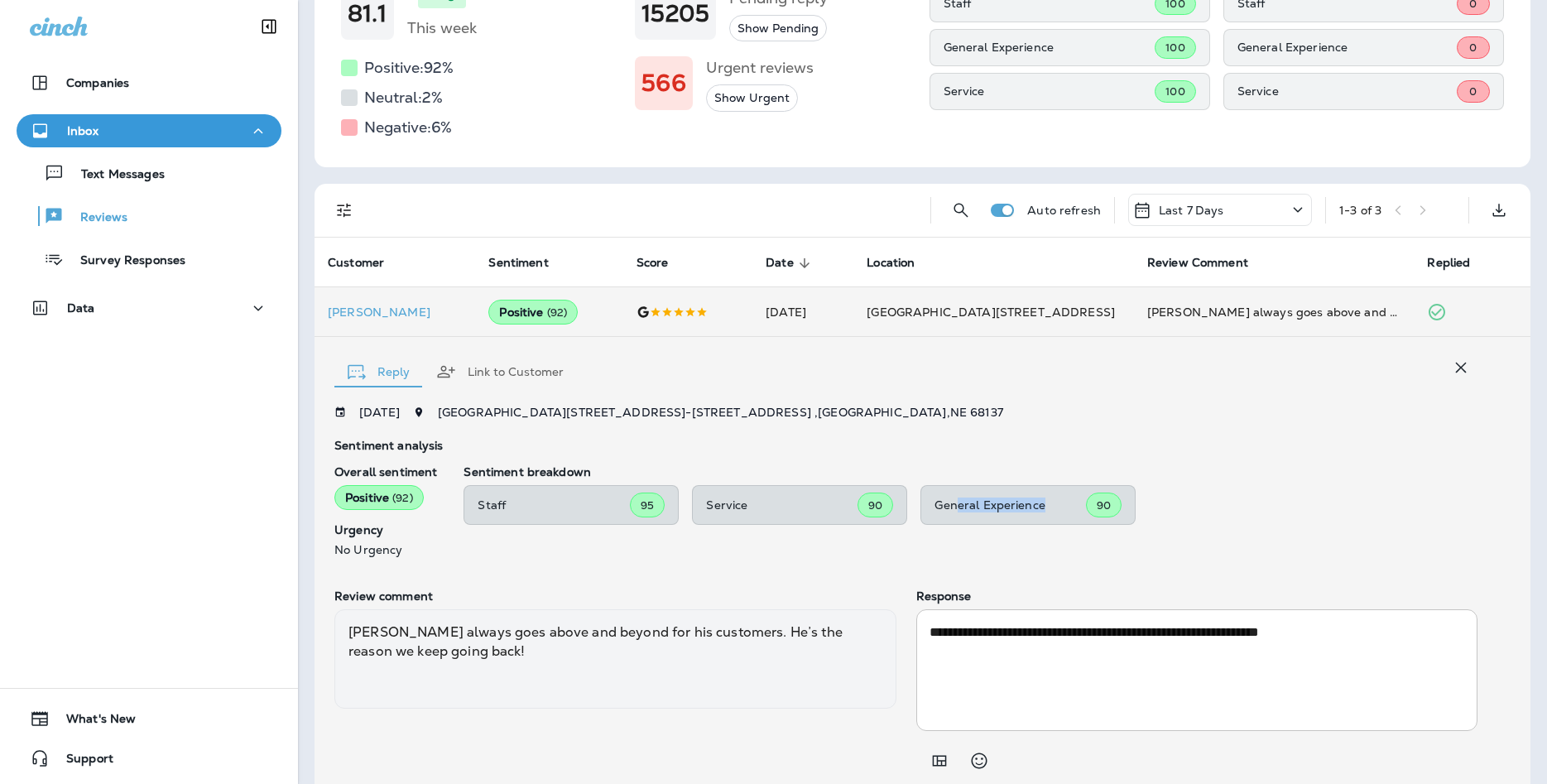
drag, startPoint x: 1069, startPoint y: 499, endPoint x: 959, endPoint y: 511, distance: 110.7
click at [959, 511] on p "General Experience" at bounding box center [1011, 504] width 152 height 13
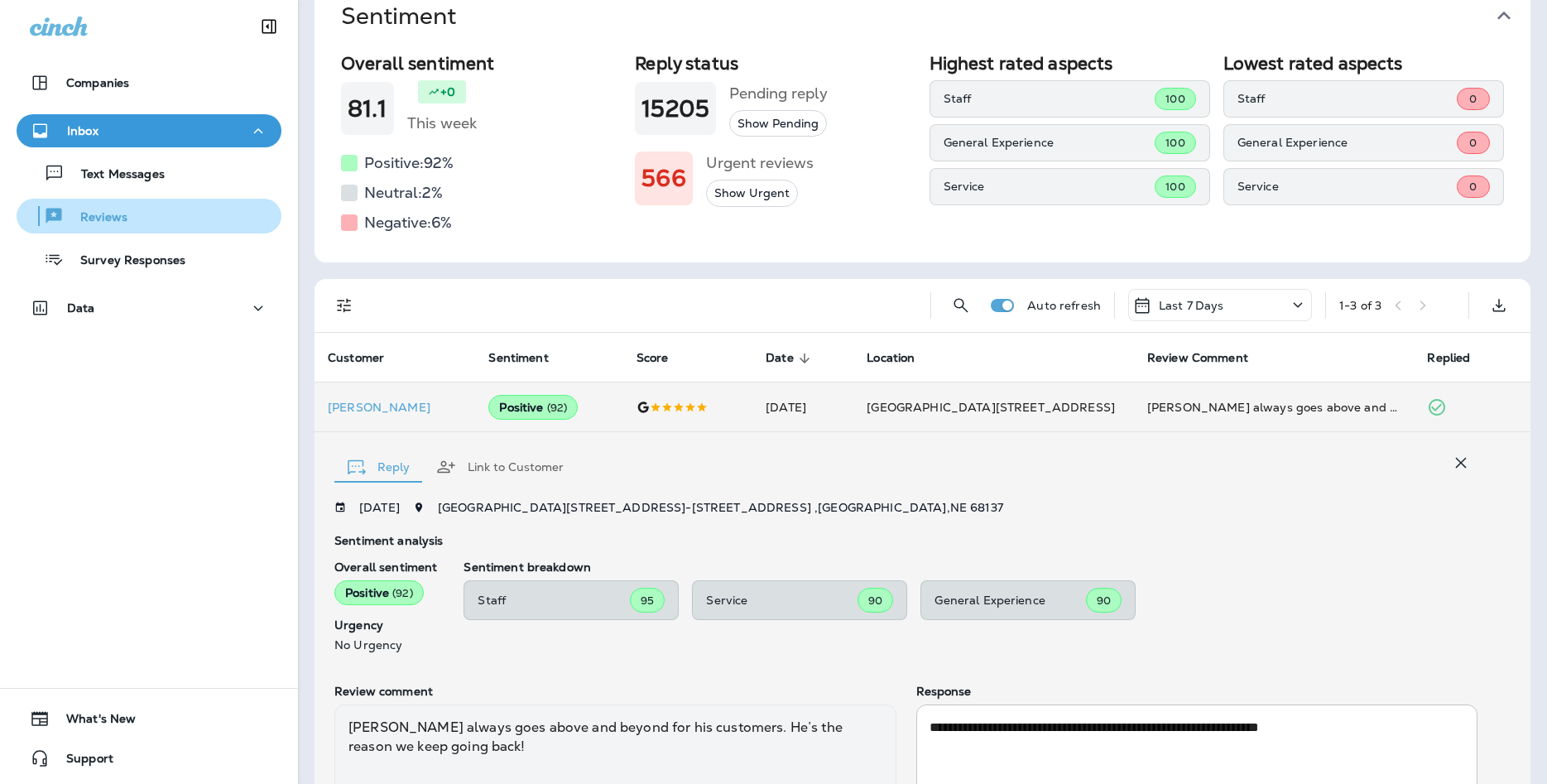
scroll to position [0, 0]
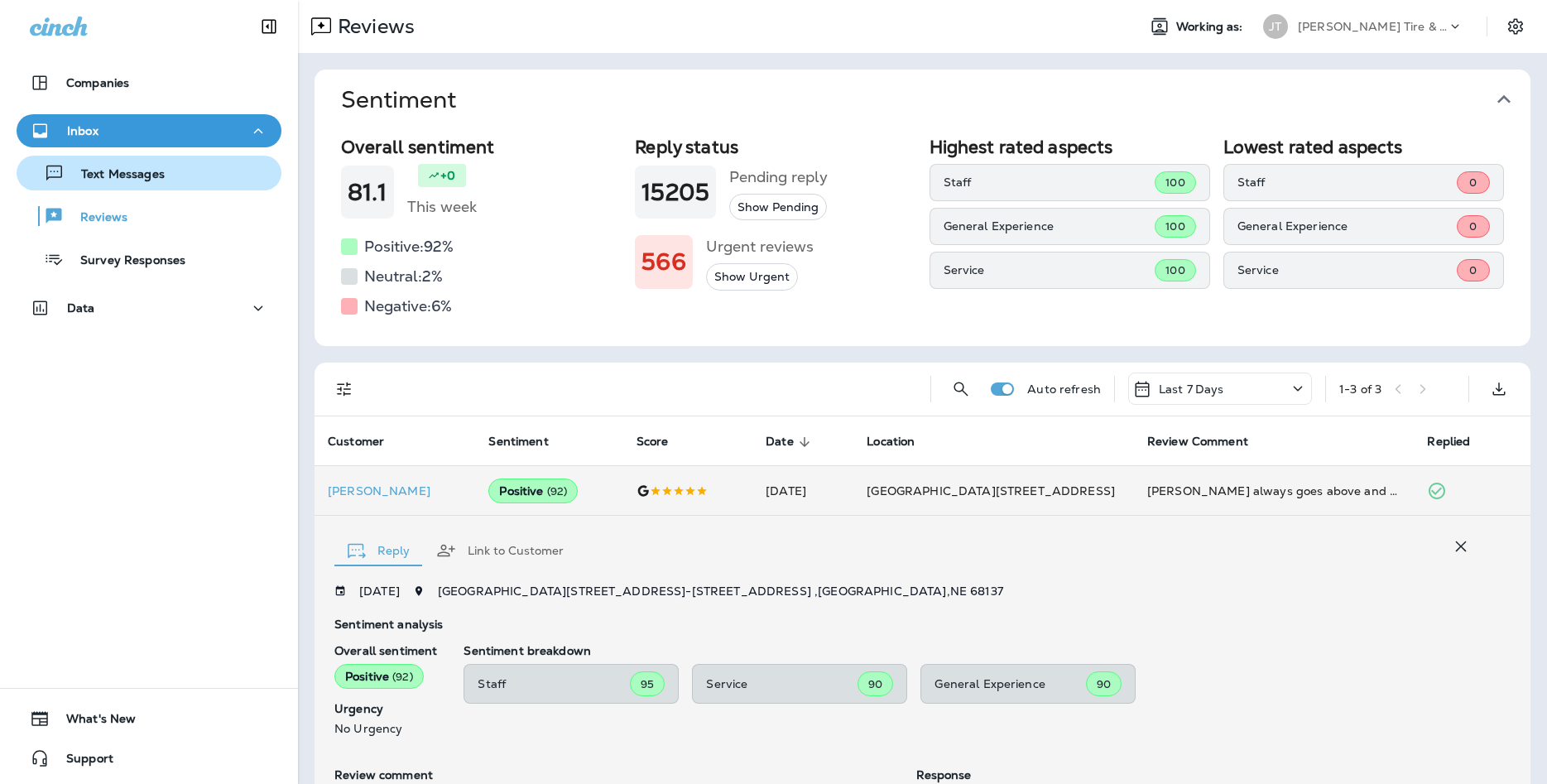
click at [61, 171] on icon "button" at bounding box center [54, 173] width 16 height 16
